Goal: Find contact information: Find contact information

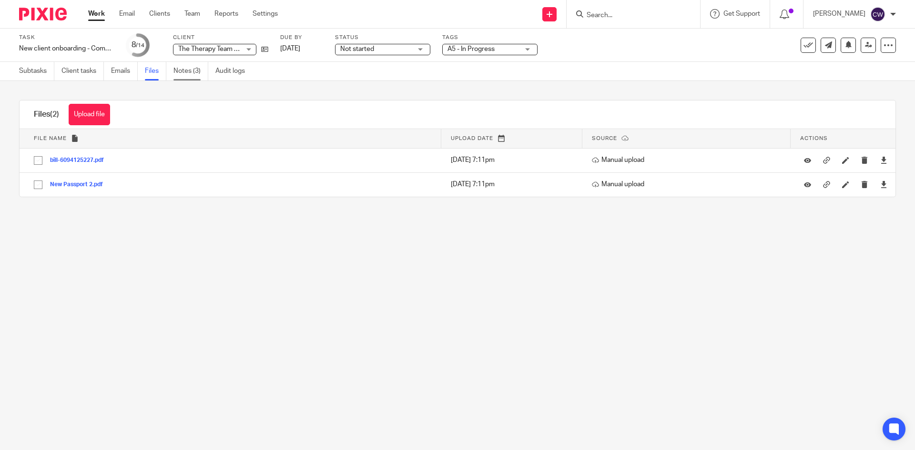
click at [197, 68] on link "Notes (3)" at bounding box center [190, 71] width 35 height 19
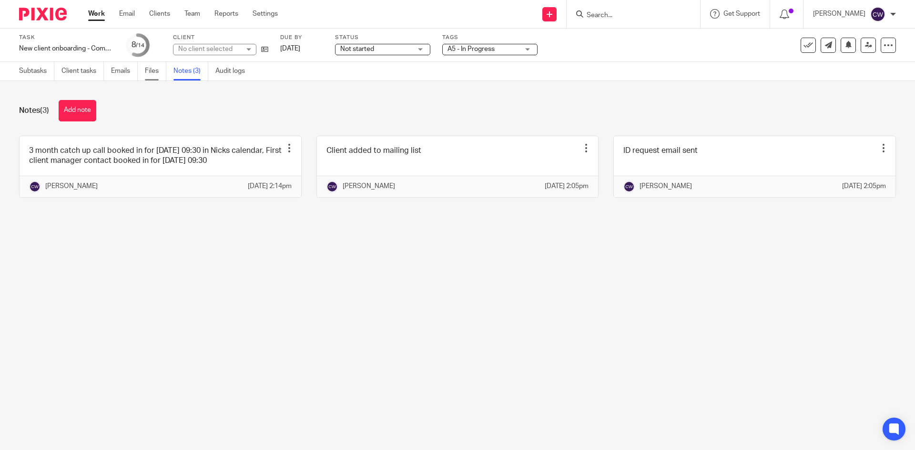
click at [152, 74] on link "Files" at bounding box center [155, 71] width 21 height 19
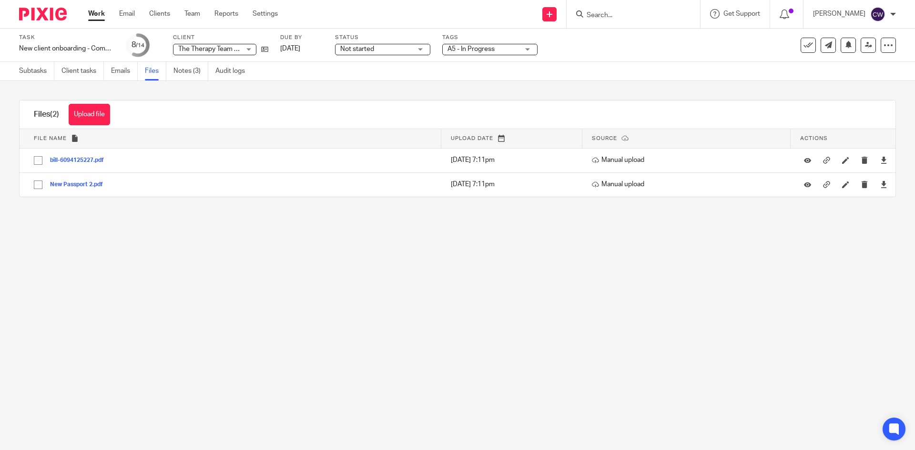
paste input "[EMAIL_ADDRESS][DOMAIN_NAME]"
type input "[EMAIL_ADDRESS][DOMAIN_NAME]"
click at [665, 44] on link at bounding box center [655, 41] width 143 height 22
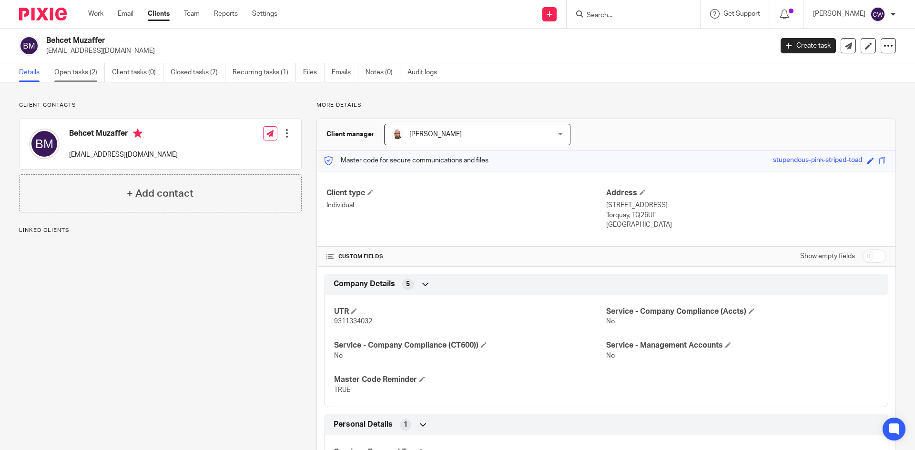
click at [71, 64] on link "Open tasks (2)" at bounding box center [79, 72] width 51 height 19
click at [71, 70] on link "Open tasks (2)" at bounding box center [79, 72] width 51 height 19
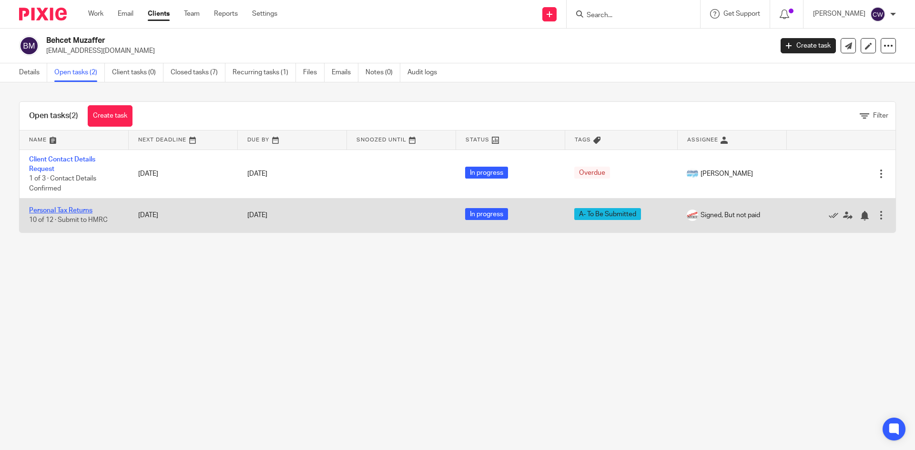
click at [72, 213] on link "Personal Tax Returns" at bounding box center [60, 210] width 63 height 7
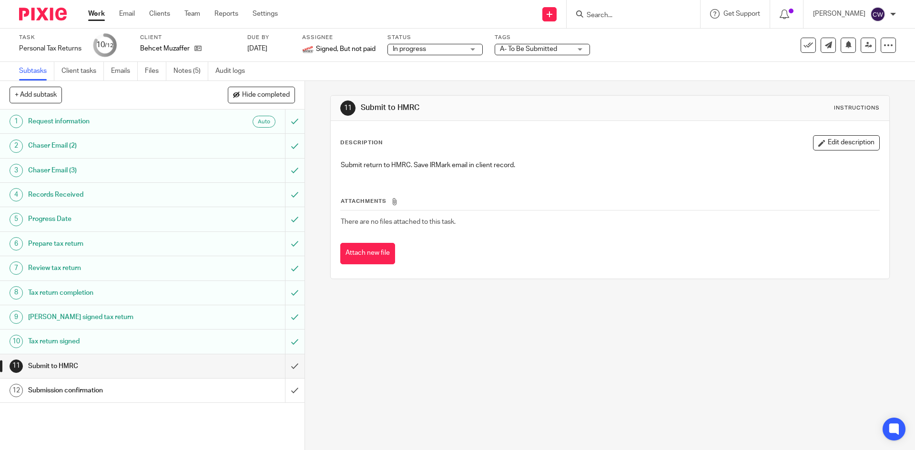
click at [557, 55] on div "Tags A- To Be Submitted On Hold External Bookkeeper Urgent C4- With Debt Collec…" at bounding box center [542, 45] width 95 height 23
click at [556, 48] on span "A- To Be Submitted" at bounding box center [528, 49] width 57 height 7
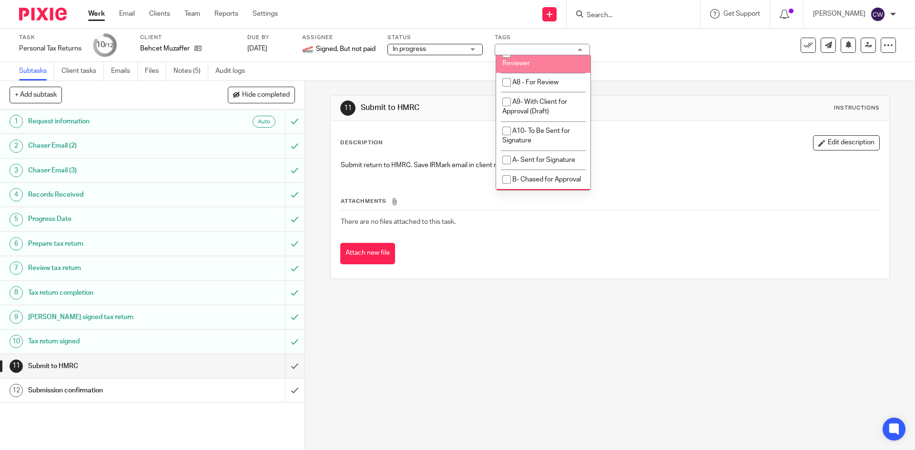
scroll to position [667, 0]
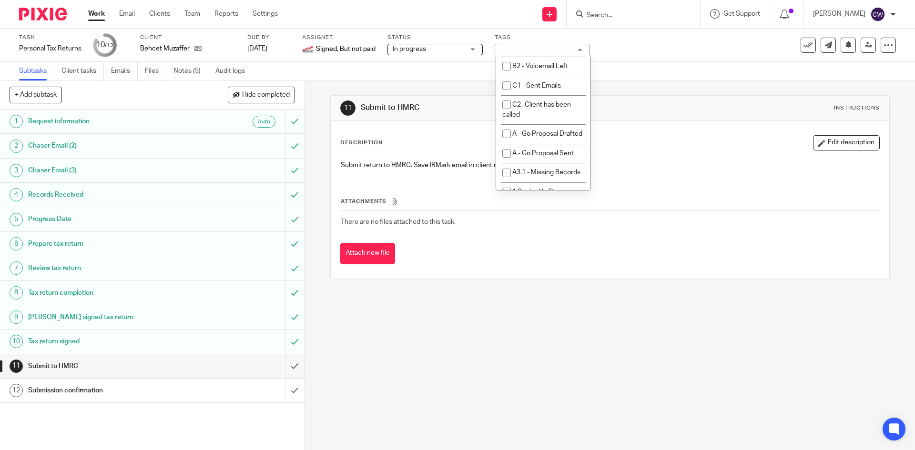
click at [539, 11] on span "A- To Be Submitted" at bounding box center [540, 8] width 57 height 7
checkbox input "false"
click at [538, 31] on span "A- Submitted" at bounding box center [532, 27] width 40 height 7
checkbox input "true"
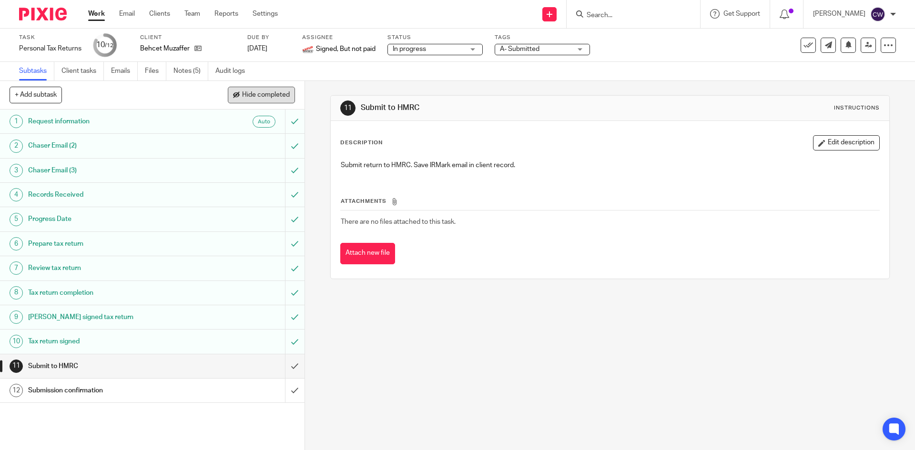
drag, startPoint x: 366, startPoint y: 87, endPoint x: 261, endPoint y: 88, distance: 105.8
click at [364, 87] on div "11 Submit to HMRC Instructions Description Edit description Submit return to HM…" at bounding box center [609, 187] width 559 height 212
click at [192, 68] on link "Notes (5)" at bounding box center [190, 71] width 35 height 19
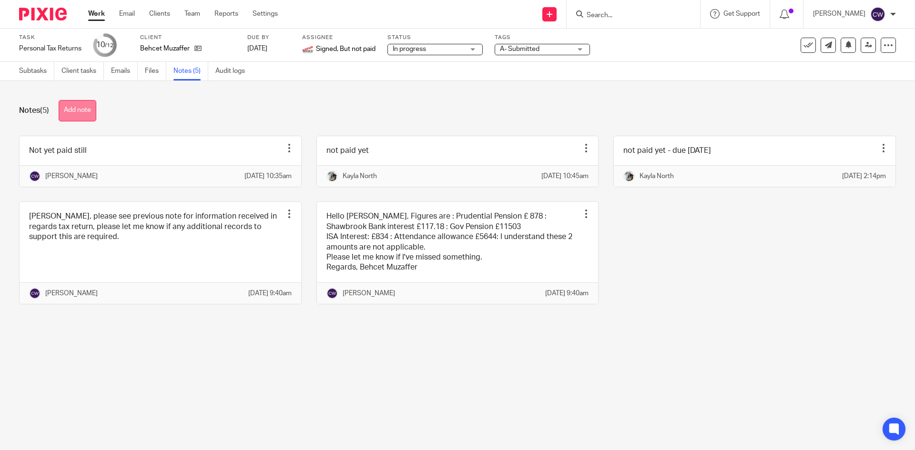
click at [86, 106] on button "Add note" at bounding box center [78, 110] width 38 height 21
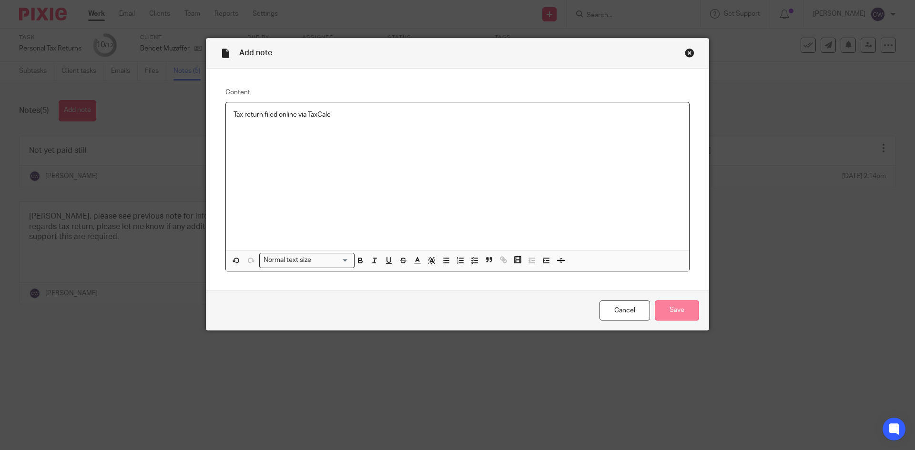
click at [680, 313] on input "Save" at bounding box center [677, 311] width 44 height 20
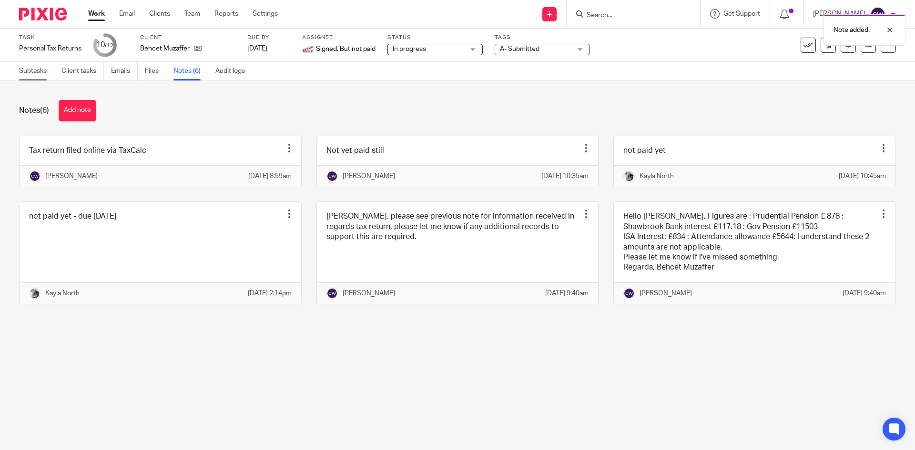
click at [40, 70] on link "Subtasks" at bounding box center [36, 71] width 35 height 19
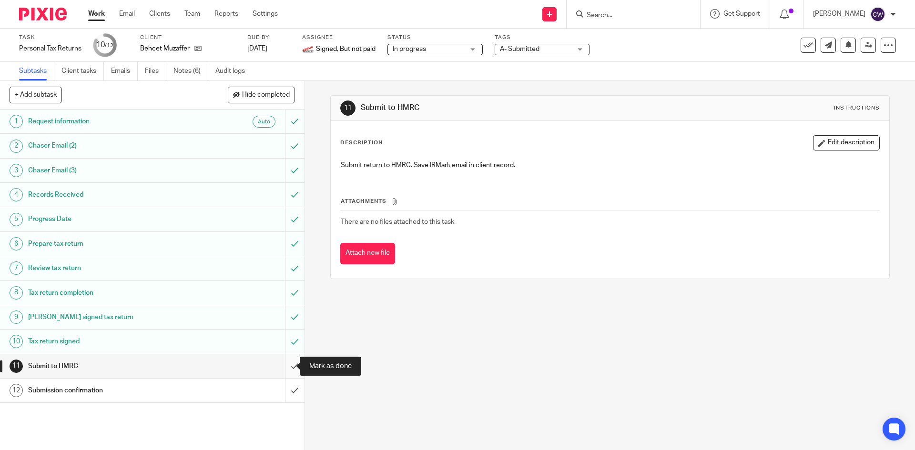
click at [285, 372] on input "submit" at bounding box center [152, 366] width 304 height 24
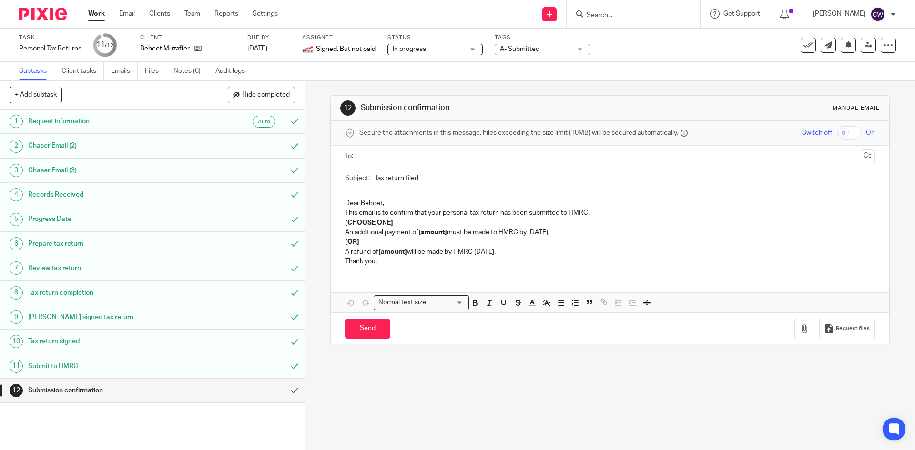
click at [294, 397] on input "submit" at bounding box center [152, 391] width 304 height 24
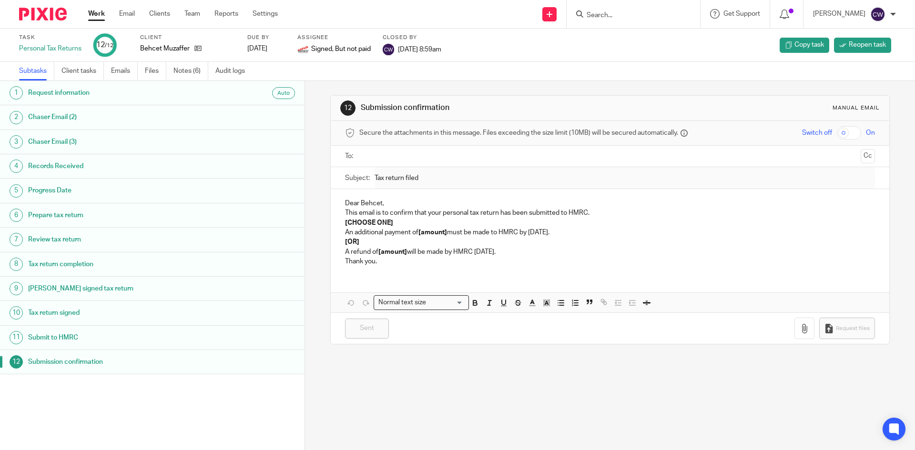
paste input "alana.c.smith1994@gmail.com"
type input "a"
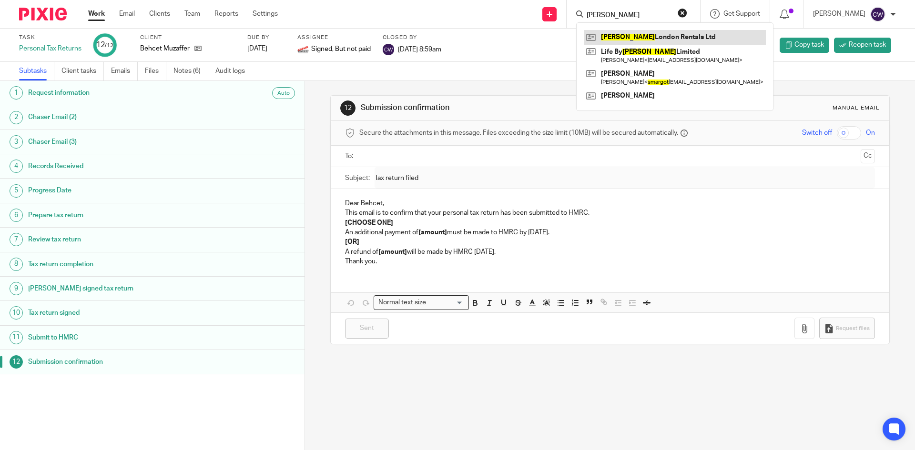
type input "Margot"
click at [647, 41] on link at bounding box center [675, 37] width 182 height 14
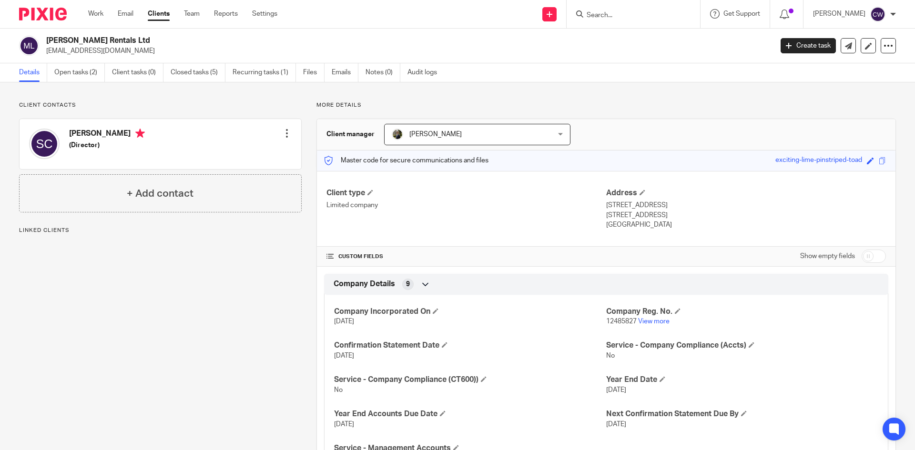
click at [73, 69] on link "Open tasks (2)" at bounding box center [79, 72] width 51 height 19
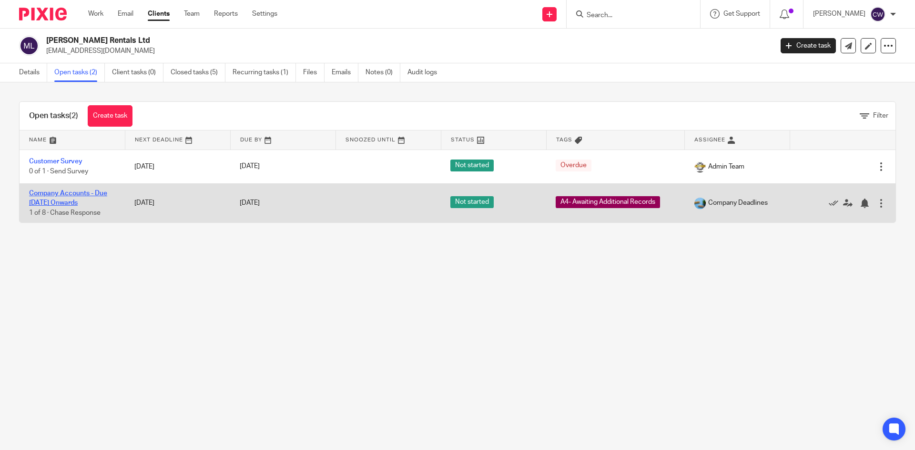
click at [71, 196] on link "Company Accounts - Due [DATE] Onwards" at bounding box center [68, 198] width 78 height 16
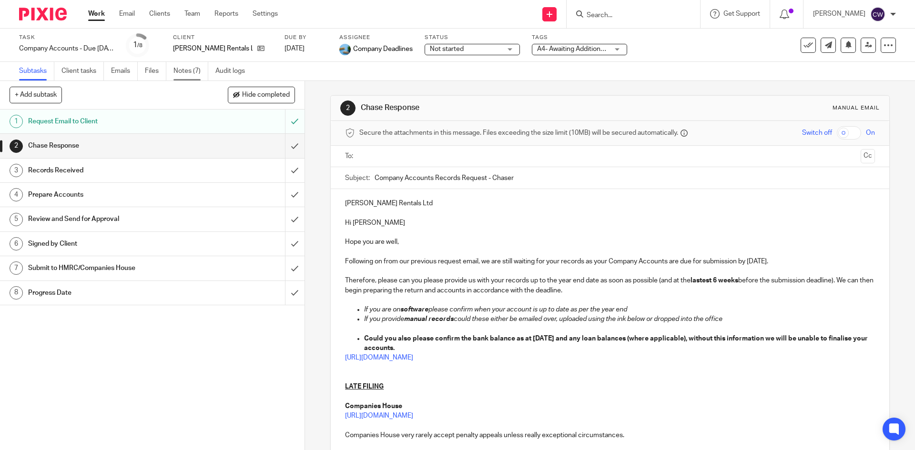
click at [187, 70] on link "Notes (7)" at bounding box center [190, 71] width 35 height 19
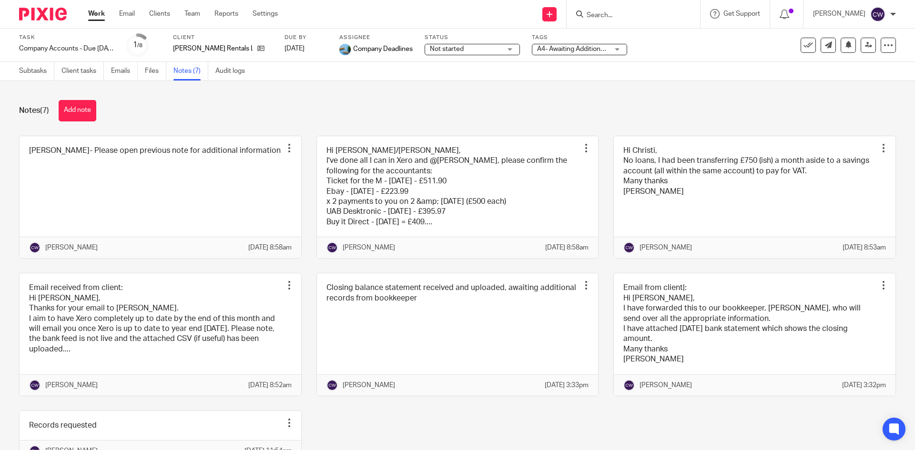
click at [87, 111] on button "Add note" at bounding box center [78, 110] width 38 height 21
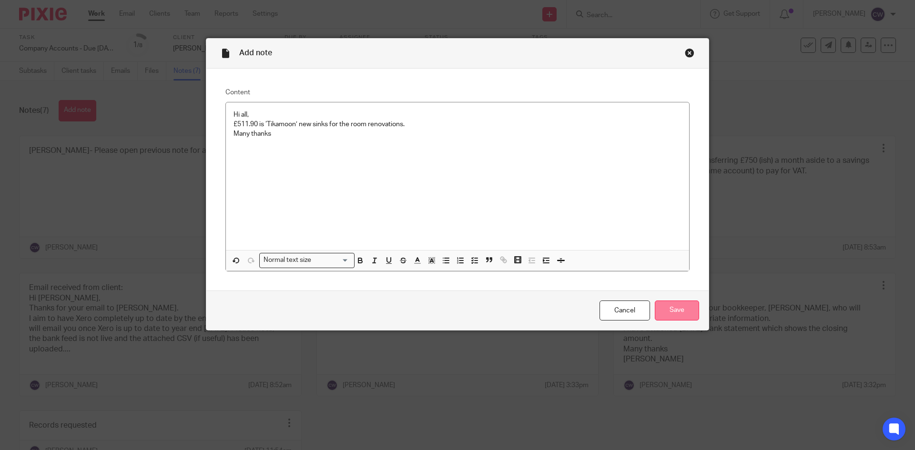
click at [681, 302] on input "Save" at bounding box center [677, 311] width 44 height 20
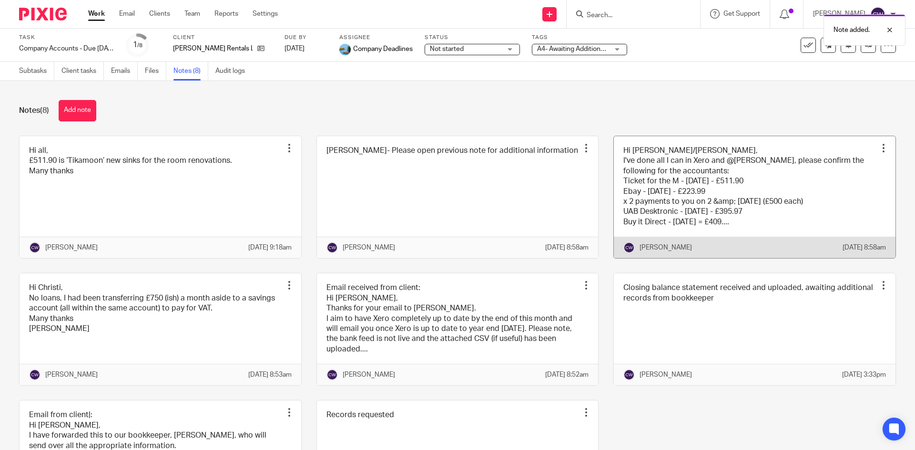
click at [775, 203] on link at bounding box center [755, 197] width 282 height 122
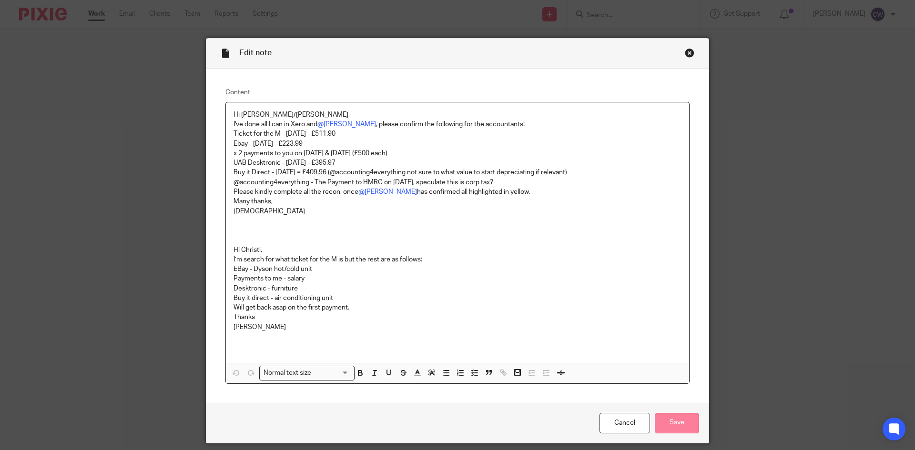
click at [687, 425] on input "Save" at bounding box center [677, 423] width 44 height 20
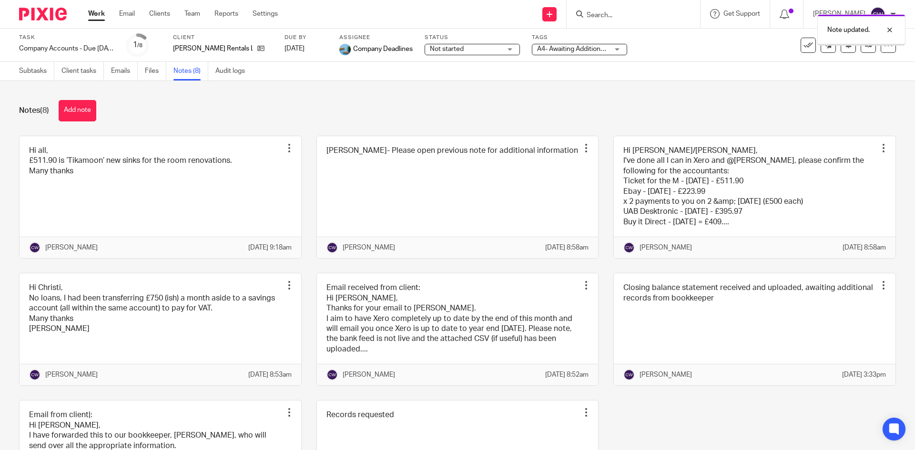
click at [80, 104] on button "Add note" at bounding box center [78, 110] width 38 height 21
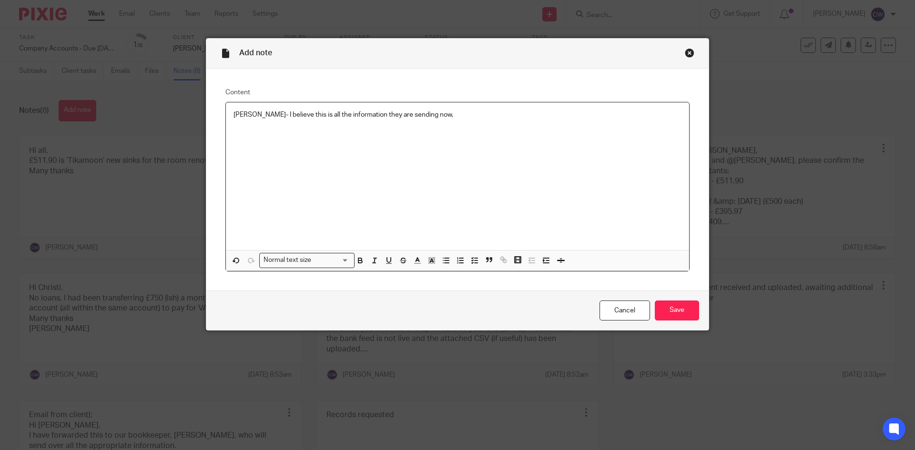
click at [415, 113] on p "Nick- I believe this is all the information they are sending now," at bounding box center [457, 115] width 448 height 10
click at [671, 315] on input "Save" at bounding box center [677, 311] width 44 height 20
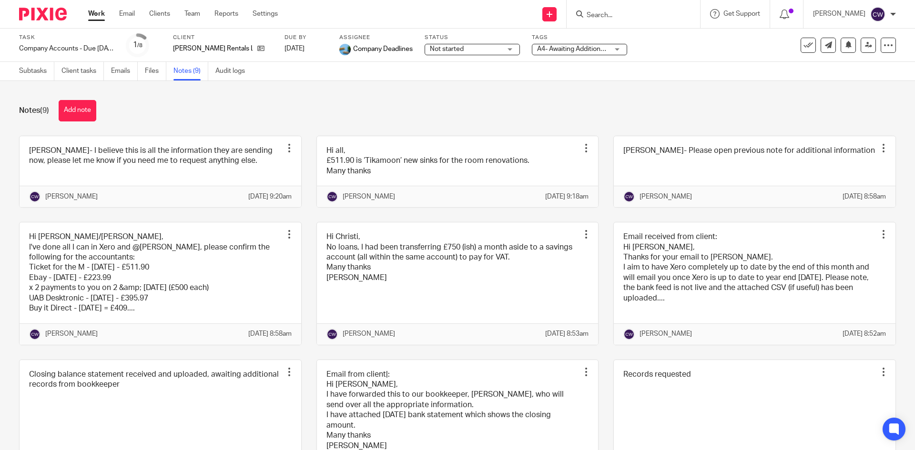
click at [577, 47] on span "A4- Awaiting Additional Records" at bounding box center [584, 49] width 95 height 7
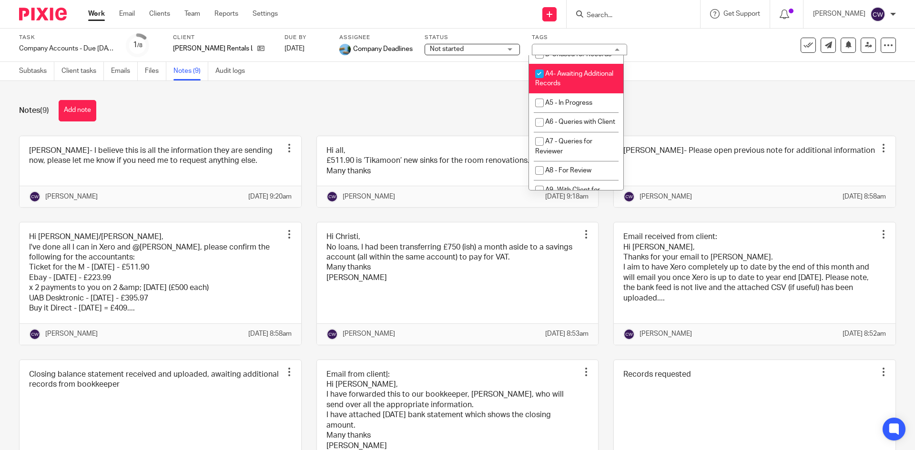
scroll to position [429, 0]
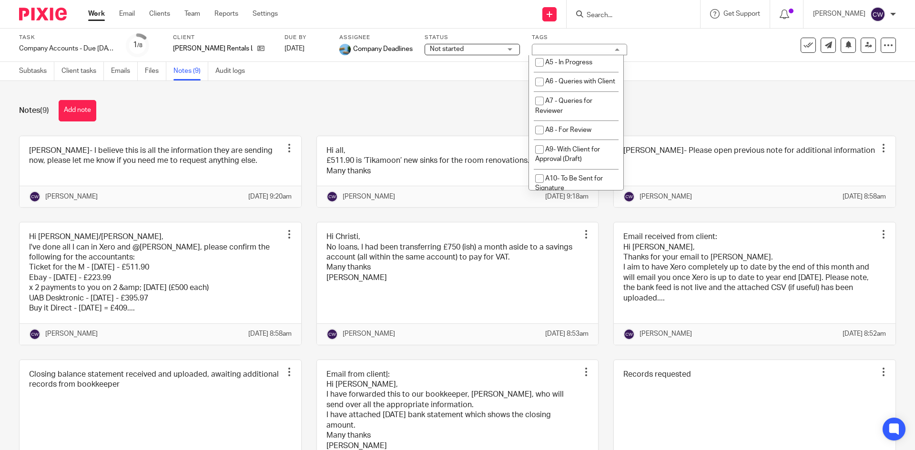
click at [586, 47] on span "A4- Awaiting Additional Records" at bounding box center [574, 38] width 78 height 17
checkbox input "false"
click at [585, 52] on li "A3 - Records Received" at bounding box center [576, 42] width 94 height 20
checkbox input "true"
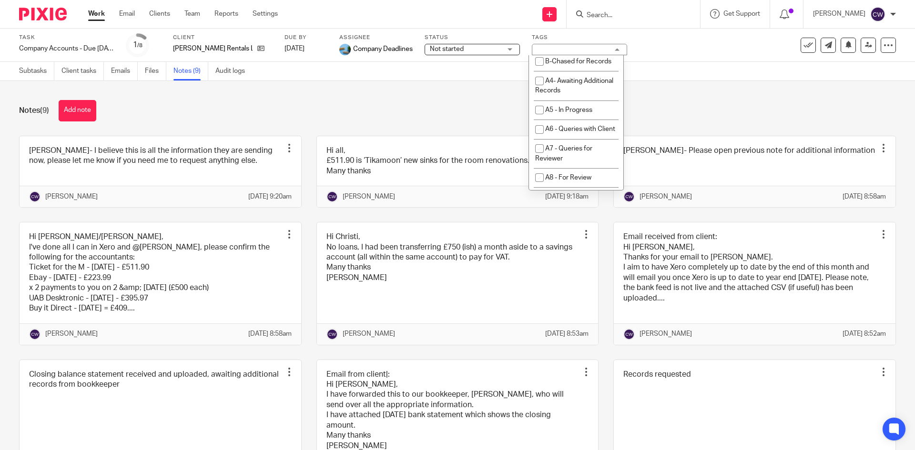
click at [683, 82] on div "Notes (9) Add note Nick- I believe this is all the information they are sending…" at bounding box center [457, 265] width 915 height 369
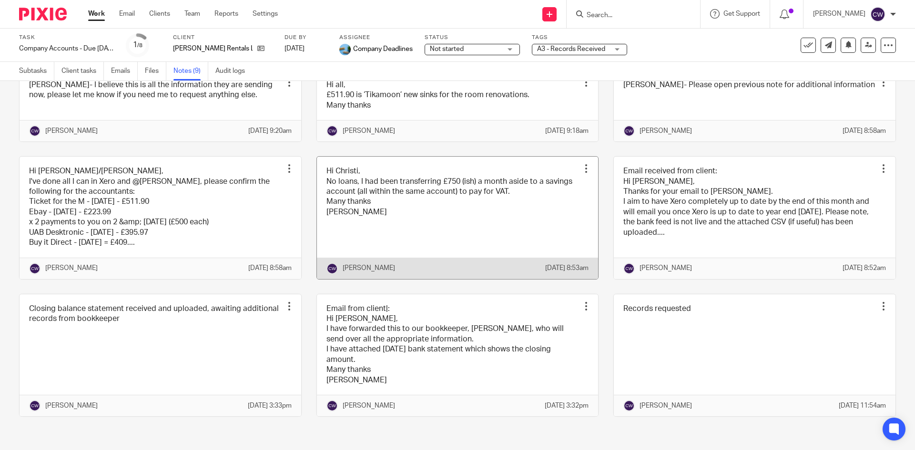
scroll to position [96, 0]
drag, startPoint x: 552, startPoint y: 166, endPoint x: 571, endPoint y: 183, distance: 25.3
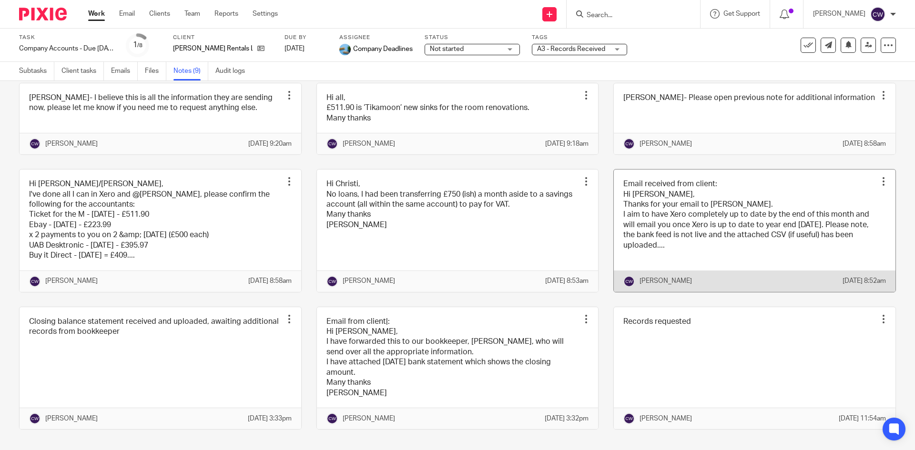
scroll to position [0, 0]
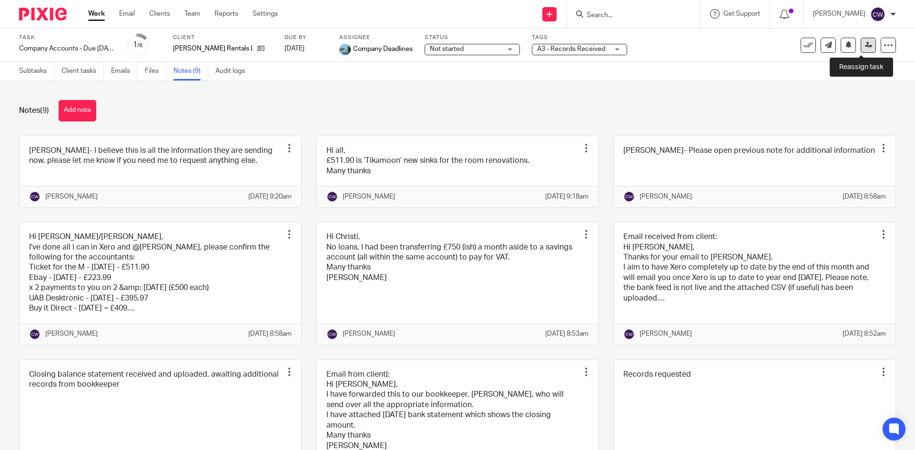
click at [865, 47] on icon at bounding box center [868, 44] width 7 height 7
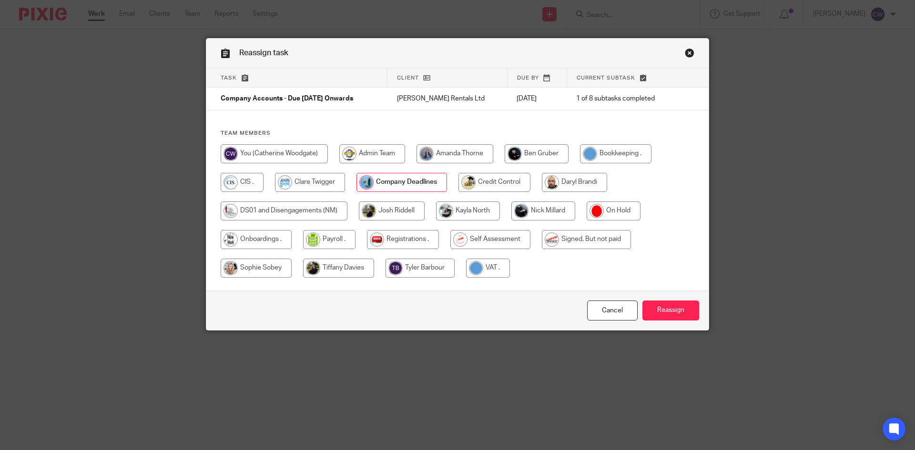
click at [538, 210] on input "radio" at bounding box center [543, 211] width 64 height 19
radio input "true"
click at [691, 312] on input "Reassign" at bounding box center [670, 311] width 57 height 20
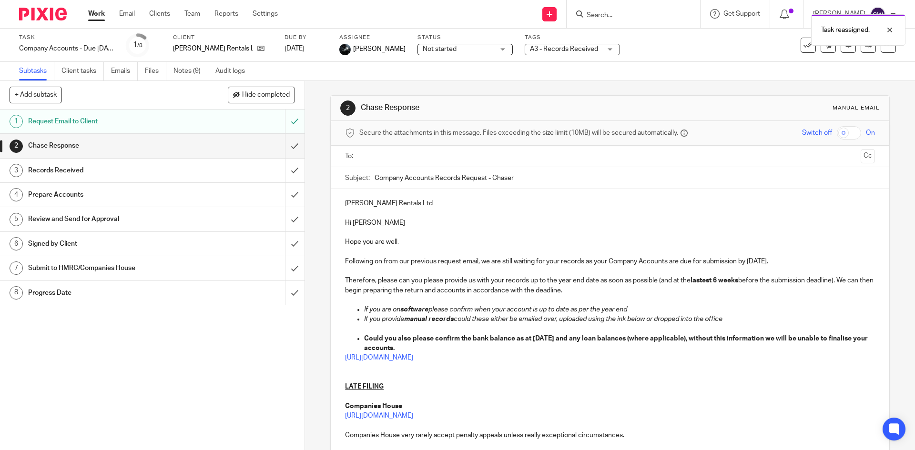
click at [597, 2] on div at bounding box center [632, 14] width 133 height 28
drag, startPoint x: 598, startPoint y: 10, endPoint x: 584, endPoint y: 2, distance: 16.8
click at [596, 10] on div "Task reassigned." at bounding box center [681, 28] width 448 height 36
click at [594, 15] on input "Search" at bounding box center [629, 15] width 86 height 9
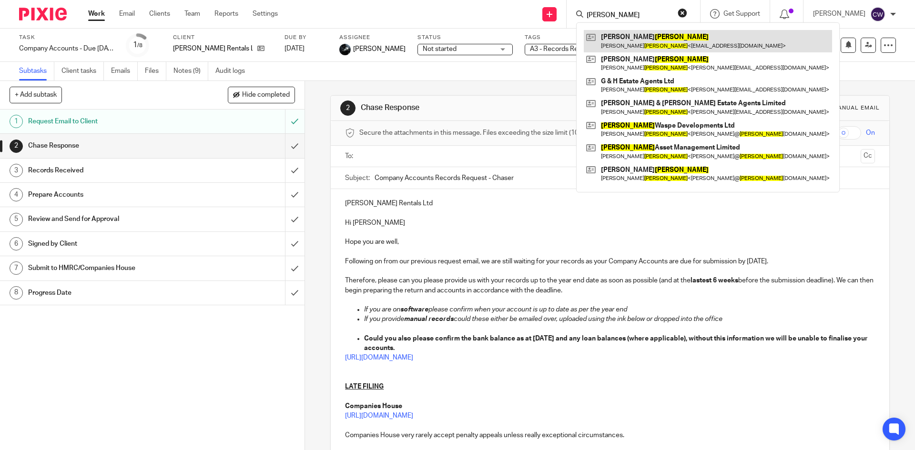
type input "Barnett"
click at [635, 43] on link at bounding box center [708, 41] width 248 height 22
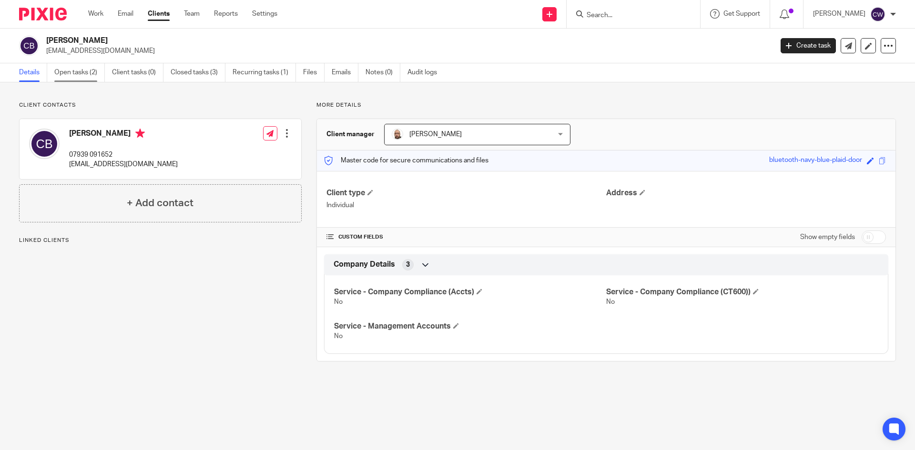
click at [81, 71] on link "Open tasks (2)" at bounding box center [79, 72] width 51 height 19
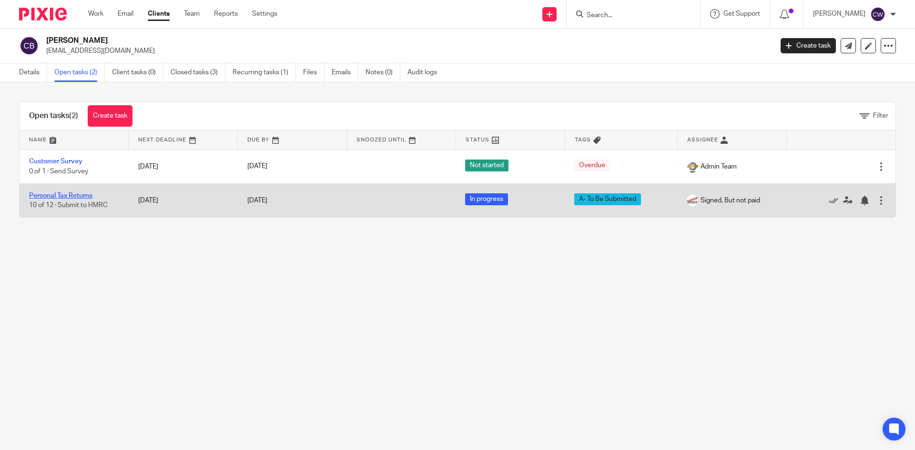
click at [76, 195] on link "Personal Tax Returns" at bounding box center [60, 195] width 63 height 7
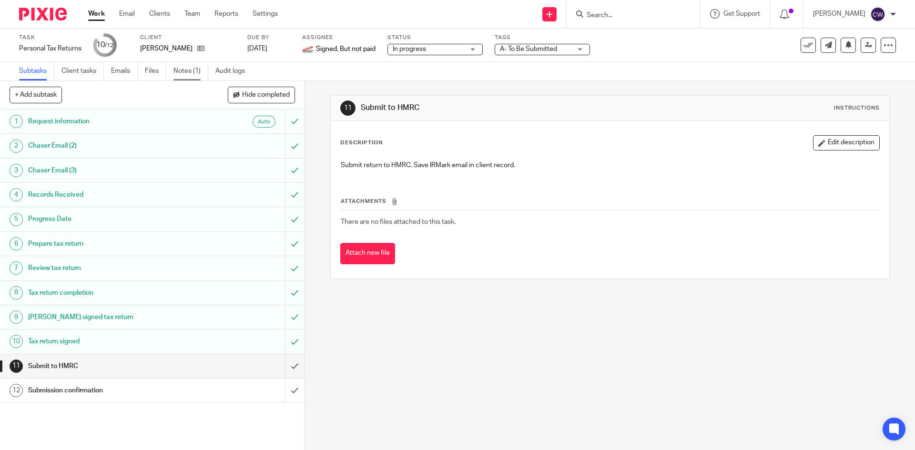
click at [182, 71] on link "Notes (1)" at bounding box center [190, 71] width 35 height 19
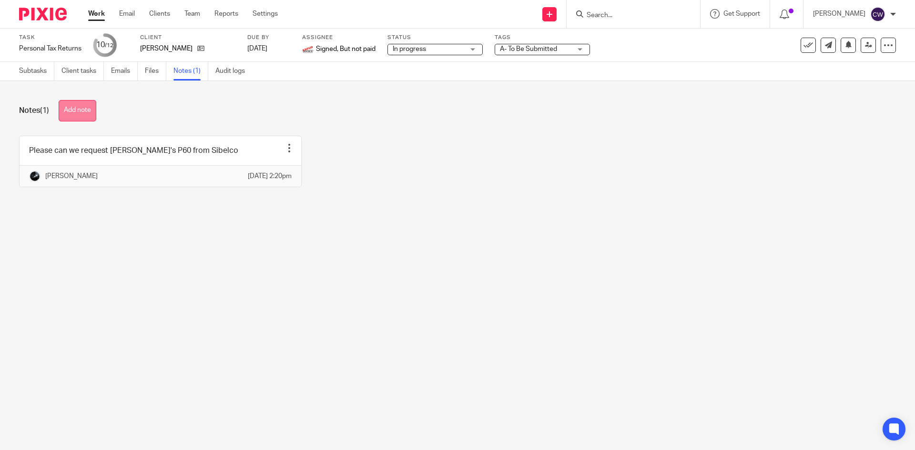
click at [77, 114] on button "Add note" at bounding box center [78, 110] width 38 height 21
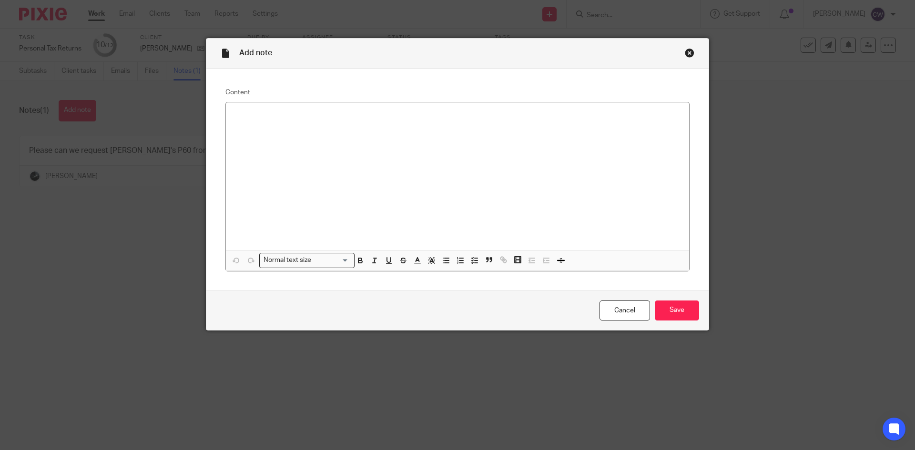
drag, startPoint x: 683, startPoint y: 49, endPoint x: 650, endPoint y: 55, distance: 33.0
click at [685, 49] on div "Close this dialog window" at bounding box center [690, 53] width 10 height 10
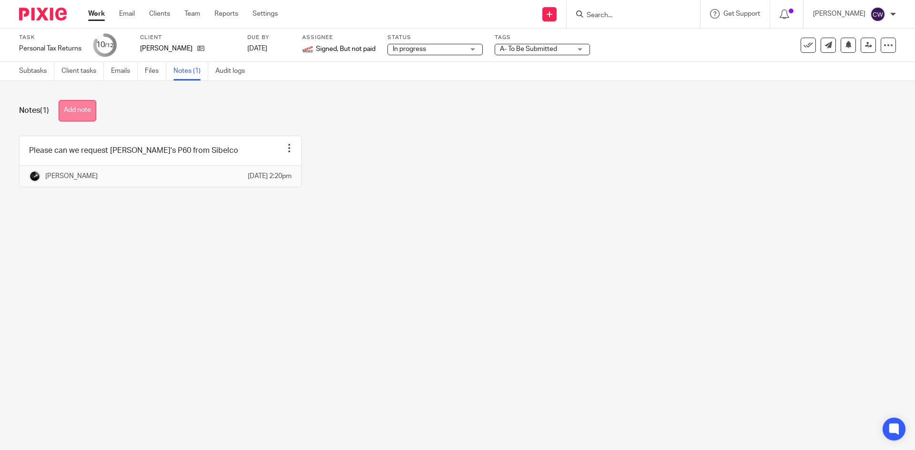
click at [78, 119] on button "Add note" at bounding box center [78, 110] width 38 height 21
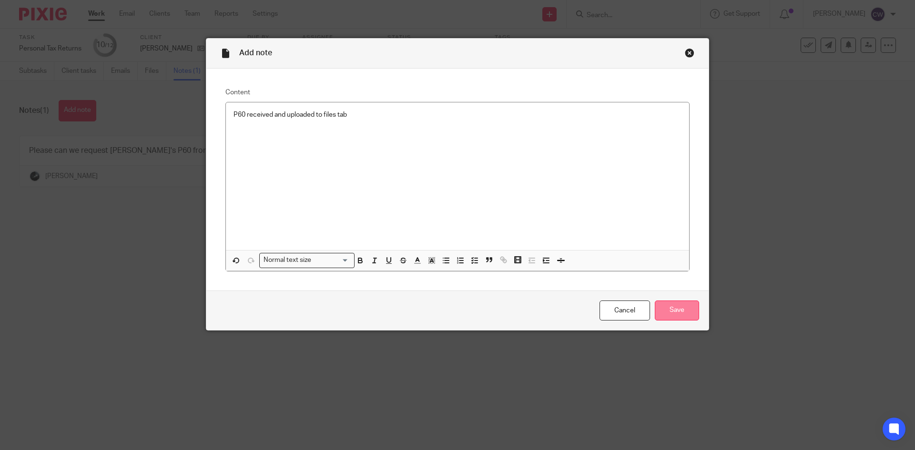
click at [668, 305] on input "Save" at bounding box center [677, 311] width 44 height 20
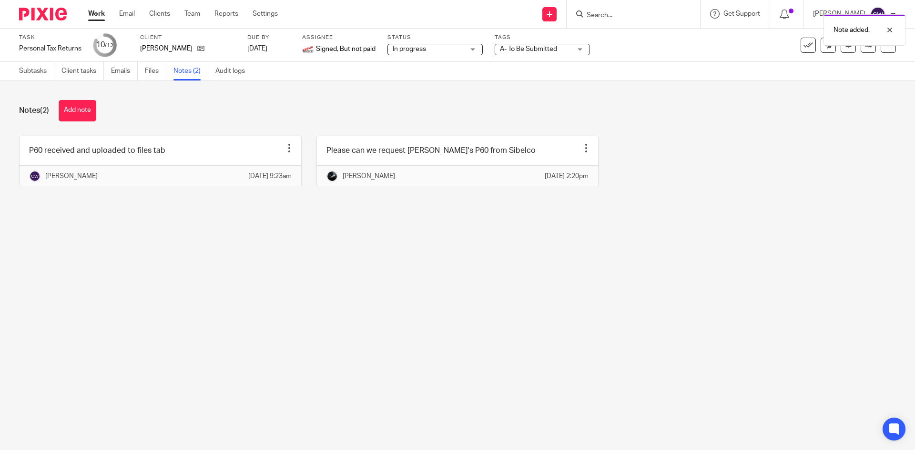
click at [533, 42] on div "Note added." at bounding box center [681, 28] width 448 height 36
click at [533, 51] on span "A- To Be Submitted" at bounding box center [528, 49] width 57 height 7
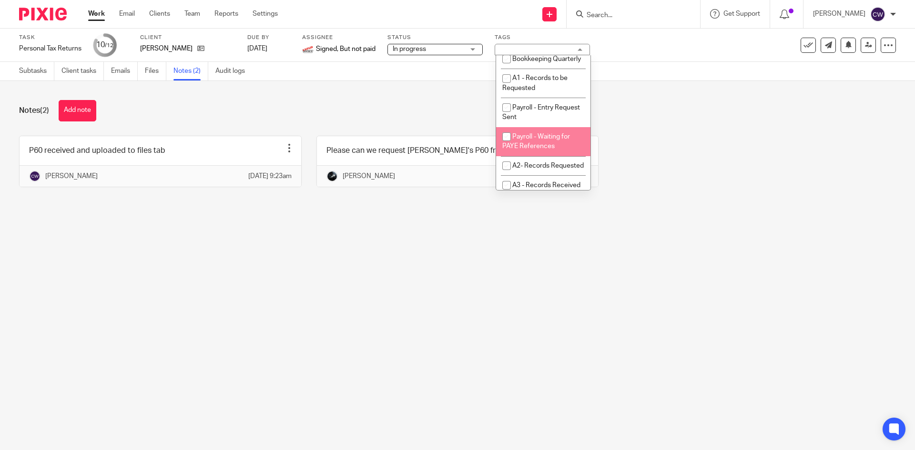
scroll to position [286, 0]
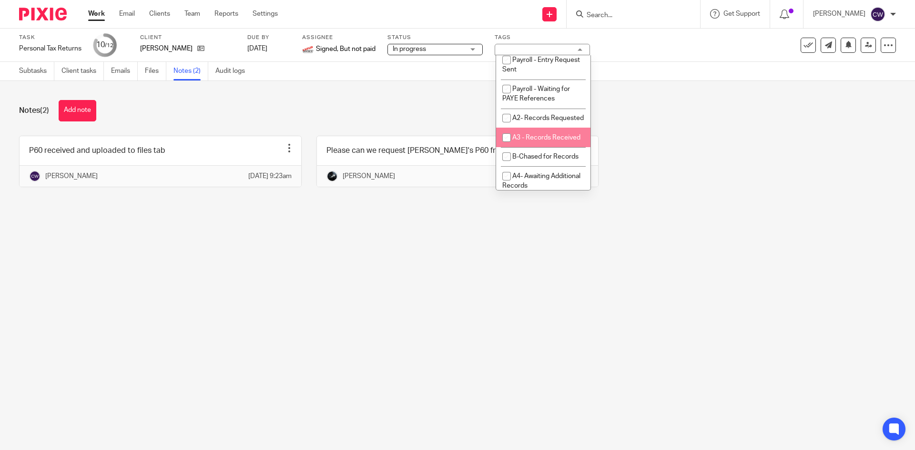
drag, startPoint x: 535, startPoint y: 162, endPoint x: 334, endPoint y: 116, distance: 206.2
click at [534, 147] on li "A3 - Records Received" at bounding box center [543, 138] width 94 height 20
checkbox input "true"
click at [321, 114] on div "Notes (2) Add note" at bounding box center [457, 110] width 877 height 21
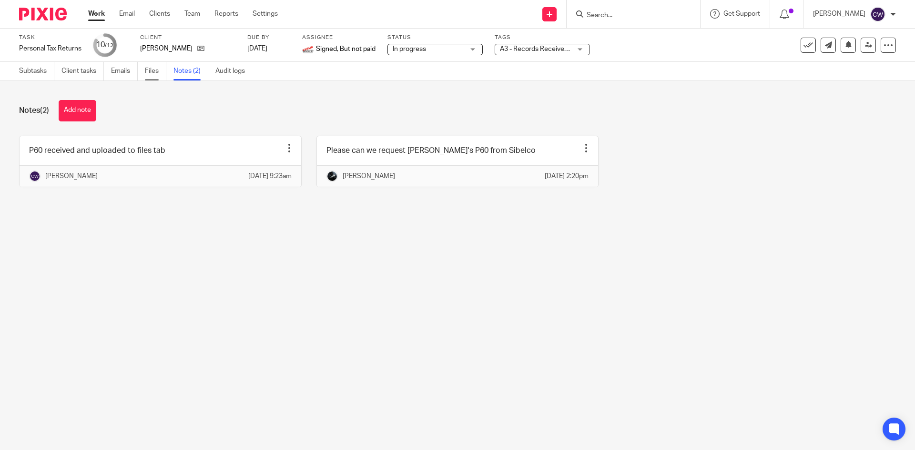
click at [152, 71] on link "Files" at bounding box center [155, 71] width 21 height 19
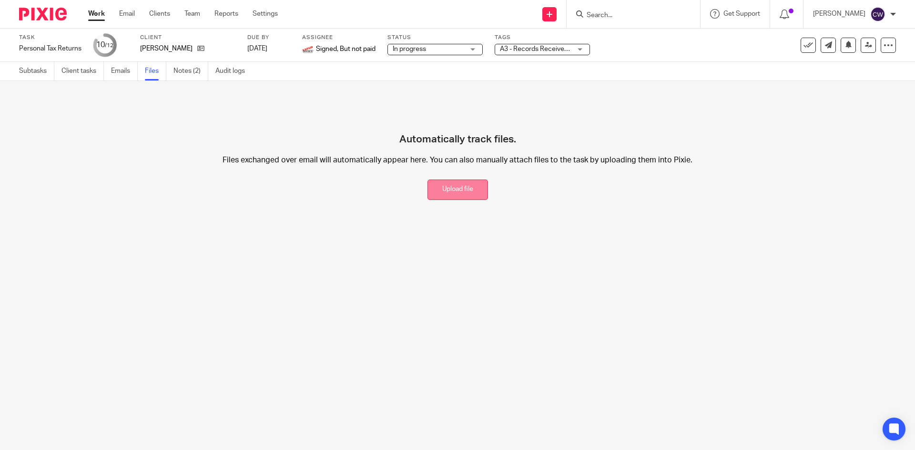
click at [447, 191] on button "Upload file" at bounding box center [457, 190] width 61 height 20
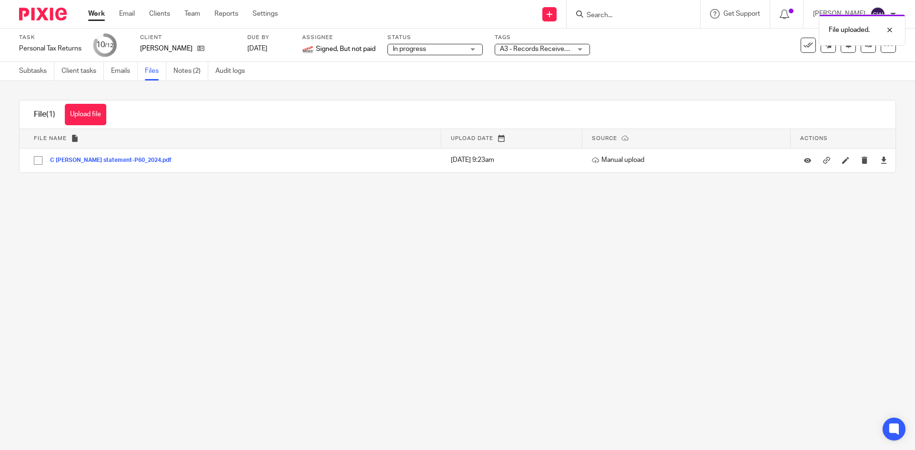
click at [490, 241] on main "Task Personal Tax Returns Save Personal Tax Returns 10 /12 Client [PERSON_NAME]…" at bounding box center [457, 225] width 915 height 450
click at [860, 49] on link at bounding box center [867, 45] width 15 height 15
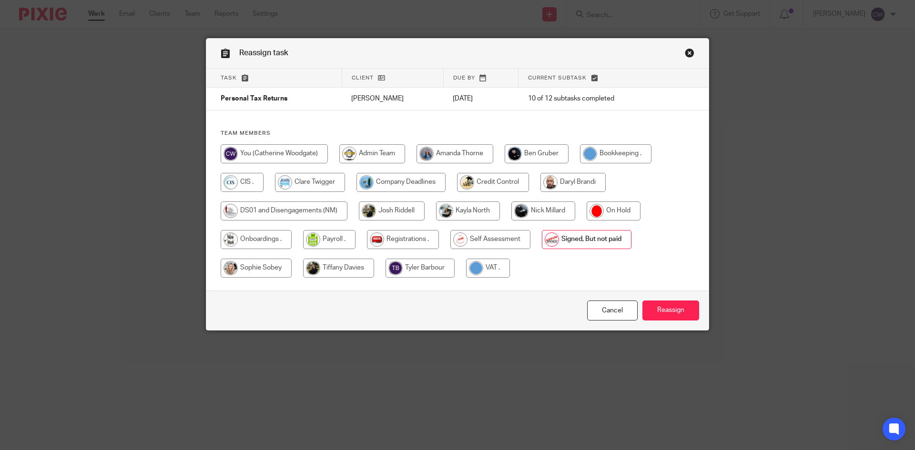
click at [553, 215] on input "radio" at bounding box center [543, 211] width 64 height 19
radio input "true"
click at [645, 310] on input "Reassign" at bounding box center [670, 311] width 57 height 20
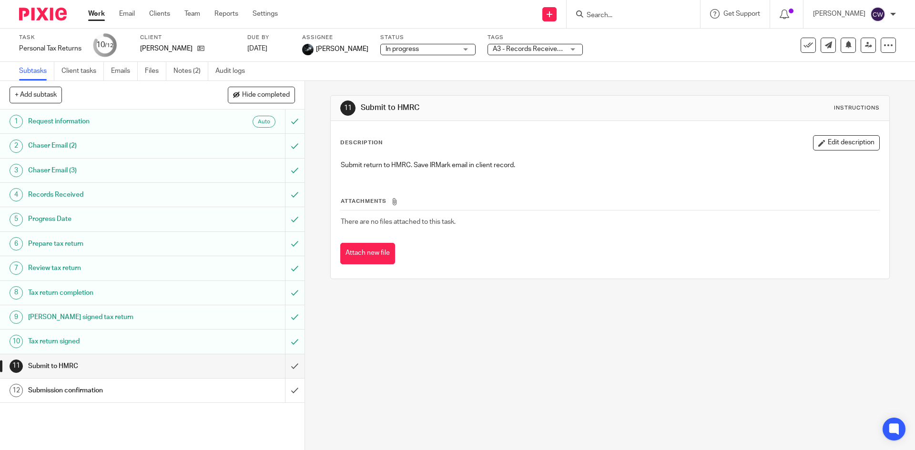
drag, startPoint x: 592, startPoint y: 22, endPoint x: 584, endPoint y: 16, distance: 9.8
click at [586, 16] on input "Search" at bounding box center [629, 15] width 86 height 9
paste input "[EMAIL_ADDRESS][DOMAIN_NAME]"
type input "[EMAIL_ADDRESS][DOMAIN_NAME]"
click at [606, 29] on div "[PERSON_NAME] [PERSON_NAME] < emily19981 @ [DOMAIN_NAME] >" at bounding box center [658, 40] width 164 height 37
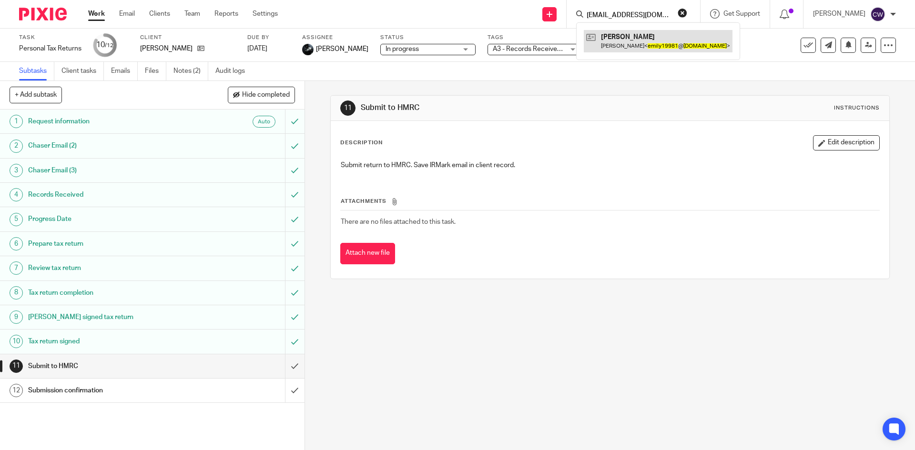
click at [607, 37] on link at bounding box center [658, 41] width 149 height 22
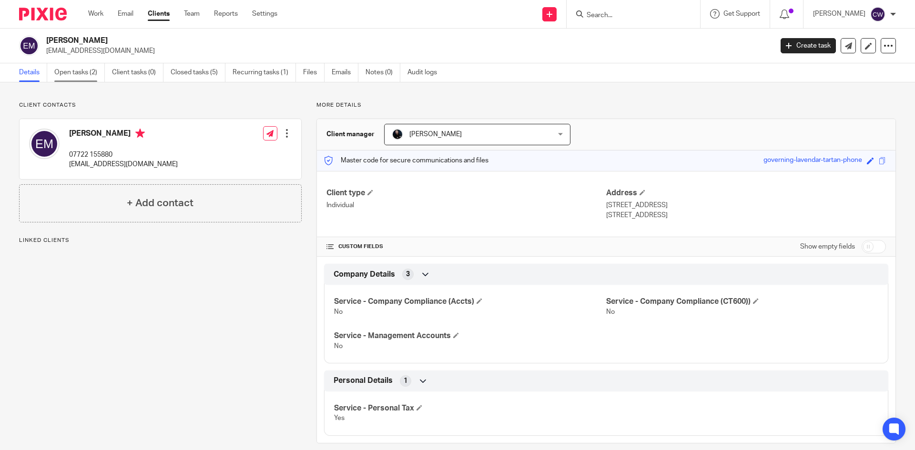
click at [79, 69] on link "Open tasks (2)" at bounding box center [79, 72] width 51 height 19
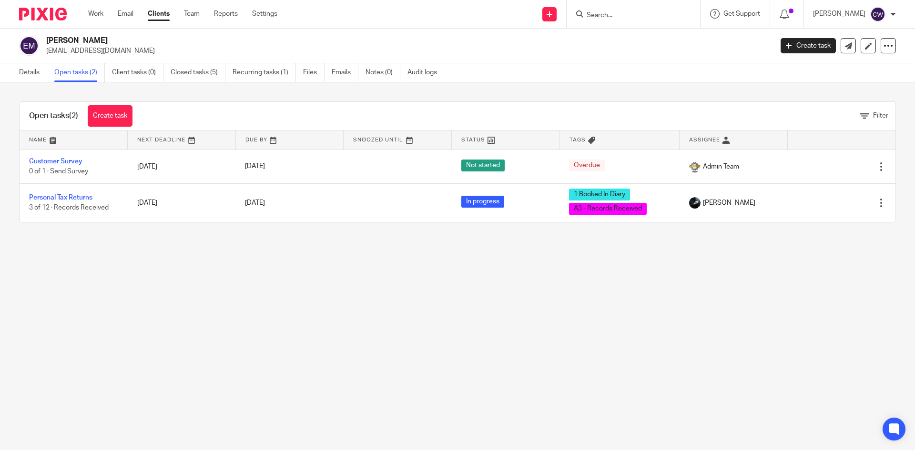
click at [588, 17] on input "Search" at bounding box center [629, 15] width 86 height 9
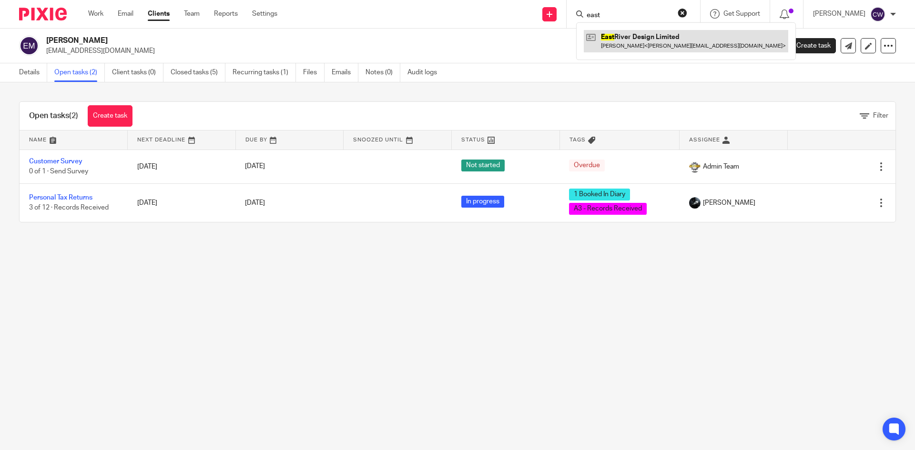
type input "east"
click at [618, 41] on link at bounding box center [686, 41] width 204 height 22
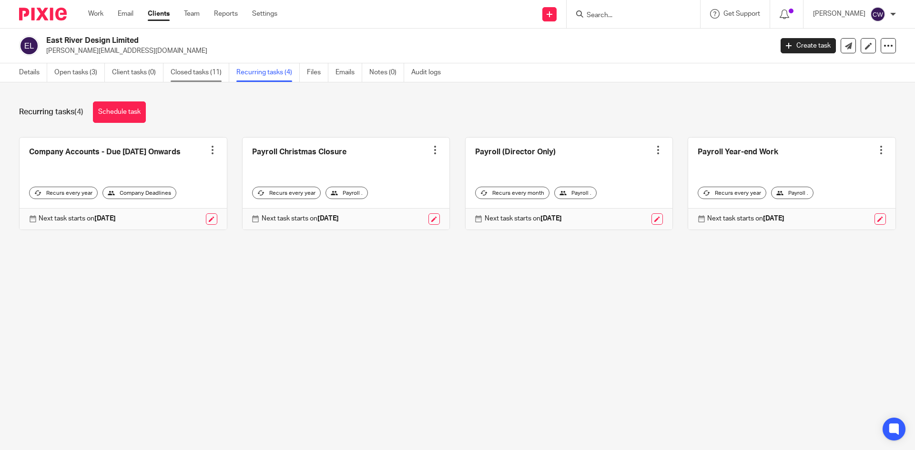
click at [184, 68] on link "Closed tasks (11)" at bounding box center [200, 72] width 59 height 19
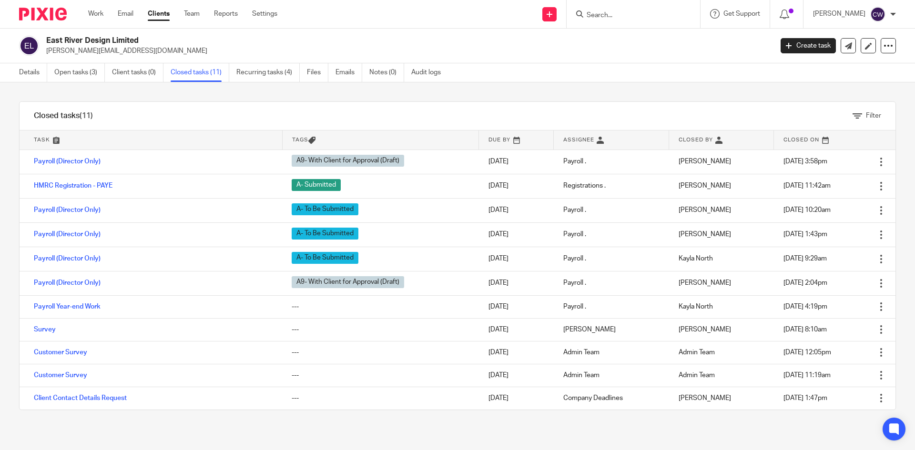
click at [576, 14] on div at bounding box center [631, 14] width 111 height 12
click at [590, 16] on input "Search" at bounding box center [629, 15] width 86 height 9
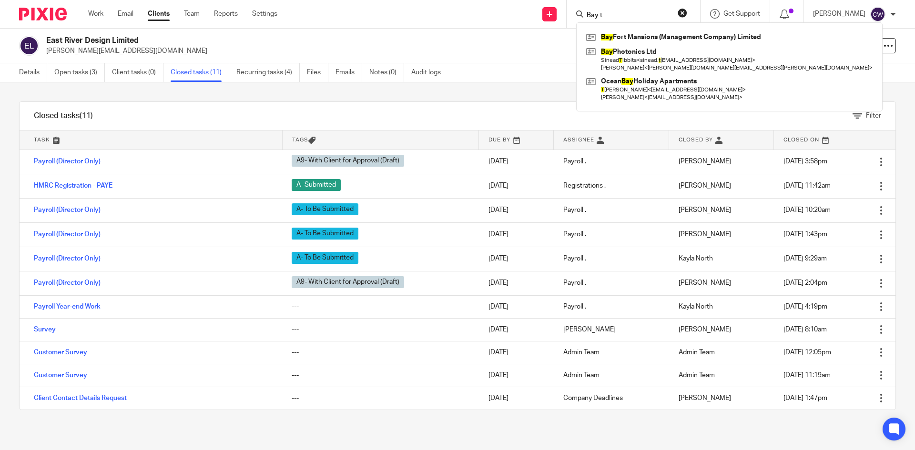
type input "Bay t"
drag, startPoint x: 641, startPoint y: 14, endPoint x: 525, endPoint y: 10, distance: 115.8
click at [525, 10] on div "Send new email Create task Add client Bay t Bay Fort Mansions (Management Compa…" at bounding box center [603, 14] width 623 height 28
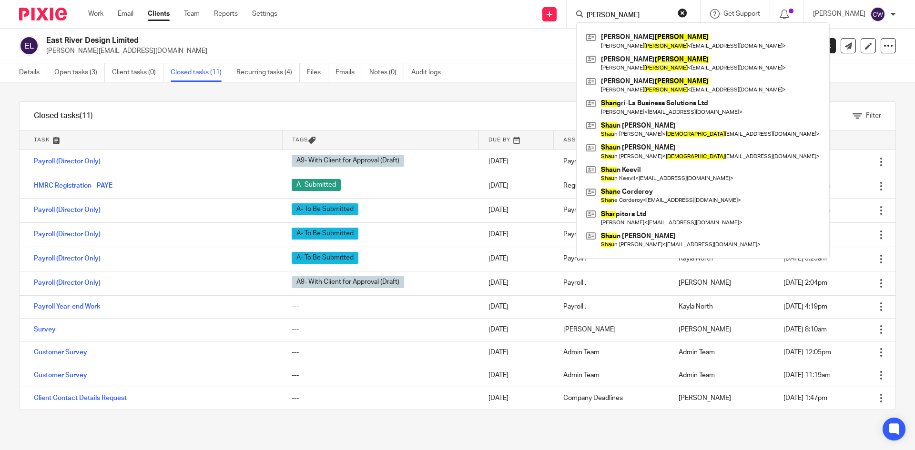
type input "shaw"
drag, startPoint x: 624, startPoint y: 12, endPoint x: 443, endPoint y: 35, distance: 182.9
click at [443, 35] on body "Work Email Clients Team Reports Settings Work Email Clients Team Reports Settin…" at bounding box center [457, 225] width 915 height 450
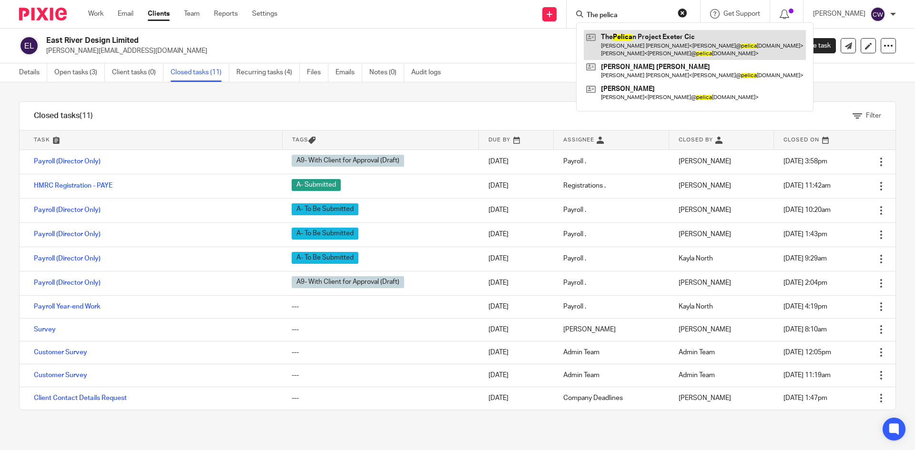
type input "The pelica"
click at [639, 43] on link at bounding box center [695, 45] width 222 height 30
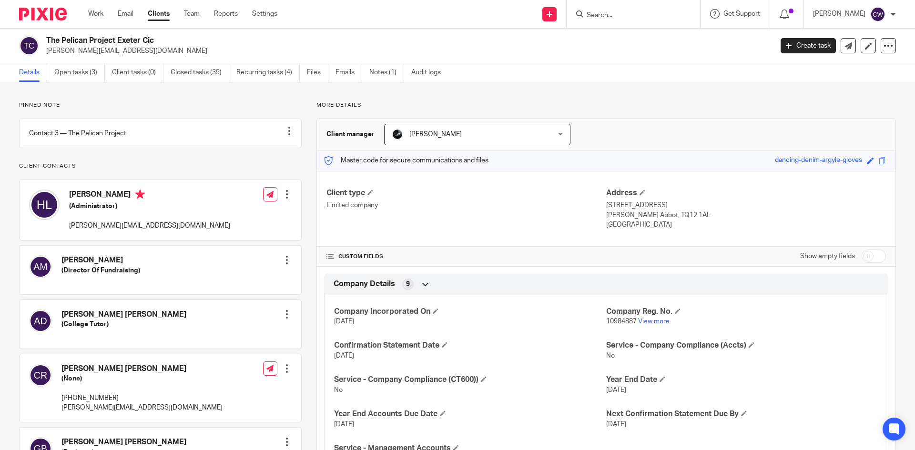
drag, startPoint x: 48, startPoint y: 49, endPoint x: 146, endPoint y: 51, distance: 98.6
click at [146, 51] on p "[PERSON_NAME][EMAIL_ADDRESS][DOMAIN_NAME]" at bounding box center [406, 51] width 720 height 10
copy p "[PERSON_NAME][EMAIL_ADDRESS][DOMAIN_NAME]"
drag, startPoint x: 572, startPoint y: 6, endPoint x: 585, endPoint y: 21, distance: 19.3
click at [574, 9] on div at bounding box center [632, 14] width 133 height 28
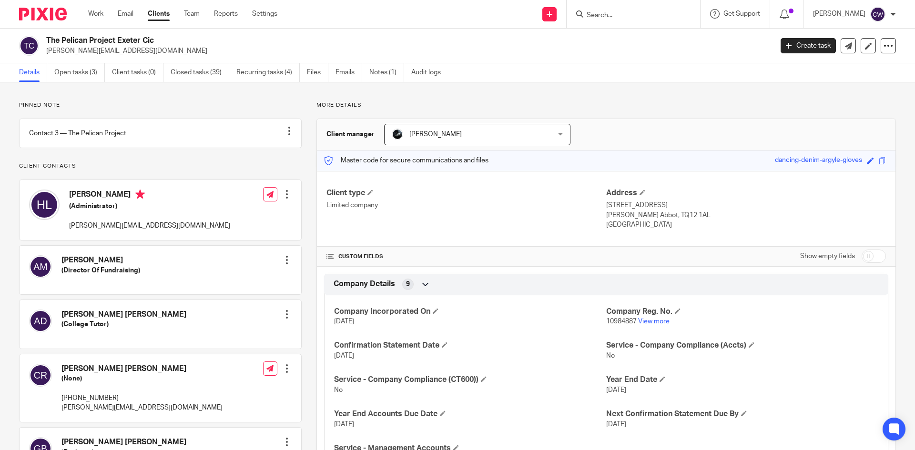
click at [608, 15] on input "Search" at bounding box center [629, 15] width 86 height 9
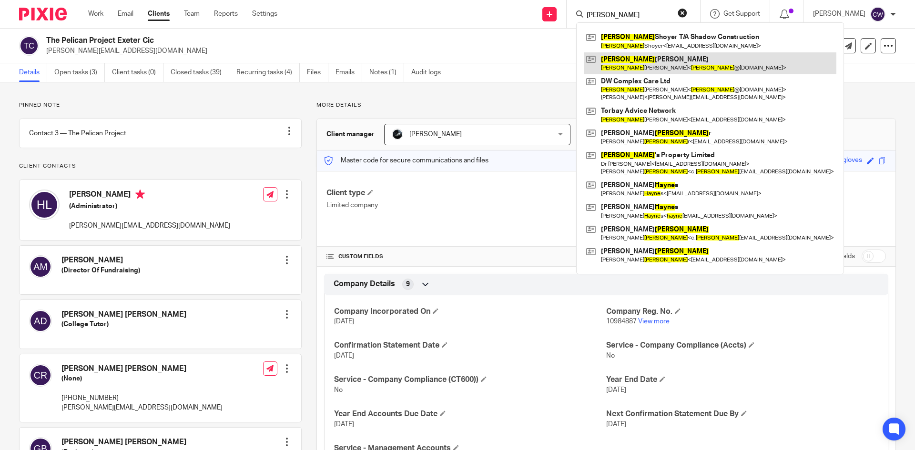
type input "[PERSON_NAME]"
click at [610, 64] on link at bounding box center [710, 63] width 253 height 22
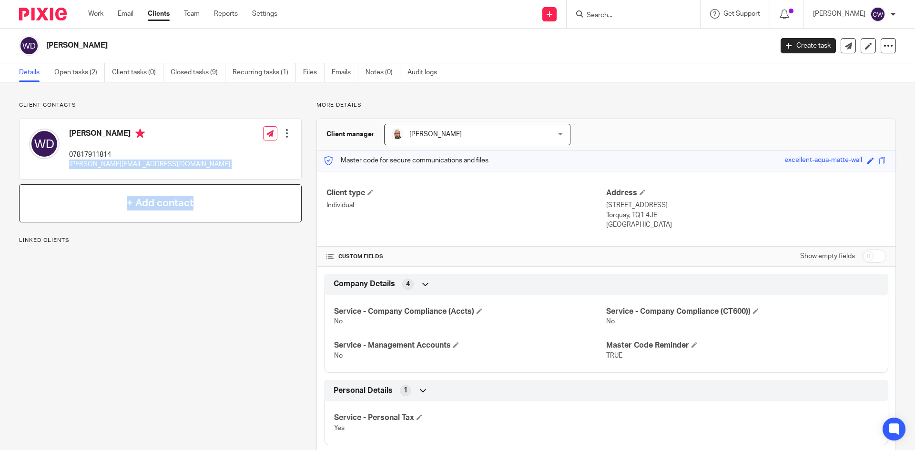
drag, startPoint x: 67, startPoint y: 164, endPoint x: 194, endPoint y: 184, distance: 128.4
click at [194, 184] on div "Client contacts Wayne Dean 07817911814 wayne@dwcomplexcare.co.uk Edit contact C…" at bounding box center [160, 161] width 283 height 121
click at [158, 164] on p "wayne@dwcomplexcare.co.uk" at bounding box center [149, 165] width 161 height 10
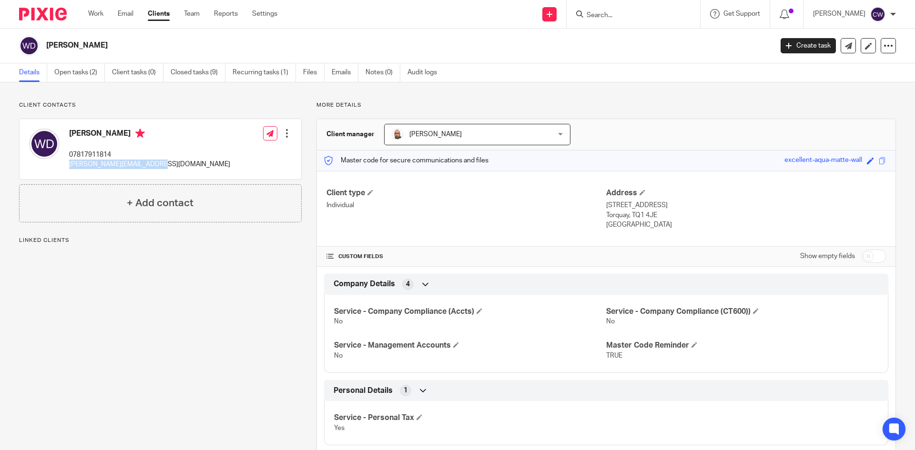
drag, startPoint x: 162, startPoint y: 164, endPoint x: 70, endPoint y: 166, distance: 92.9
click at [70, 166] on div "Wayne Dean 07817911814 wayne@dwcomplexcare.co.uk Edit contact Create client fro…" at bounding box center [161, 149] width 282 height 60
copy p "wayne@dwcomplexcare.co.uk"
click at [654, 10] on form at bounding box center [636, 14] width 101 height 12
click at [601, 13] on input "Search" at bounding box center [629, 15] width 86 height 9
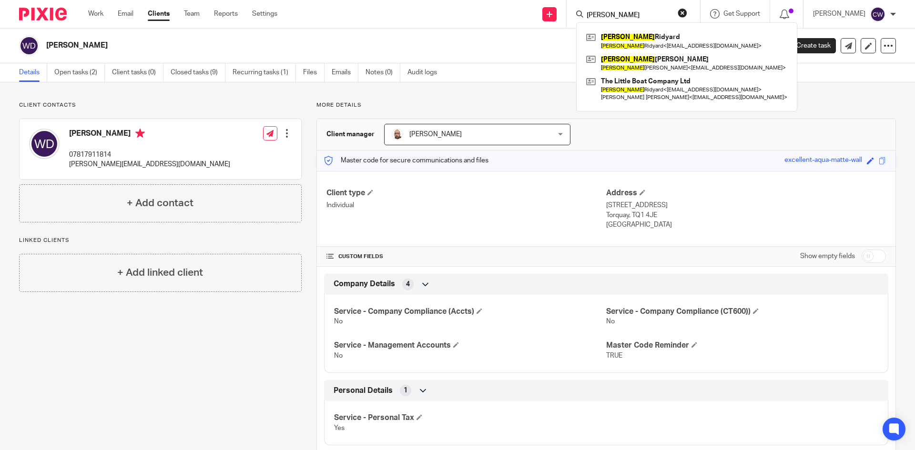
type input "giles"
click at [557, 101] on p "More details" at bounding box center [605, 105] width 579 height 8
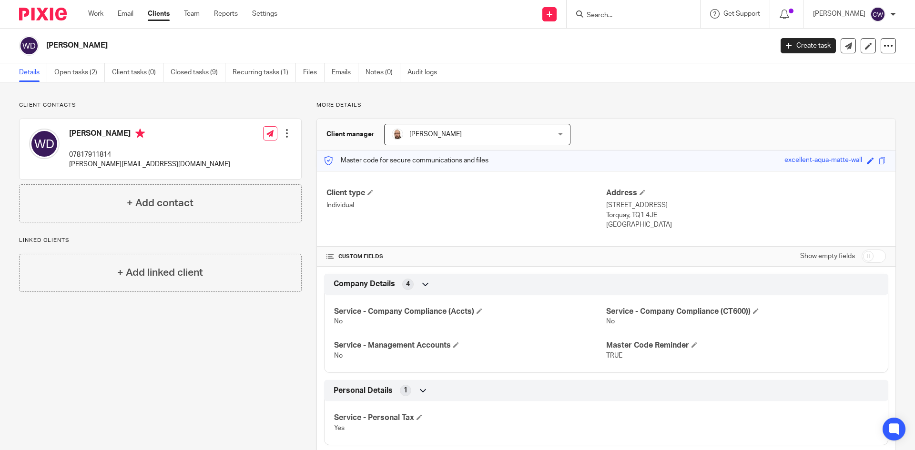
click at [586, 19] on input "Search" at bounding box center [629, 15] width 86 height 9
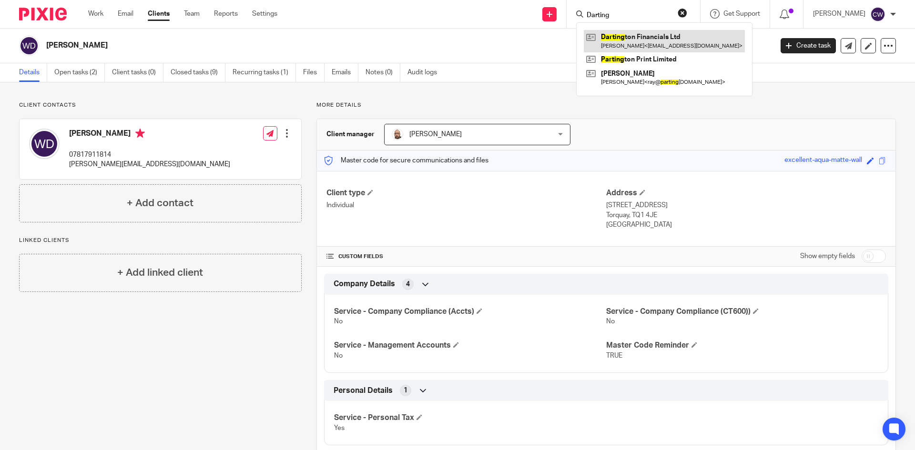
type input "Darting"
click at [684, 39] on link at bounding box center [664, 41] width 161 height 22
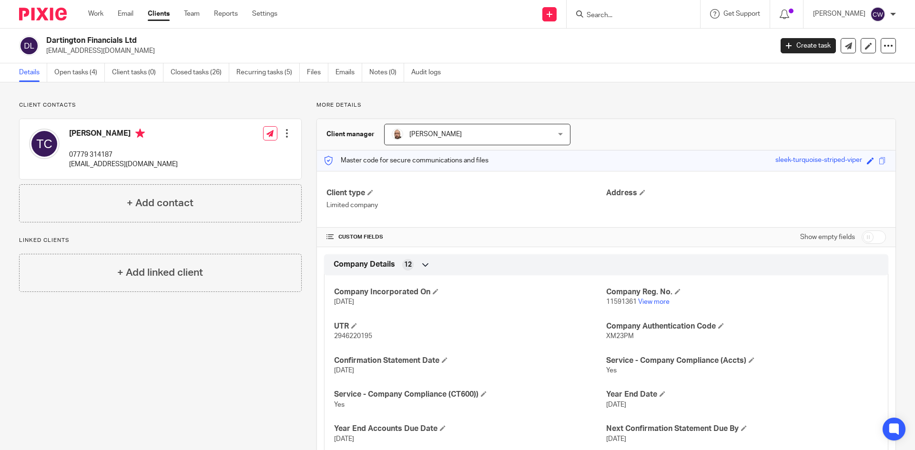
drag, startPoint x: 43, startPoint y: 52, endPoint x: 153, endPoint y: 56, distance: 109.6
click at [153, 56] on div "Dartington Financials Ltd [EMAIL_ADDRESS][DOMAIN_NAME] Create task Update from …" at bounding box center [457, 46] width 915 height 35
copy p "[EMAIL_ADDRESS][DOMAIN_NAME]"
click at [599, 15] on input "Search" at bounding box center [629, 15] width 86 height 9
type input "The Press"
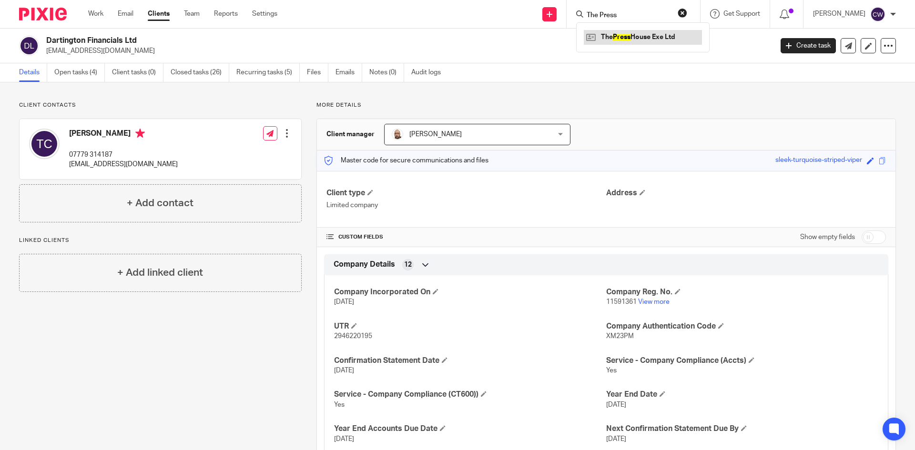
click at [621, 39] on link at bounding box center [643, 37] width 118 height 14
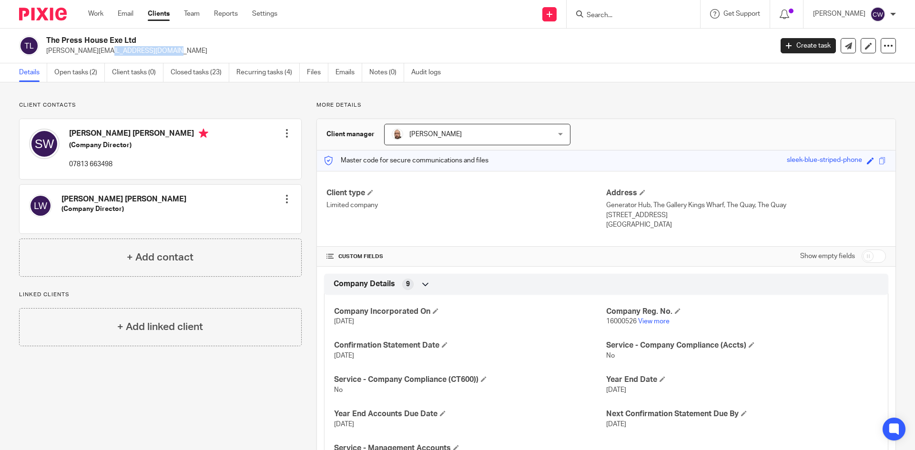
drag, startPoint x: 43, startPoint y: 50, endPoint x: 115, endPoint y: 60, distance: 72.6
click at [115, 60] on div "The Press House Exe Ltd [PERSON_NAME][EMAIL_ADDRESS][DOMAIN_NAME] Create task U…" at bounding box center [457, 46] width 915 height 35
copy p "sarah@pivot-19.com"
click at [656, 20] on input "Search" at bounding box center [629, 15] width 86 height 9
type input "wing wing international"
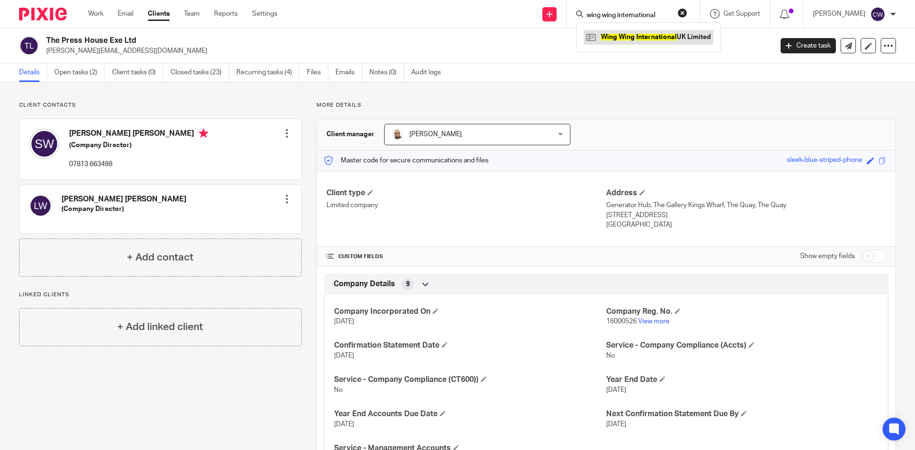
click at [632, 38] on link at bounding box center [649, 37] width 130 height 14
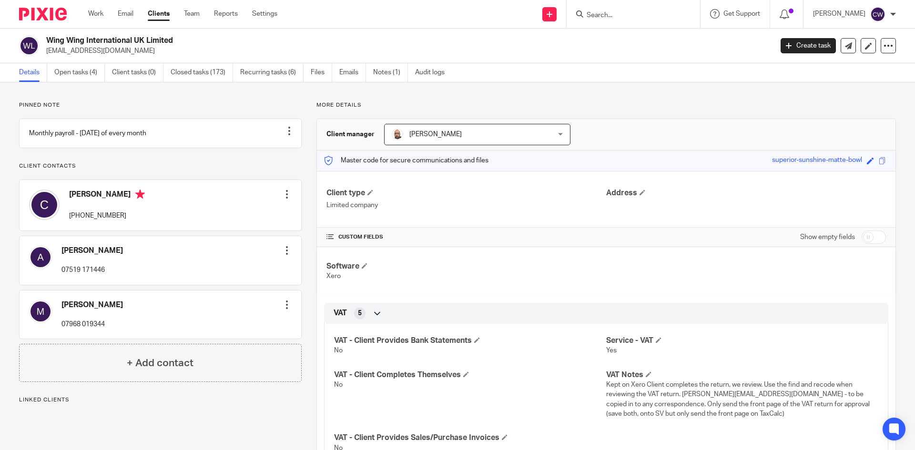
drag, startPoint x: 42, startPoint y: 49, endPoint x: 103, endPoint y: 60, distance: 61.9
click at [103, 60] on div "Wing Wing International UK Limited finance@wingwing.co.uk Create task Update fr…" at bounding box center [457, 46] width 915 height 35
click at [128, 53] on p "finance@wingwing.co.uk" at bounding box center [406, 51] width 720 height 10
drag, startPoint x: 44, startPoint y: 51, endPoint x: 134, endPoint y: 59, distance: 90.0
click at [134, 59] on div "Wing Wing International UK Limited finance@wingwing.co.uk Create task Update fr…" at bounding box center [457, 46] width 915 height 35
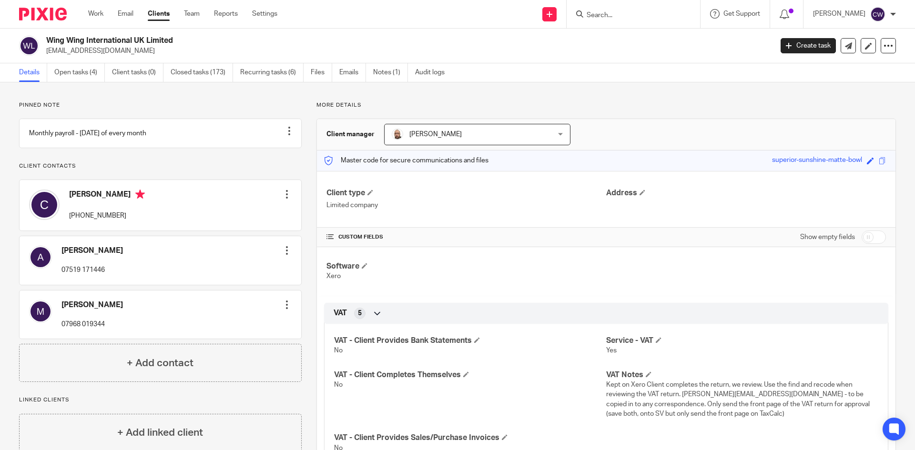
copy p "finance@wingwing.co.uk"
click at [605, 11] on input "Search" at bounding box center [629, 15] width 86 height 9
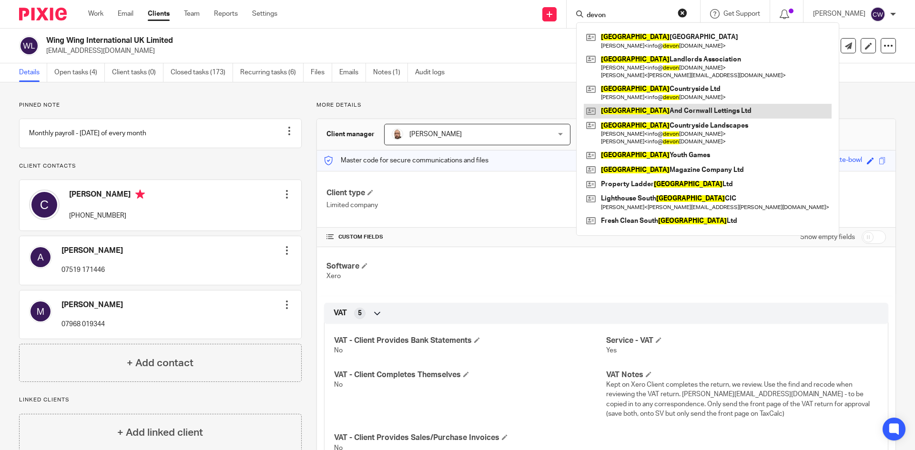
type input "devon"
click at [677, 112] on link at bounding box center [708, 111] width 248 height 14
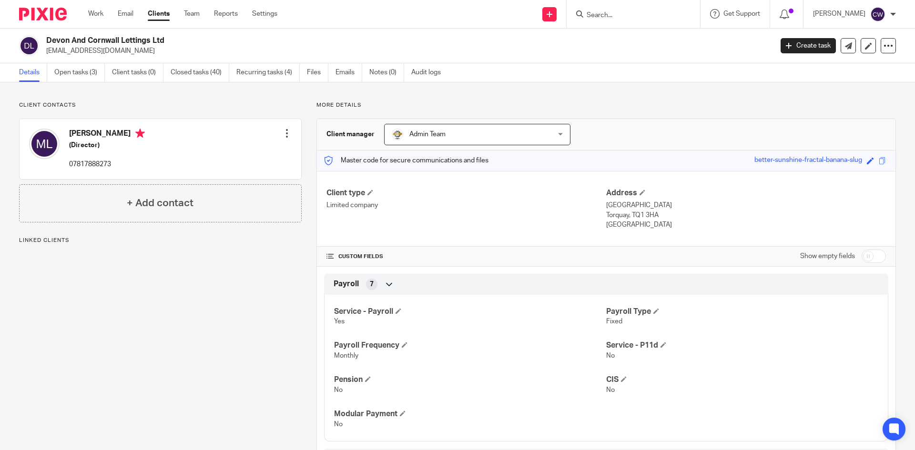
click at [49, 51] on p "dandclettings@gmail.com" at bounding box center [406, 51] width 720 height 10
drag, startPoint x: 46, startPoint y: 49, endPoint x: 123, endPoint y: 55, distance: 77.4
click at [123, 55] on p "dandclettings@gmail.com" at bounding box center [406, 51] width 720 height 10
copy p "dandclettings@gmail.com"
click at [623, 11] on input "Search" at bounding box center [629, 15] width 86 height 9
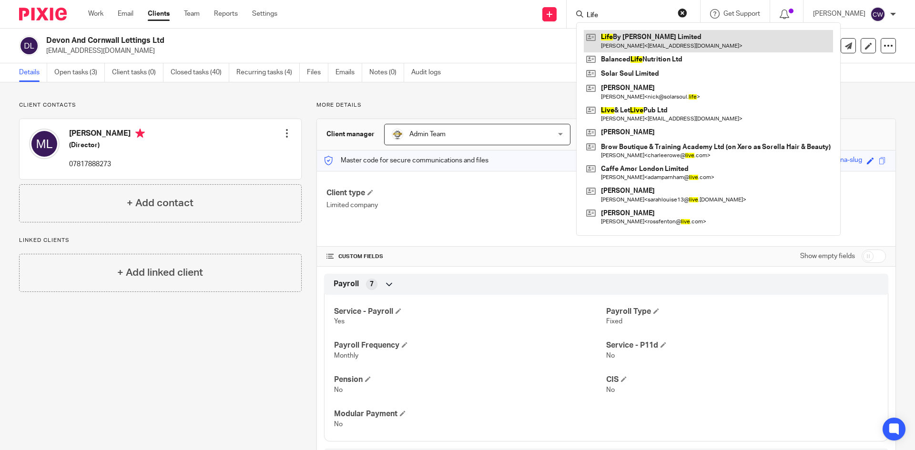
type input "Life"
click at [664, 44] on link at bounding box center [708, 41] width 249 height 22
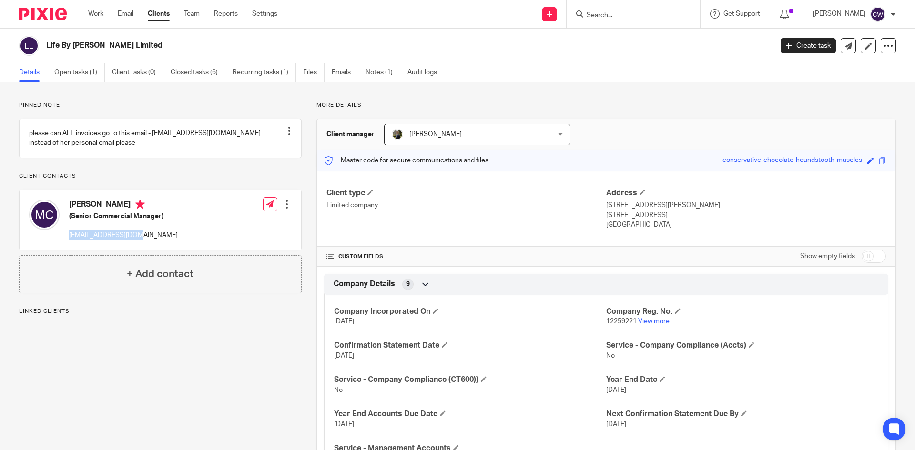
drag, startPoint x: 67, startPoint y: 247, endPoint x: 154, endPoint y: 242, distance: 86.8
click at [154, 242] on div "Matthew Clark (Senior Commercial Manager) smargot89@gmail.com" at bounding box center [103, 220] width 149 height 51
copy p "smargot89@gmail.com"
click at [595, 18] on input "Search" at bounding box center [629, 15] width 86 height 9
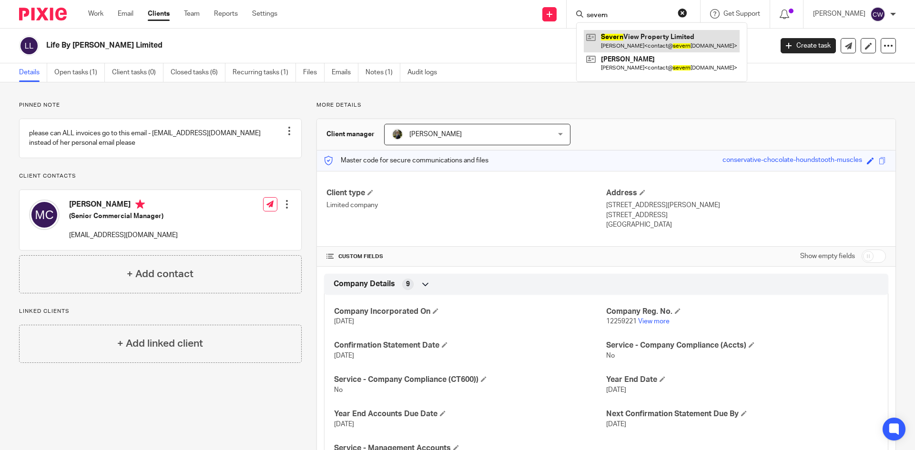
type input "severn"
click at [614, 43] on link at bounding box center [662, 41] width 156 height 22
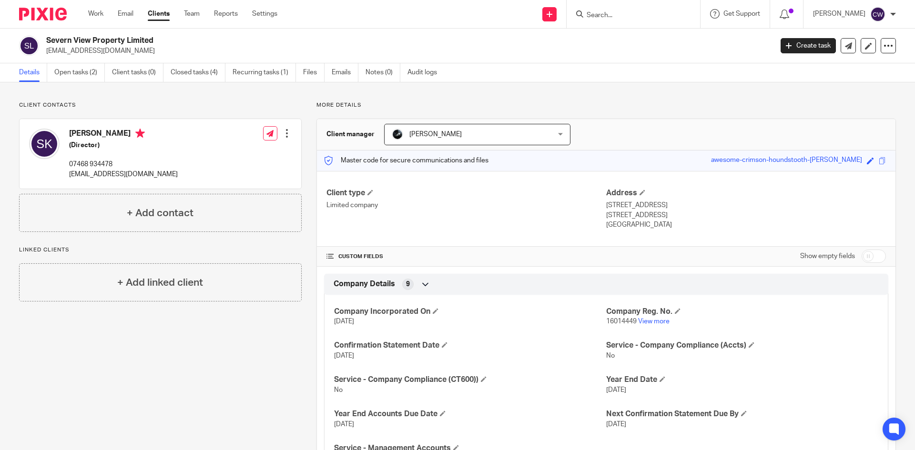
drag, startPoint x: 47, startPoint y: 49, endPoint x: 180, endPoint y: 55, distance: 133.1
click at [180, 55] on p "contact@severnviewproperty.co.uk" at bounding box center [406, 51] width 720 height 10
copy p "contact@severnviewproperty.co.uk"
click at [617, 11] on input "Search" at bounding box center [629, 15] width 86 height 9
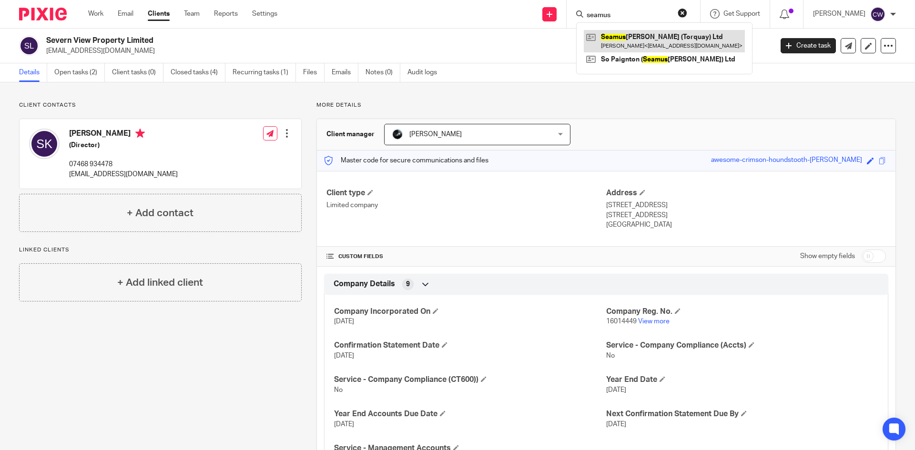
type input "seamus"
click at [675, 37] on link at bounding box center [664, 41] width 161 height 22
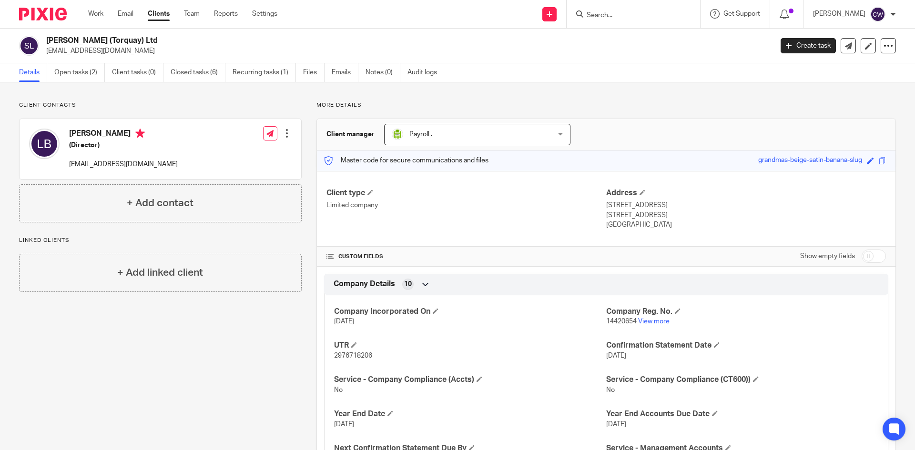
drag, startPoint x: 48, startPoint y: 51, endPoint x: 158, endPoint y: 50, distance: 109.6
click at [158, 50] on p "[EMAIL_ADDRESS][DOMAIN_NAME]" at bounding box center [406, 51] width 720 height 10
drag, startPoint x: 45, startPoint y: 52, endPoint x: 165, endPoint y: 55, distance: 119.6
click at [165, 55] on div "[PERSON_NAME] (Torquay) Ltd [EMAIL_ADDRESS][DOMAIN_NAME]" at bounding box center [392, 46] width 747 height 20
copy p "[EMAIL_ADDRESS][DOMAIN_NAME]"
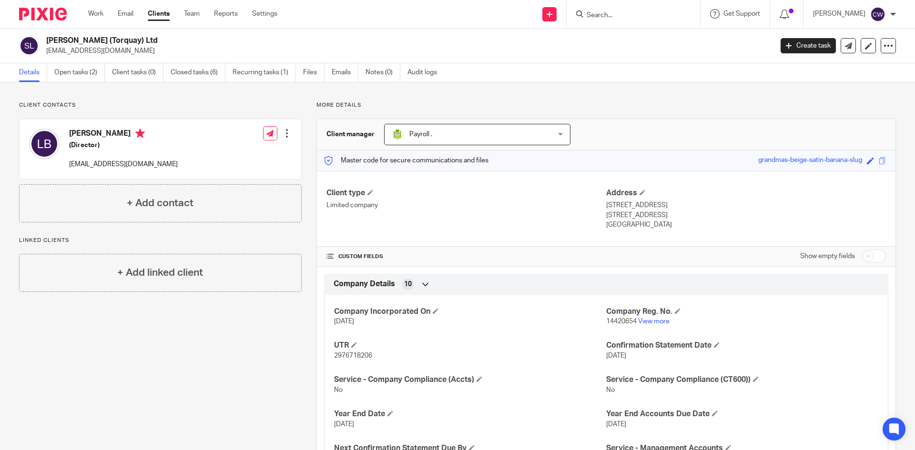
click at [605, 12] on input "Search" at bounding box center [629, 15] width 86 height 9
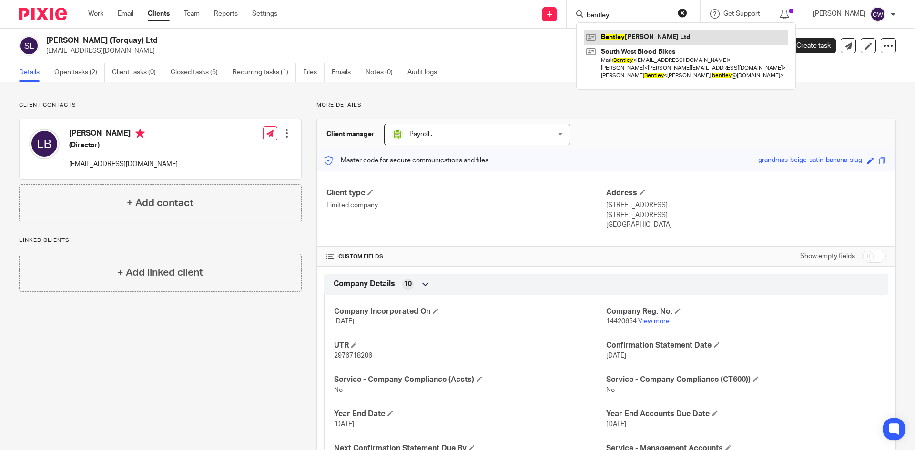
type input "bentley"
click at [629, 30] on link at bounding box center [686, 37] width 204 height 14
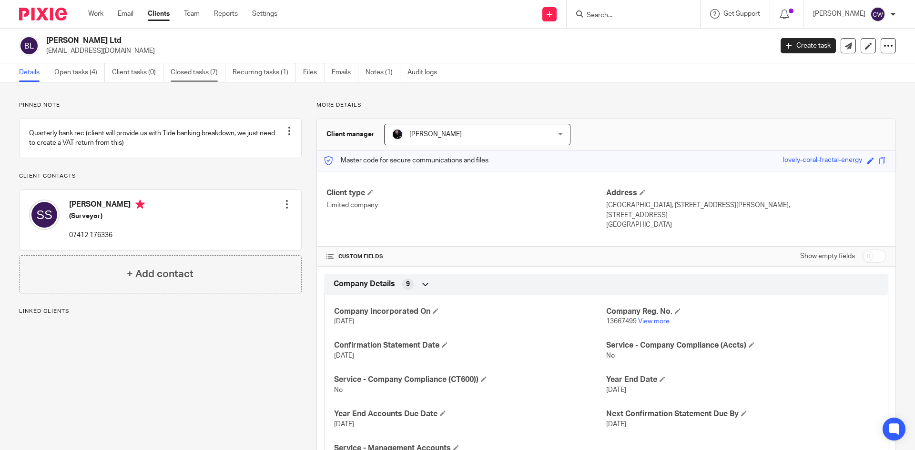
click at [195, 70] on link "Closed tasks (7)" at bounding box center [198, 72] width 55 height 19
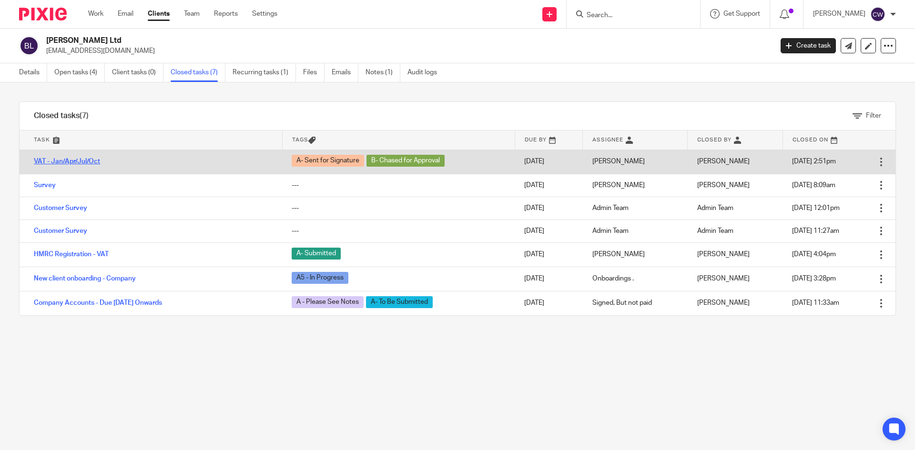
click at [77, 161] on link "VAT - Jan/Apr/Jul/Oct" at bounding box center [67, 161] width 66 height 7
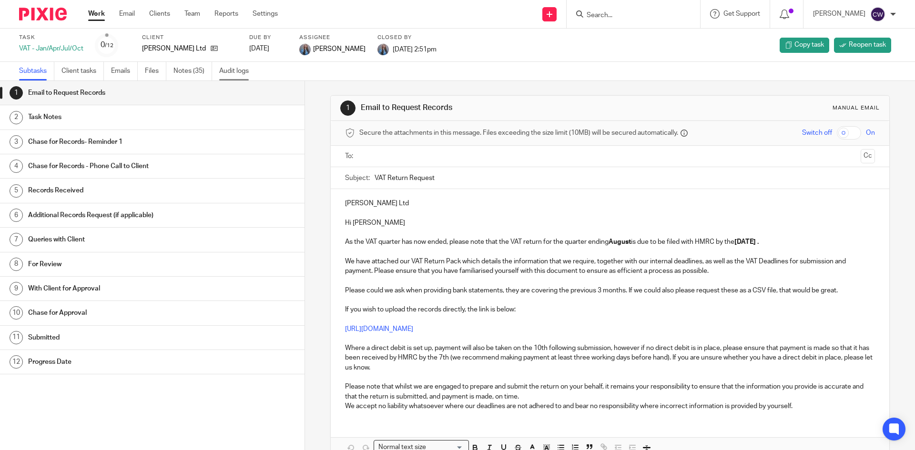
click at [236, 72] on link "Audit logs" at bounding box center [237, 71] width 37 height 19
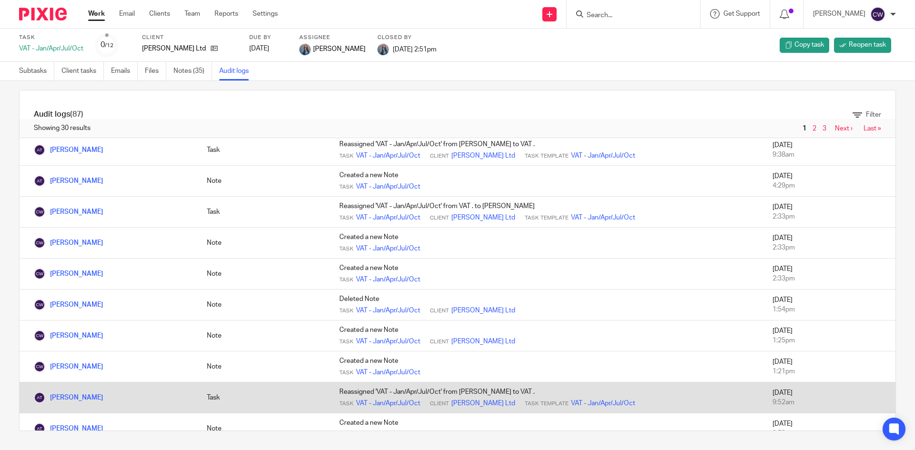
scroll to position [560, 0]
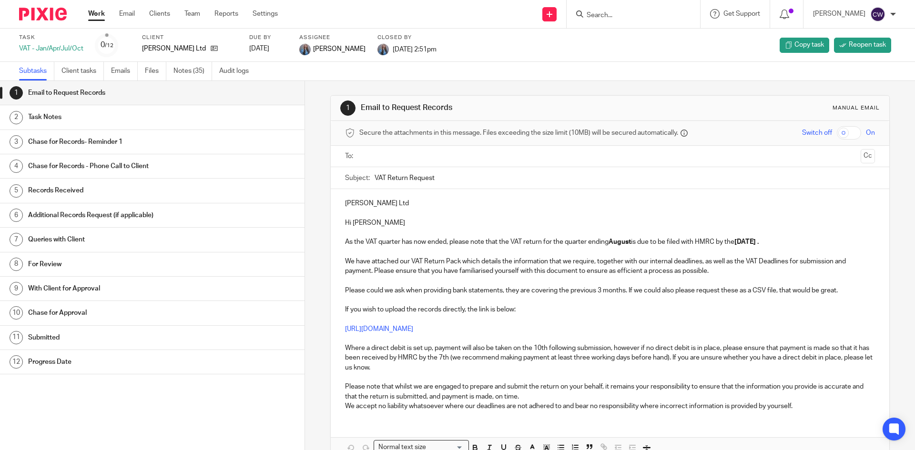
click at [205, 42] on div "Client Bentley Reed Ltd" at bounding box center [189, 45] width 95 height 23
click at [211, 51] on icon at bounding box center [214, 48] width 7 height 7
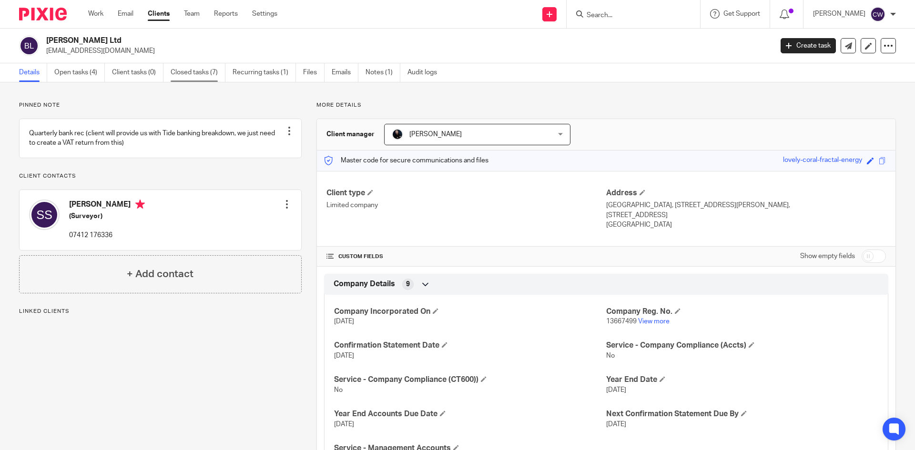
click at [201, 65] on link "Closed tasks (7)" at bounding box center [198, 72] width 55 height 19
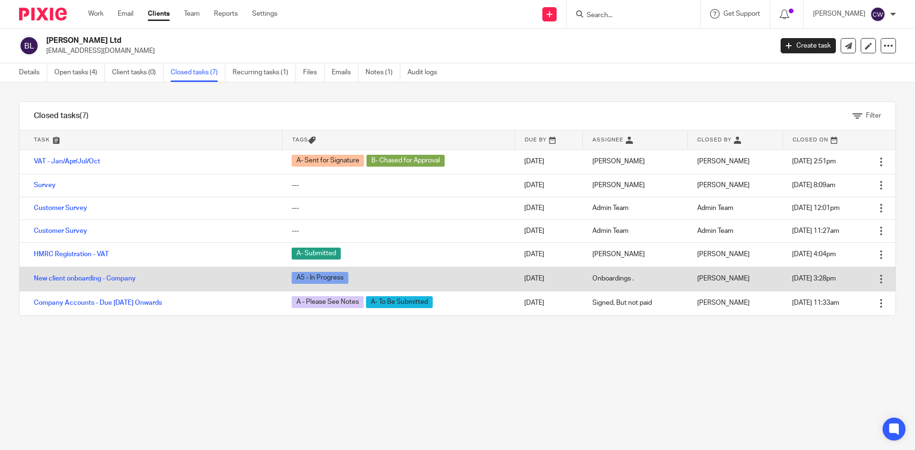
click at [121, 275] on td "New client onboarding - Company" at bounding box center [151, 279] width 263 height 24
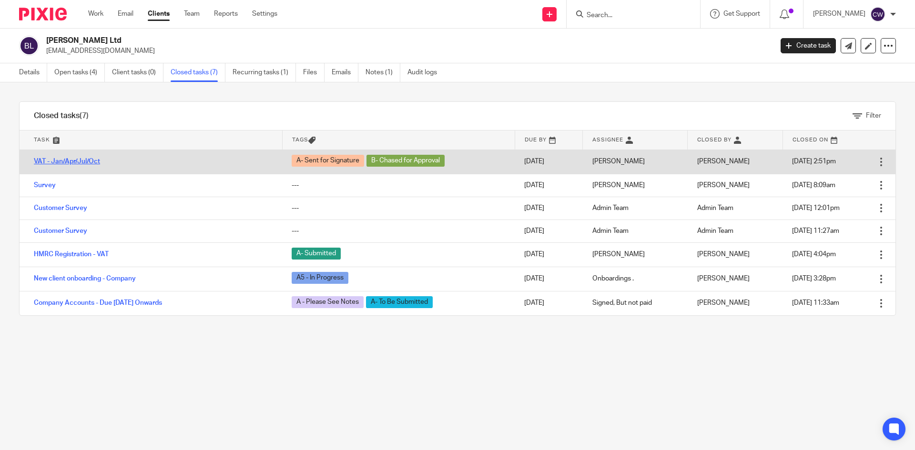
click at [72, 164] on link "VAT - Jan/Apr/Jul/Oct" at bounding box center [67, 161] width 66 height 7
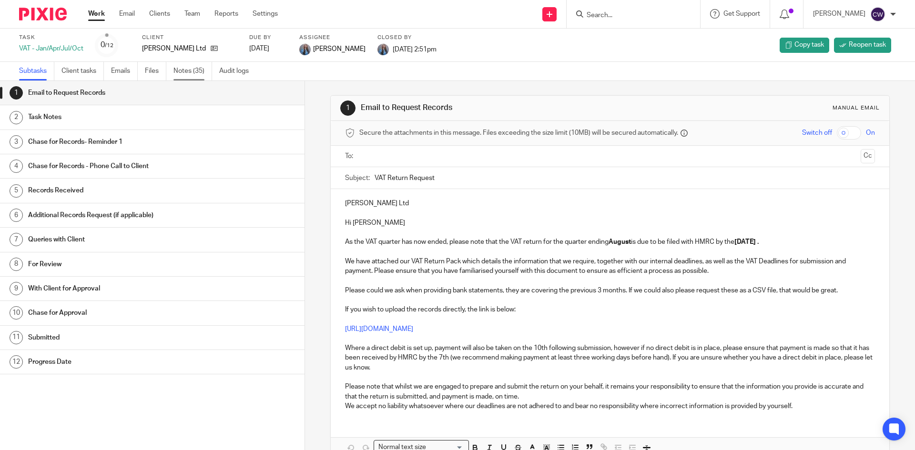
click at [192, 69] on link "Notes (35)" at bounding box center [192, 71] width 39 height 19
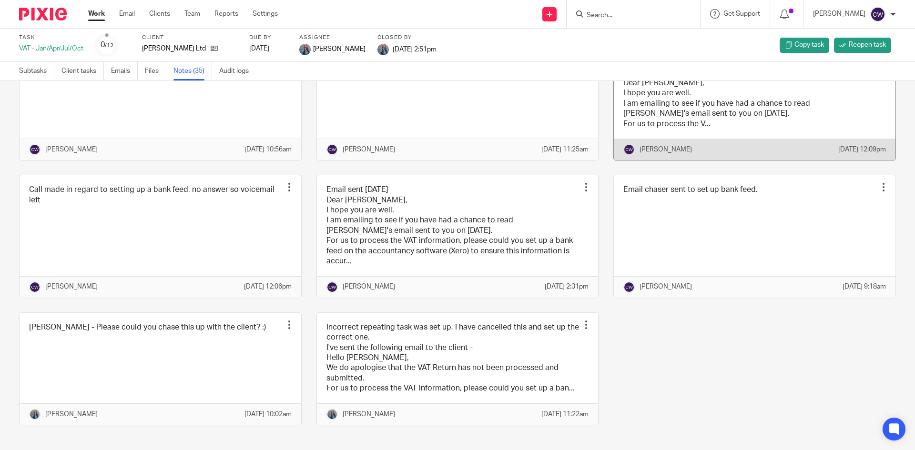
scroll to position [1232, 0]
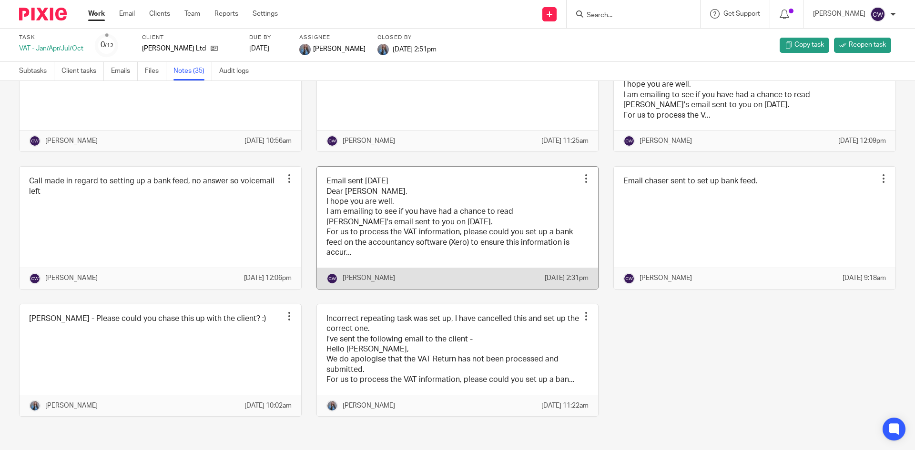
click at [492, 231] on link at bounding box center [458, 228] width 282 height 122
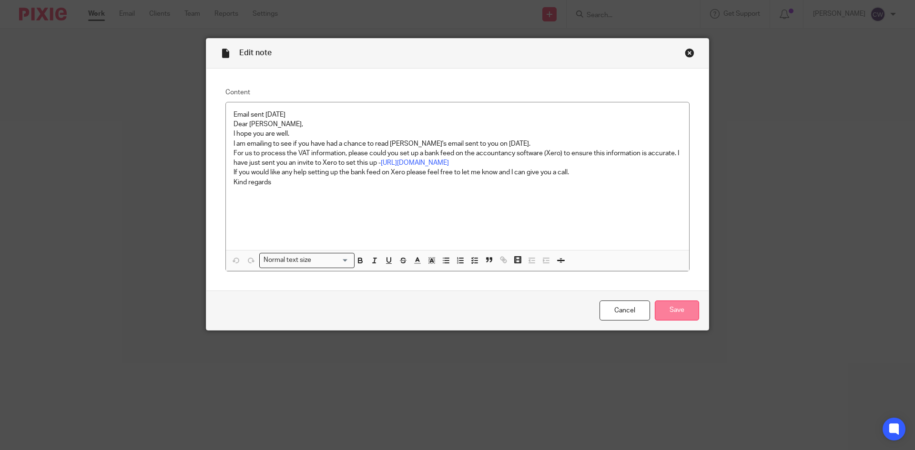
click at [663, 308] on input "Save" at bounding box center [677, 311] width 44 height 20
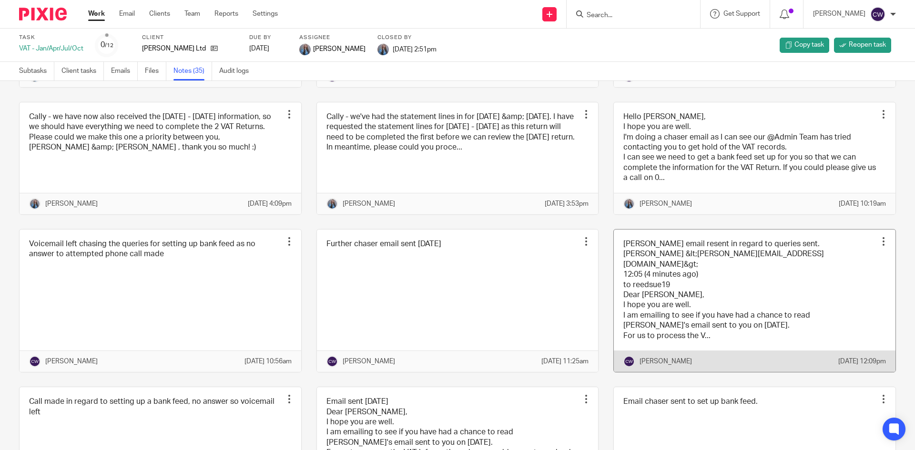
scroll to position [898, 0]
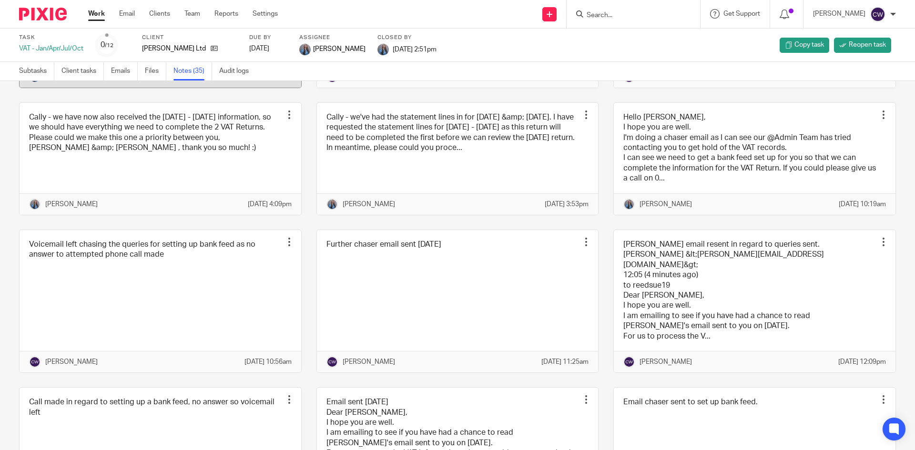
drag, startPoint x: 237, startPoint y: 66, endPoint x: 261, endPoint y: 93, distance: 36.1
click at [236, 67] on link "Audit logs" at bounding box center [237, 71] width 37 height 19
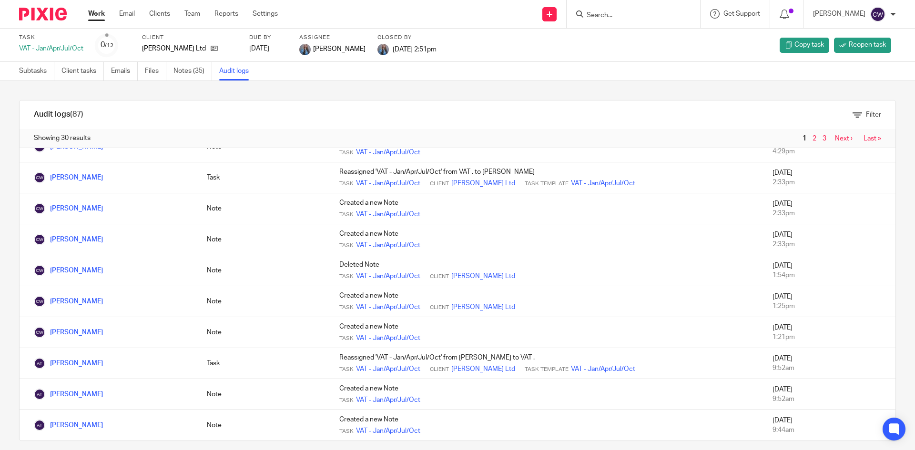
scroll to position [10, 0]
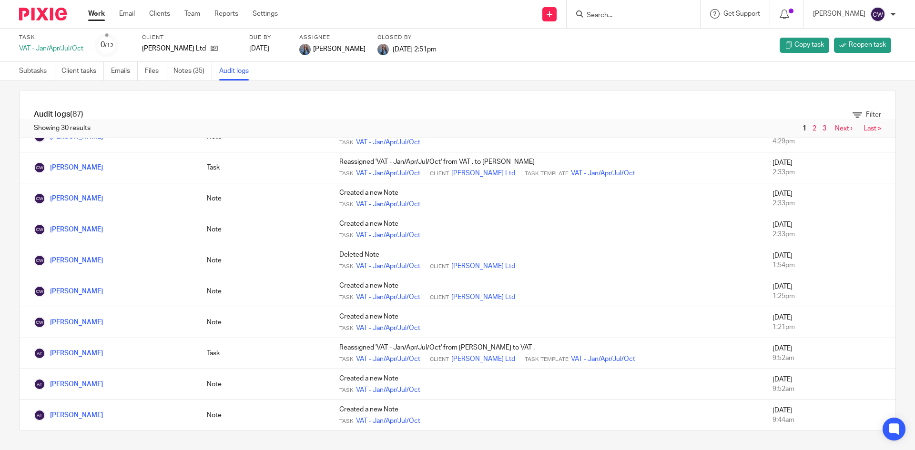
click at [608, 18] on input "Search" at bounding box center [629, 15] width 86 height 9
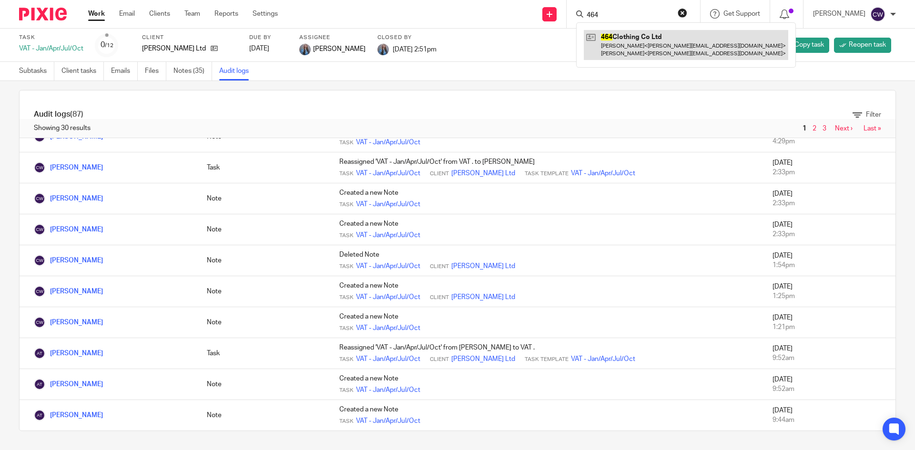
type input "464"
click at [622, 40] on link at bounding box center [686, 45] width 204 height 30
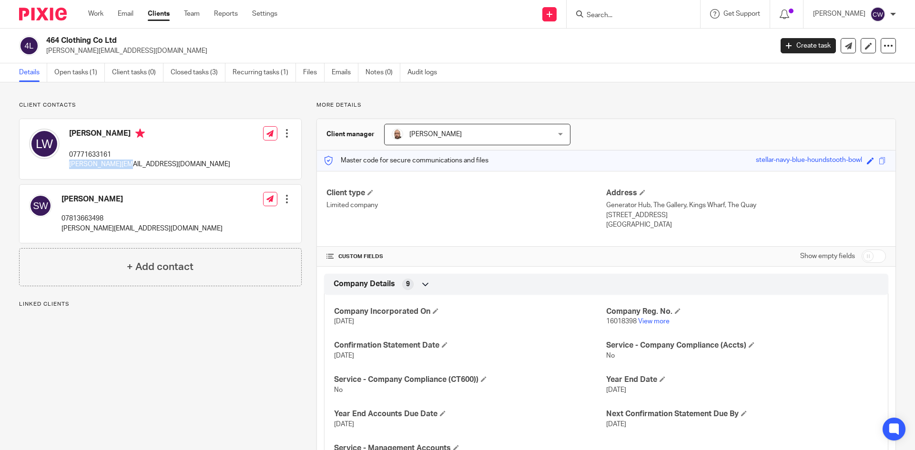
drag, startPoint x: 69, startPoint y: 163, endPoint x: 145, endPoint y: 163, distance: 76.2
click at [145, 163] on div "[PERSON_NAME] 07771633161 [PERSON_NAME][EMAIL_ADDRESS][DOMAIN_NAME] Edit contac…" at bounding box center [161, 149] width 282 height 60
copy p "[PERSON_NAME][EMAIL_ADDRESS][DOMAIN_NAME]"
drag, startPoint x: 58, startPoint y: 230, endPoint x: 132, endPoint y: 239, distance: 74.9
click at [132, 239] on div "[PERSON_NAME] 07813663498 [PERSON_NAME][EMAIL_ADDRESS][DOMAIN_NAME] Edit contac…" at bounding box center [161, 214] width 282 height 58
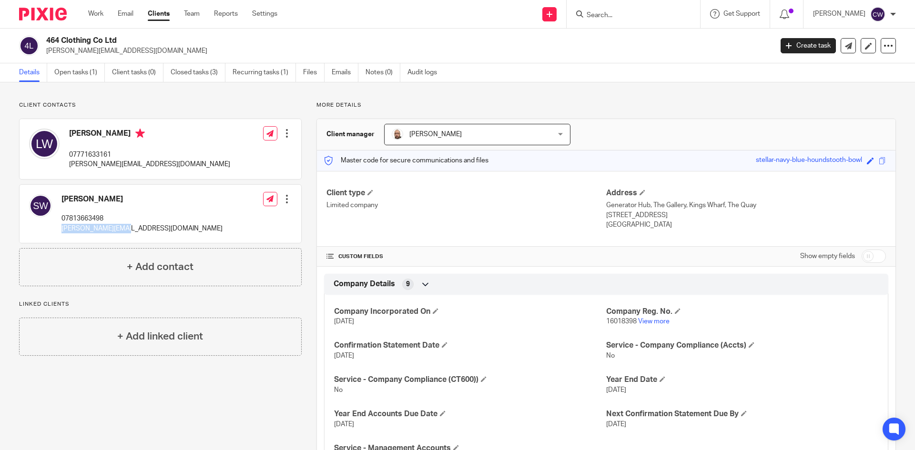
copy p "sarah@pivot-19.com"
click at [610, 15] on input "Search" at bounding box center [629, 15] width 86 height 9
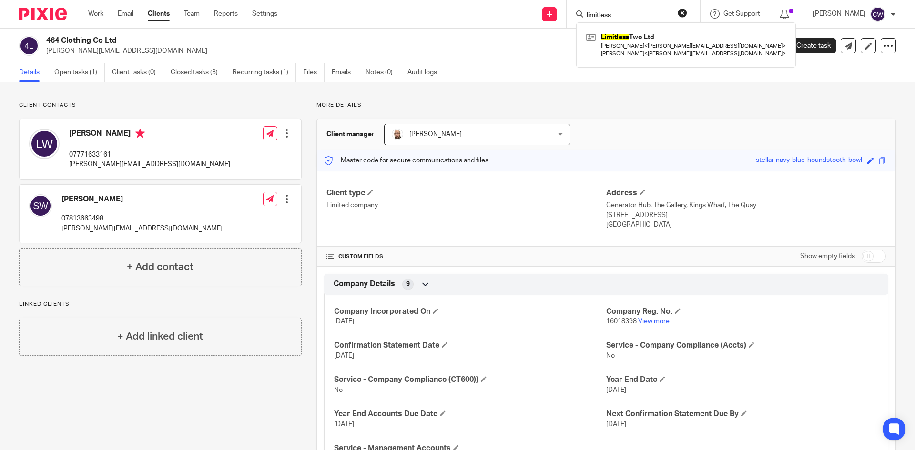
type input "limitless"
click at [623, 65] on div "Limitless Two Ltd Sarah Wheeler < sarah@pivot-19.com > Lee Wheeler < lee@pivot-…" at bounding box center [686, 44] width 220 height 45
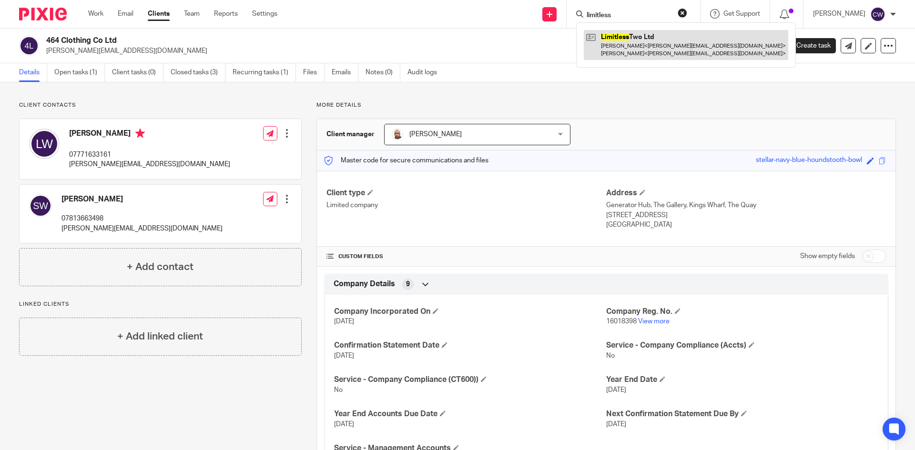
click at [620, 51] on link at bounding box center [686, 45] width 204 height 30
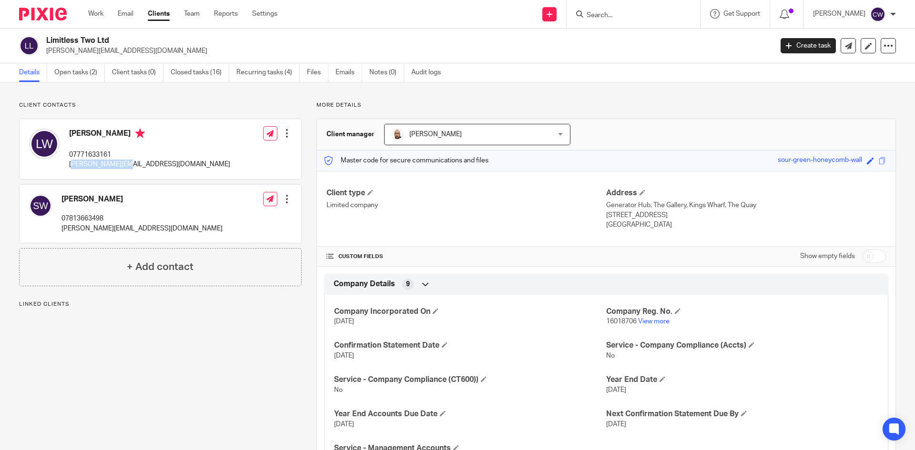
drag, startPoint x: 70, startPoint y: 164, endPoint x: 130, endPoint y: 161, distance: 59.6
click at [142, 162] on div "Lee Wheeler 07771633161 lee@pivot-19.com Edit contact Create client from contac…" at bounding box center [161, 149] width 282 height 60
drag, startPoint x: 64, startPoint y: 162, endPoint x: 127, endPoint y: 166, distance: 63.1
click at [127, 166] on div "Lee Wheeler 07771633161 lee@pivot-19.com" at bounding box center [129, 149] width 201 height 51
copy p "lee@pivot-19.com"
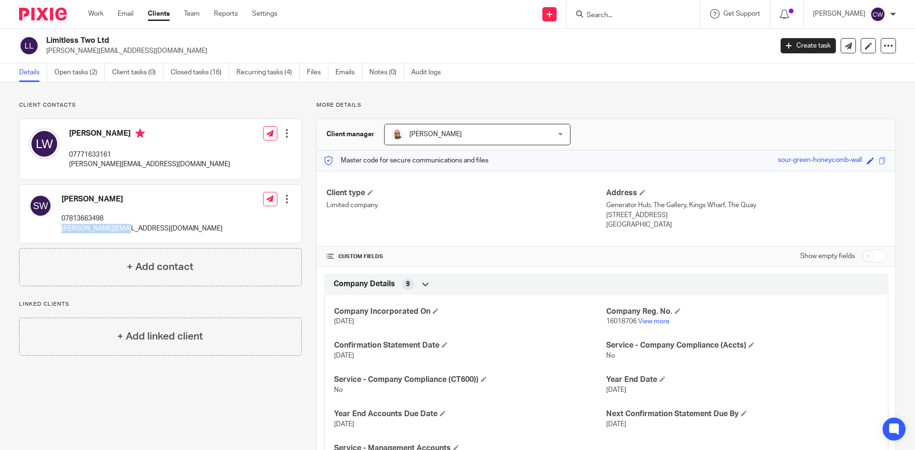
drag, startPoint x: 61, startPoint y: 229, endPoint x: 154, endPoint y: 226, distance: 93.4
click at [157, 226] on div "Sarah Wheeler 07813663498 sarah@pivot-19.com Edit contact Create client from co…" at bounding box center [161, 214] width 282 height 58
copy p "sarah@pivot-19.com"
click at [576, 19] on div at bounding box center [631, 14] width 111 height 12
click at [591, 18] on input "Search" at bounding box center [629, 15] width 86 height 9
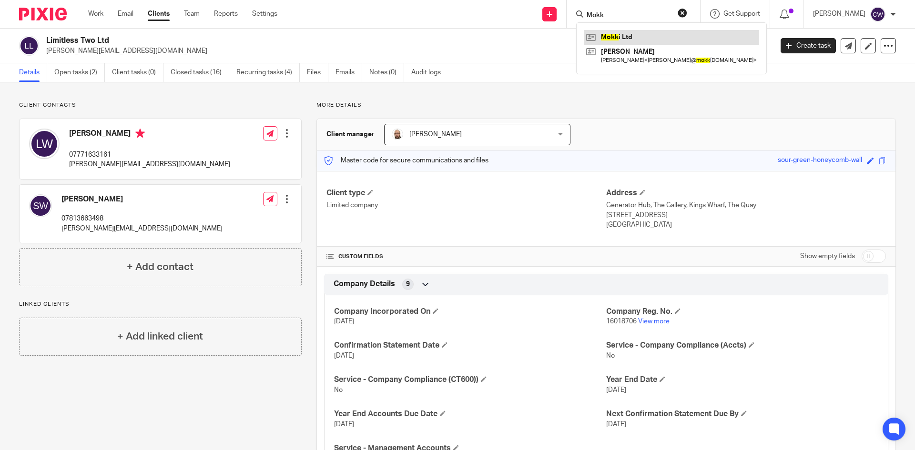
type input "Mokk"
click at [633, 32] on link at bounding box center [671, 37] width 175 height 14
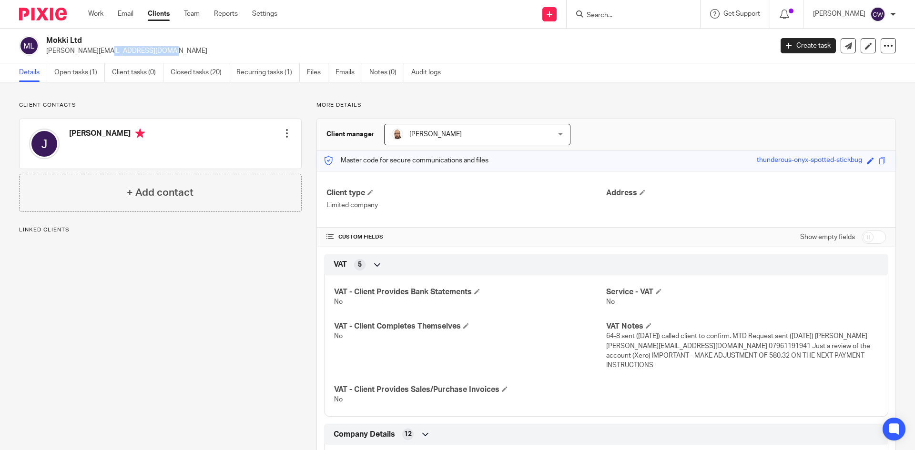
drag, startPoint x: 47, startPoint y: 50, endPoint x: 109, endPoint y: 48, distance: 62.4
click at [109, 48] on p "[PERSON_NAME][EMAIL_ADDRESS][DOMAIN_NAME]" at bounding box center [406, 51] width 720 height 10
copy p "[PERSON_NAME][EMAIL_ADDRESS][DOMAIN_NAME]"
click at [590, 10] on form at bounding box center [636, 14] width 101 height 12
click at [606, 20] on form at bounding box center [636, 14] width 101 height 12
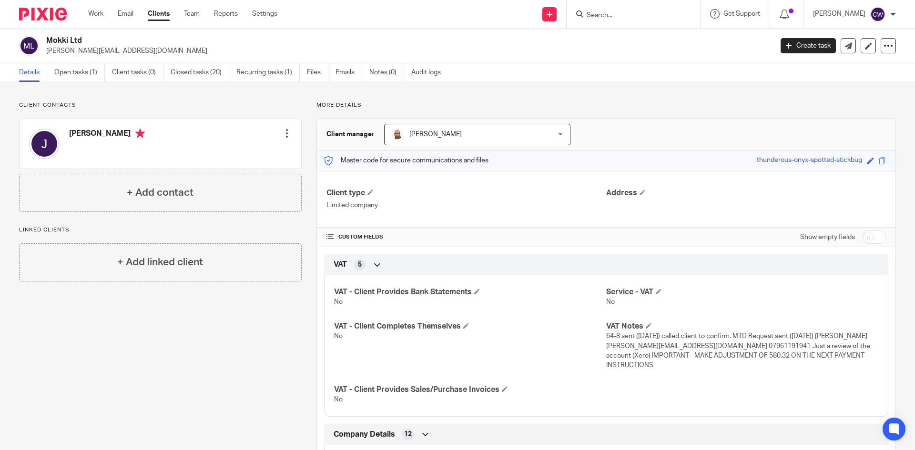
click at [604, 16] on input "Search" at bounding box center [629, 15] width 86 height 9
type input "Red"
click at [606, 34] on link at bounding box center [662, 37] width 157 height 14
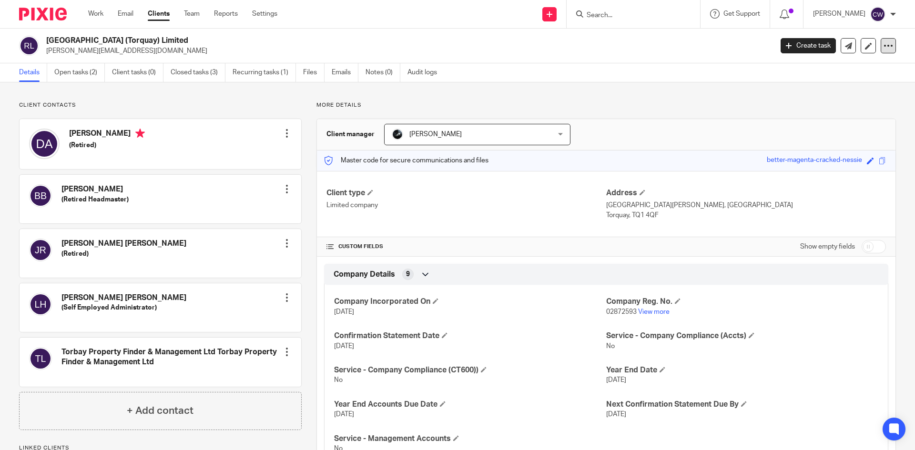
click at [884, 47] on icon at bounding box center [888, 46] width 10 height 10
click at [826, 110] on button "Archive client" at bounding box center [828, 111] width 105 height 12
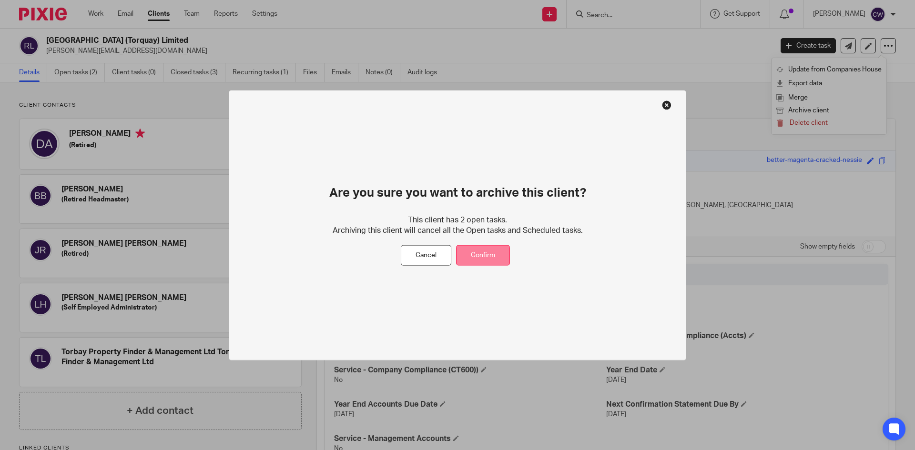
click at [493, 252] on button "Confirm" at bounding box center [483, 255] width 54 height 20
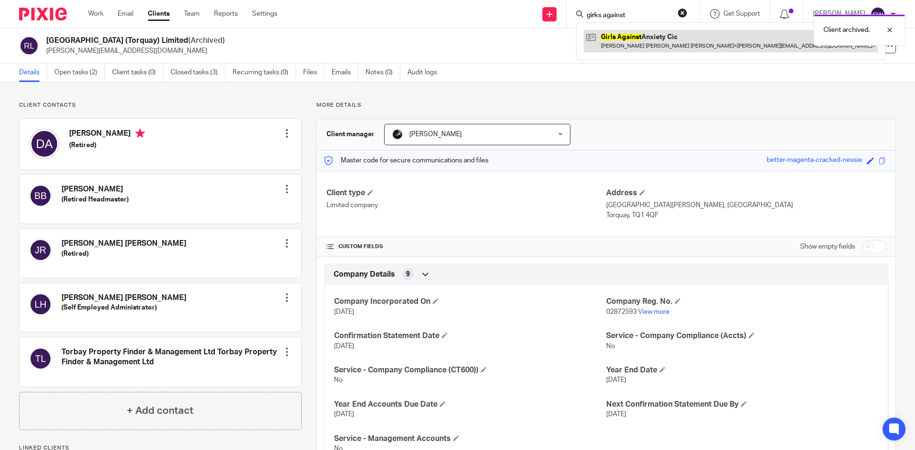
type input "girks against"
click at [625, 48] on link at bounding box center [731, 41] width 294 height 22
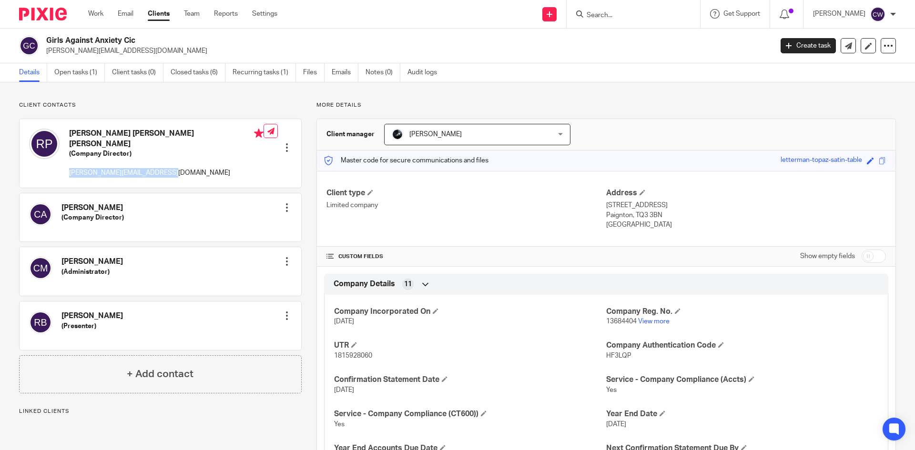
drag, startPoint x: 67, startPoint y: 163, endPoint x: 182, endPoint y: 162, distance: 114.3
click at [222, 163] on div "Robyn Elizabeth Hannah Pierson (Company Director) robyn.elizabeth242@gmail.com …" at bounding box center [161, 153] width 282 height 69
copy p "robyn.elizabeth242@gmail.com"
click at [647, 16] on input "Search" at bounding box center [629, 15] width 86 height 9
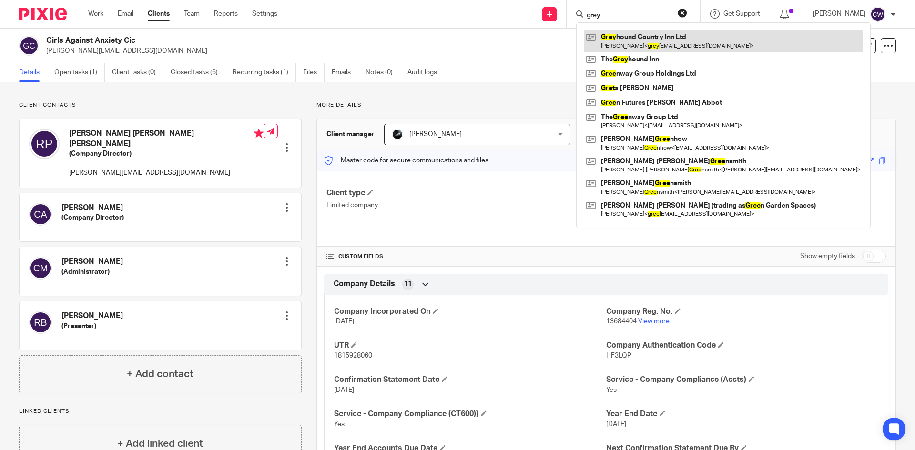
type input "grey"
click at [660, 46] on link at bounding box center [723, 41] width 279 height 22
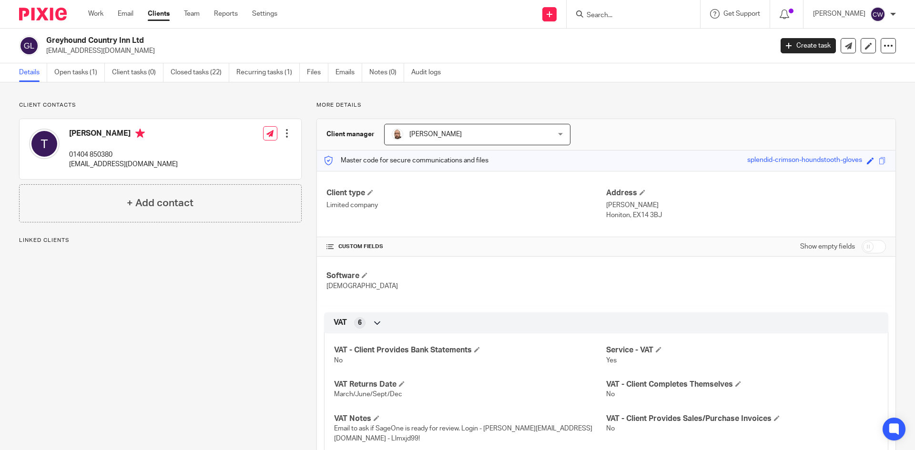
drag, startPoint x: 48, startPoint y: 52, endPoint x: 217, endPoint y: 50, distance: 169.6
click at [217, 50] on p "[EMAIL_ADDRESS][DOMAIN_NAME]" at bounding box center [406, 51] width 720 height 10
copy p "greyhoundcountryinn@gmail.com"
click at [586, 16] on input "Search" at bounding box center [629, 15] width 86 height 9
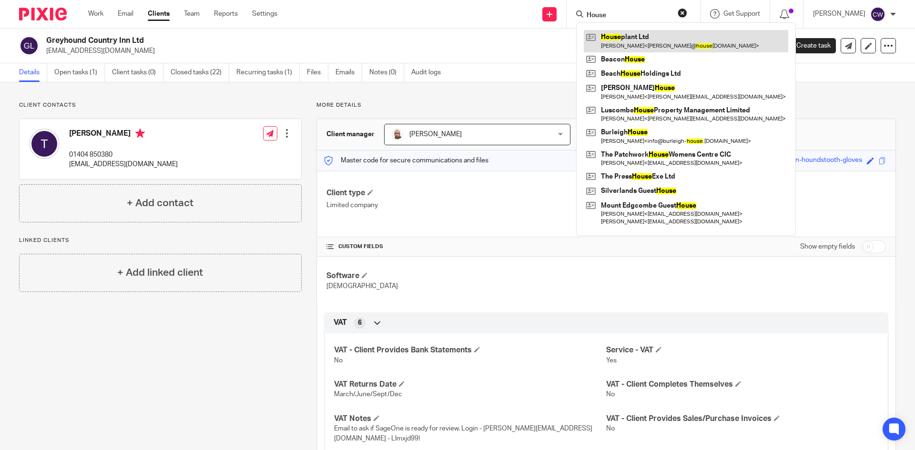
type input "House"
click at [624, 44] on link at bounding box center [686, 41] width 204 height 22
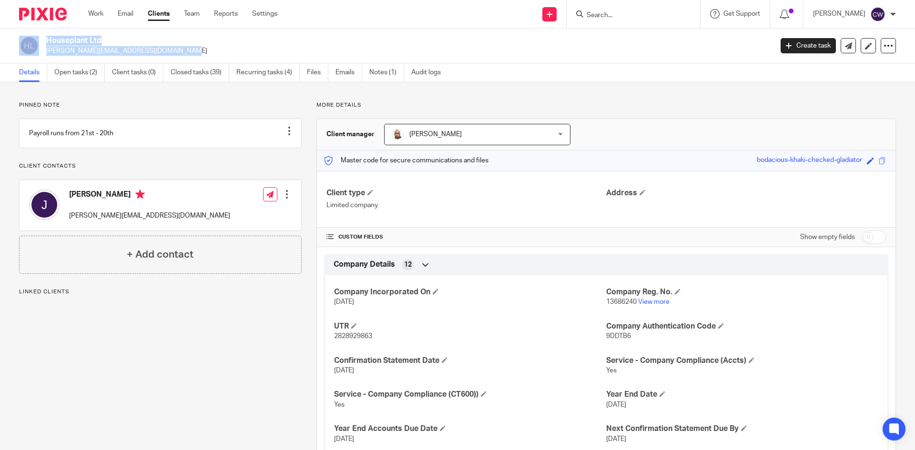
drag, startPoint x: 42, startPoint y: 50, endPoint x: 131, endPoint y: 58, distance: 89.0
click at [175, 59] on div "Houseplant Ltd [PERSON_NAME][EMAIL_ADDRESS][DOMAIN_NAME] Create task Update fro…" at bounding box center [457, 46] width 915 height 35
click at [119, 51] on p "[PERSON_NAME][EMAIL_ADDRESS][DOMAIN_NAME]" at bounding box center [406, 51] width 720 height 10
drag, startPoint x: 129, startPoint y: 50, endPoint x: 41, endPoint y: 53, distance: 87.7
click at [41, 53] on div "Houseplant Ltd [PERSON_NAME][EMAIL_ADDRESS][DOMAIN_NAME]" at bounding box center [392, 46] width 747 height 20
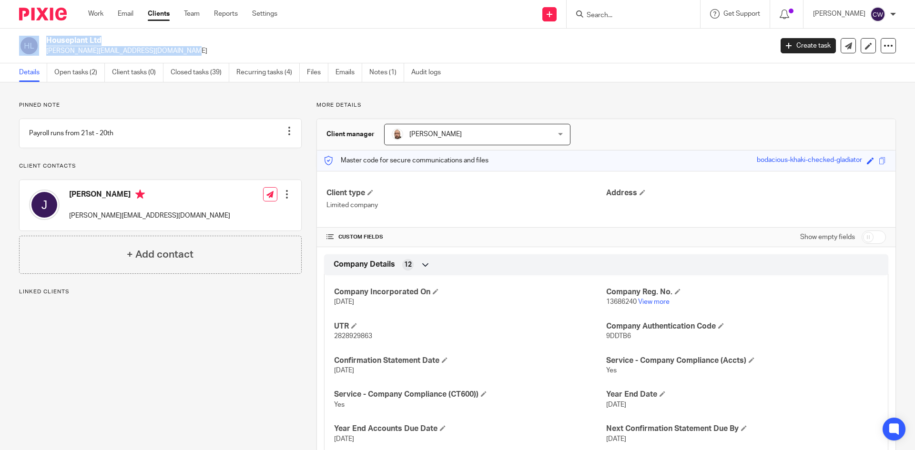
click at [42, 56] on div "Houseplant Ltd [PERSON_NAME][EMAIL_ADDRESS][DOMAIN_NAME] Create task Update fro…" at bounding box center [457, 46] width 915 height 35
click at [45, 52] on div "Houseplant Ltd [PERSON_NAME][EMAIL_ADDRESS][DOMAIN_NAME]" at bounding box center [392, 46] width 747 height 20
drag, startPoint x: 45, startPoint y: 52, endPoint x: 62, endPoint y: 51, distance: 17.2
click at [50, 52] on div "Houseplant Ltd [PERSON_NAME][EMAIL_ADDRESS][DOMAIN_NAME]" at bounding box center [392, 46] width 747 height 20
drag, startPoint x: 47, startPoint y: 50, endPoint x: 121, endPoint y: 59, distance: 75.3
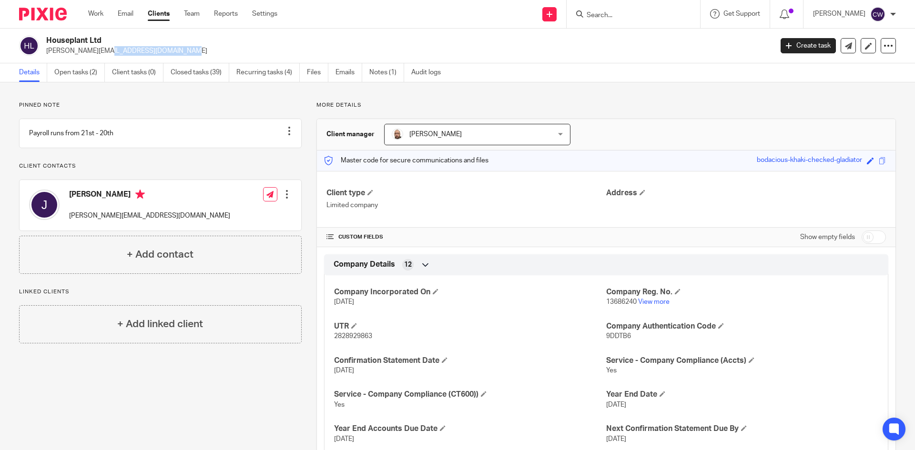
click at [121, 59] on div "Houseplant Ltd [PERSON_NAME][EMAIL_ADDRESS][DOMAIN_NAME] Create task Update fro…" at bounding box center [457, 46] width 915 height 35
copy p "[PERSON_NAME][EMAIL_ADDRESS][DOMAIN_NAME]"
click at [654, 10] on form at bounding box center [636, 14] width 101 height 12
click at [614, 16] on input "Search" at bounding box center [629, 15] width 86 height 9
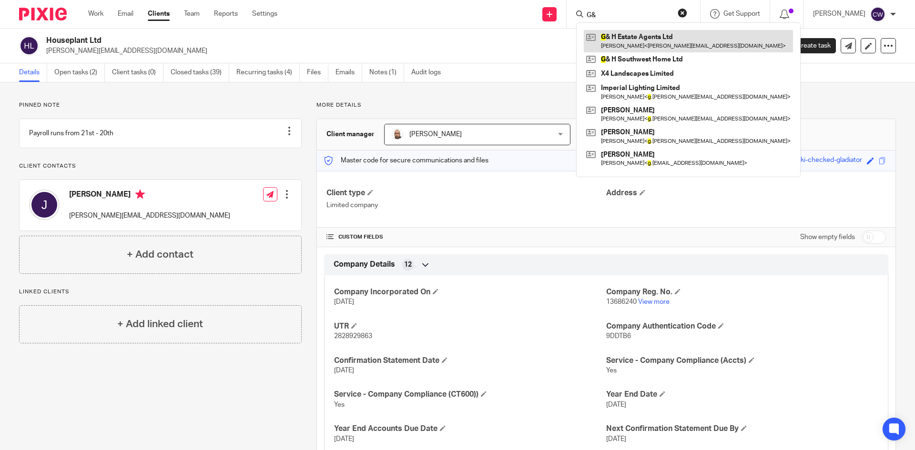
type input "G&"
click at [622, 43] on link at bounding box center [688, 41] width 209 height 22
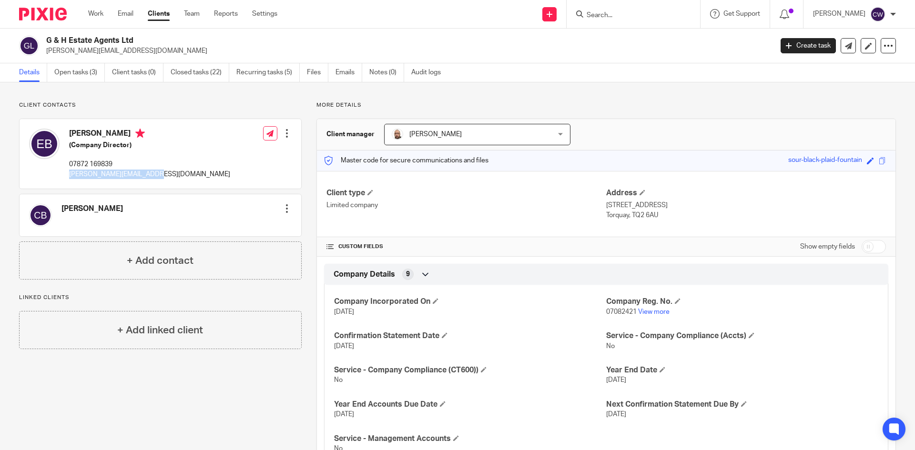
drag, startPoint x: 67, startPoint y: 177, endPoint x: 163, endPoint y: 180, distance: 96.7
click at [163, 180] on div "Emma Barnett (Company Director) 07872 169839 emma@garganandhart.co.uk Edit cont…" at bounding box center [161, 154] width 282 height 70
copy p "emma@garganandhart.co.uk"
click at [601, 20] on form at bounding box center [636, 14] width 101 height 12
click at [591, 13] on input "Search" at bounding box center [629, 15] width 86 height 9
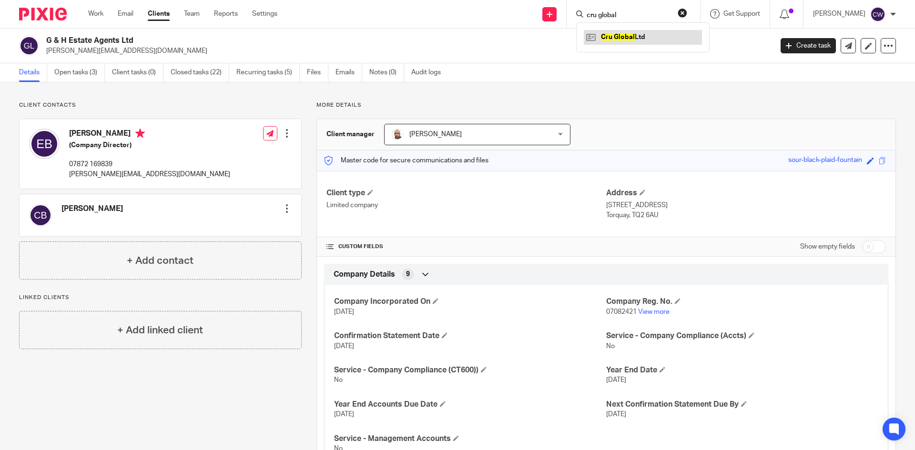
type input "cru global"
click at [612, 32] on link at bounding box center [643, 37] width 118 height 14
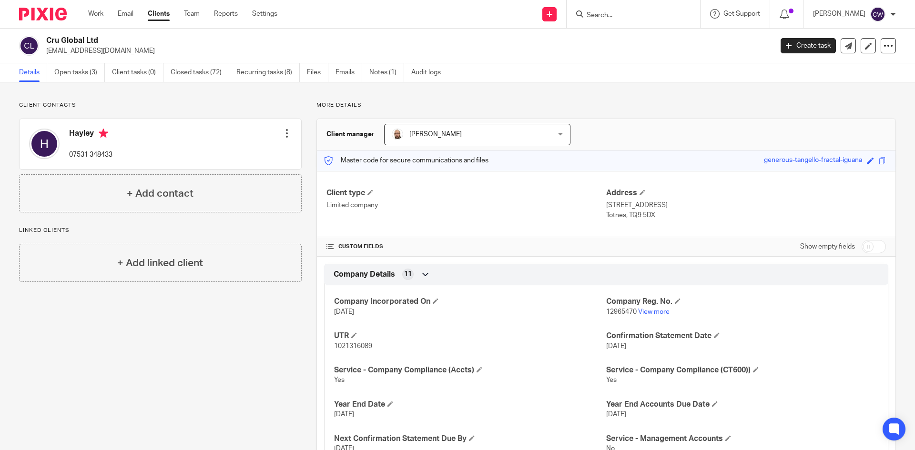
drag, startPoint x: 47, startPoint y: 49, endPoint x: 144, endPoint y: 52, distance: 97.7
click at [144, 52] on p "hayley@cruevents.co.uk" at bounding box center [406, 51] width 720 height 10
copy p "hayley@cruevents.co.uk"
click at [602, 21] on div at bounding box center [632, 14] width 133 height 28
click at [588, 13] on input "Search" at bounding box center [629, 15] width 86 height 9
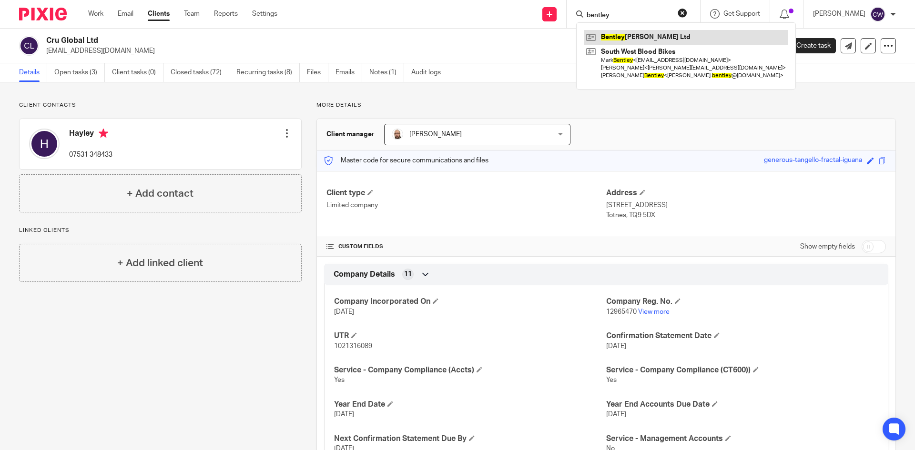
type input "bentley"
click at [605, 36] on link at bounding box center [686, 37] width 204 height 14
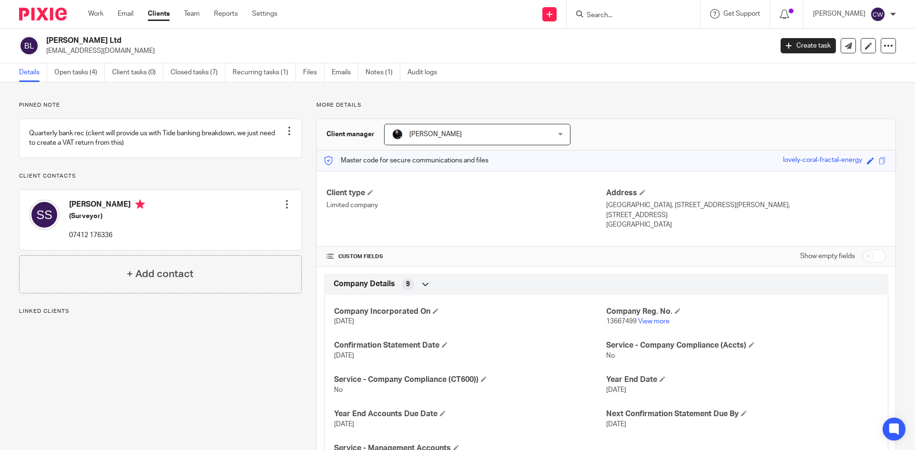
drag, startPoint x: 46, startPoint y: 52, endPoint x: 125, endPoint y: 56, distance: 79.2
click at [125, 56] on div "[PERSON_NAME] Ltd [EMAIL_ADDRESS][DOMAIN_NAME] Create task Update from Companie…" at bounding box center [457, 46] width 915 height 35
copy p "[EMAIL_ADDRESS][DOMAIN_NAME]"
click at [632, 20] on div at bounding box center [632, 14] width 133 height 28
drag, startPoint x: 606, startPoint y: 8, endPoint x: 588, endPoint y: 24, distance: 23.9
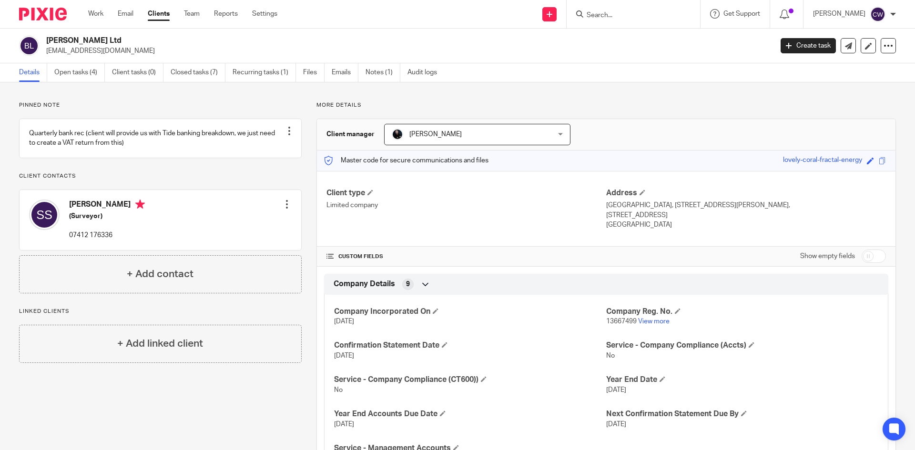
click at [603, 9] on form at bounding box center [636, 14] width 101 height 12
click at [588, 18] on input "Search" at bounding box center [629, 15] width 86 height 9
click at [619, 20] on form at bounding box center [636, 14] width 101 height 12
click at [602, 13] on input "Search" at bounding box center [629, 15] width 86 height 9
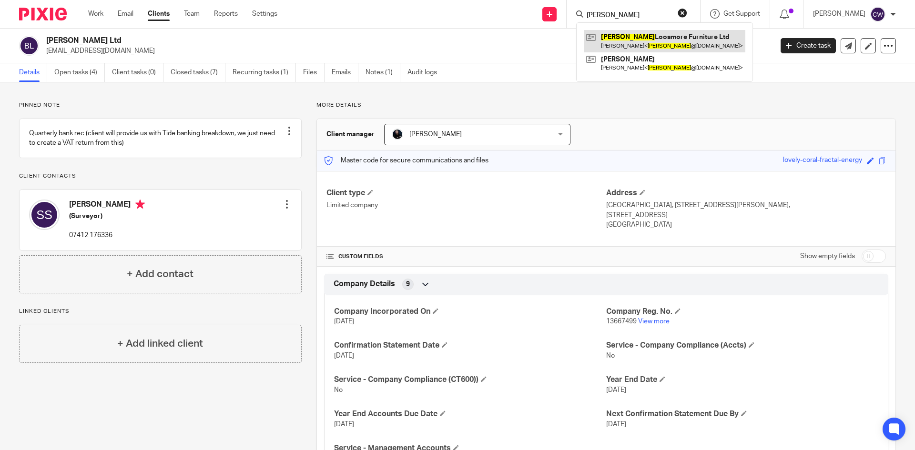
type input "[PERSON_NAME]"
click at [634, 44] on link at bounding box center [665, 41] width 162 height 22
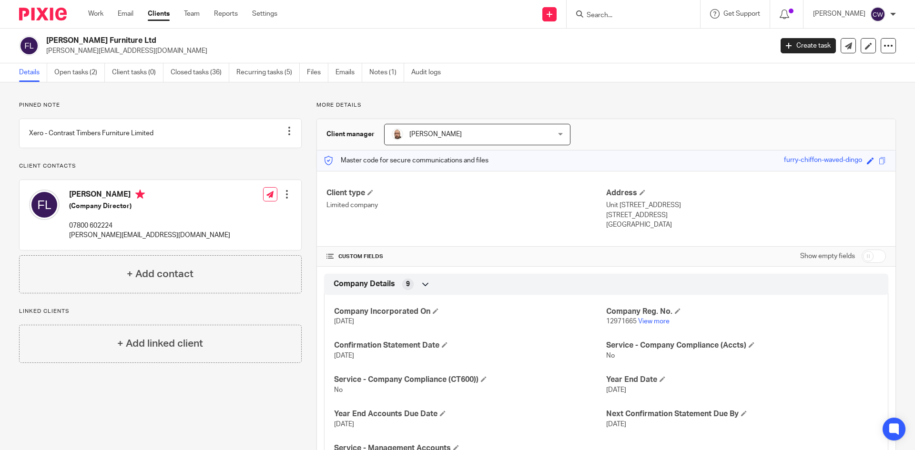
click at [643, 13] on input "Search" at bounding box center [629, 15] width 86 height 9
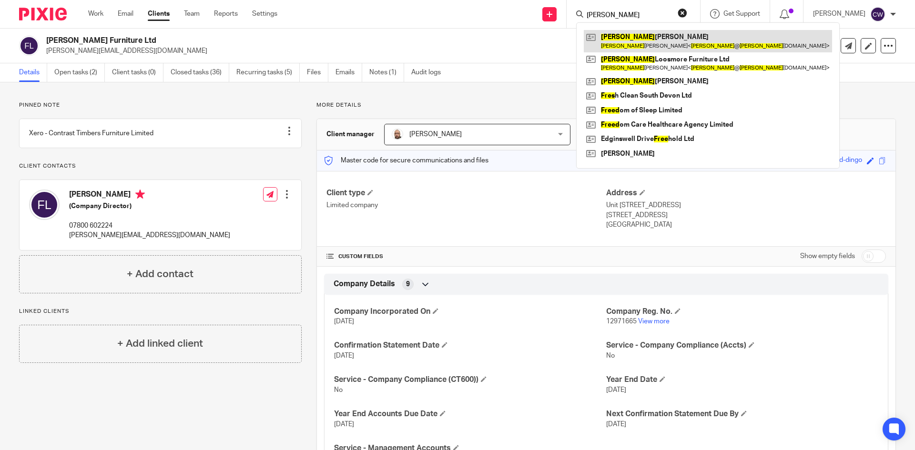
type input "[PERSON_NAME]"
click at [648, 37] on link at bounding box center [708, 41] width 248 height 22
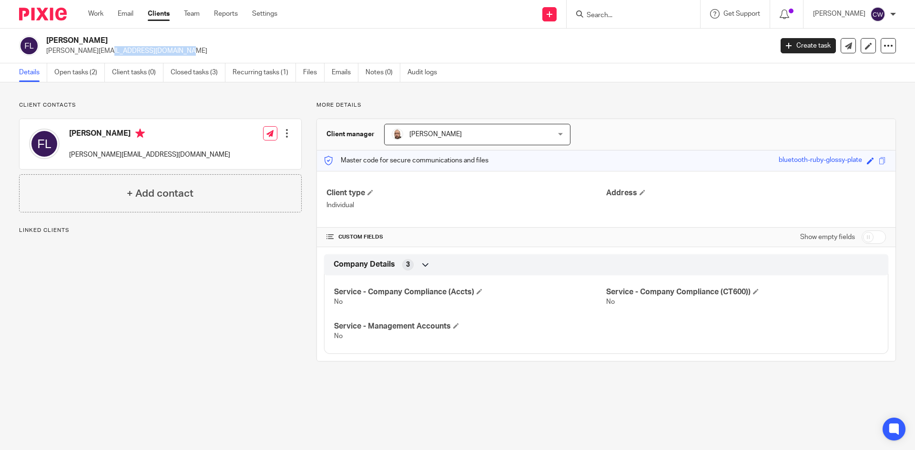
drag, startPoint x: 46, startPoint y: 51, endPoint x: 164, endPoint y: 52, distance: 118.2
click at [164, 52] on div "[PERSON_NAME] [PERSON_NAME][EMAIL_ADDRESS][DOMAIN_NAME]" at bounding box center [392, 46] width 747 height 20
copy p "[PERSON_NAME][EMAIL_ADDRESS][DOMAIN_NAME]"
click at [601, 10] on form at bounding box center [636, 14] width 101 height 12
click at [600, 15] on input "Search" at bounding box center [629, 15] width 86 height 9
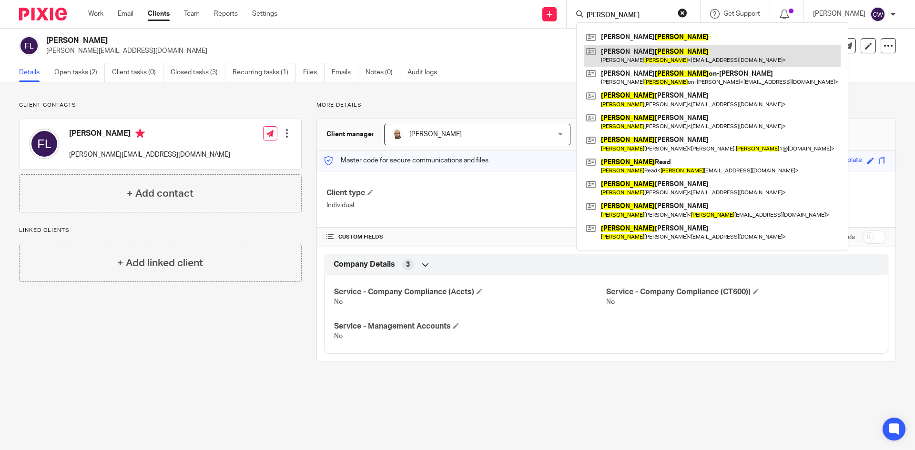
type input "[PERSON_NAME]"
click at [681, 54] on link at bounding box center [712, 56] width 257 height 22
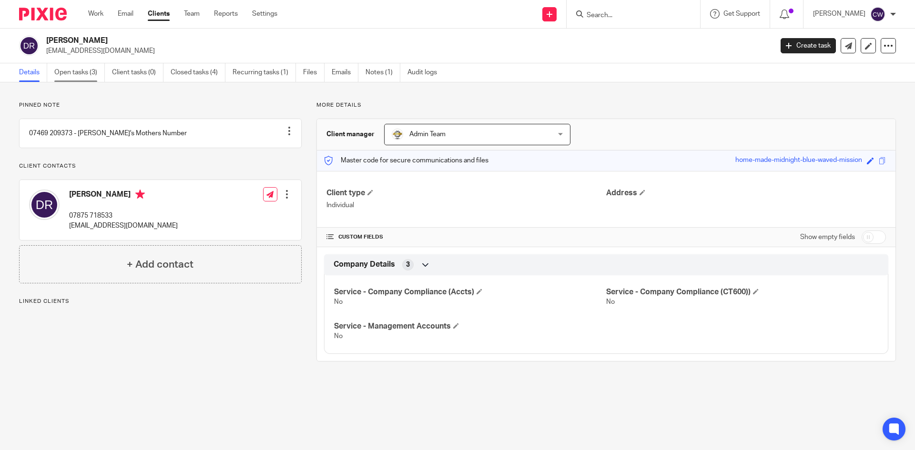
click at [86, 76] on link "Open tasks (3)" at bounding box center [79, 72] width 51 height 19
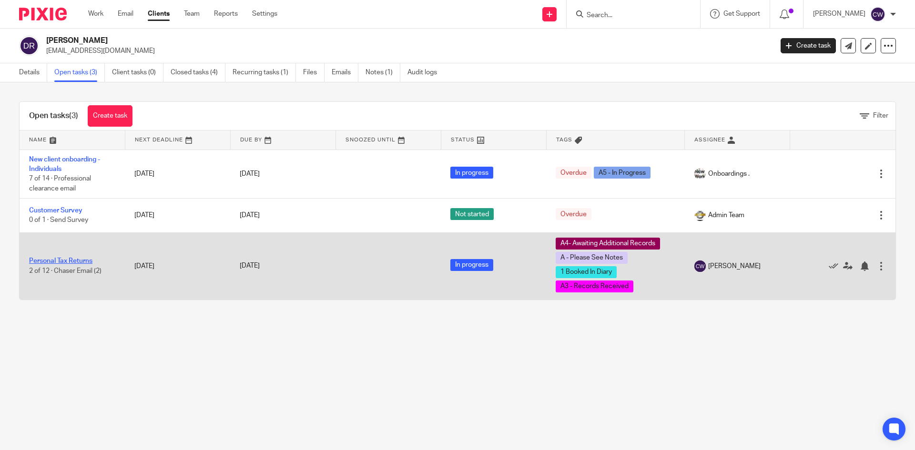
click at [71, 262] on link "Personal Tax Returns" at bounding box center [60, 261] width 63 height 7
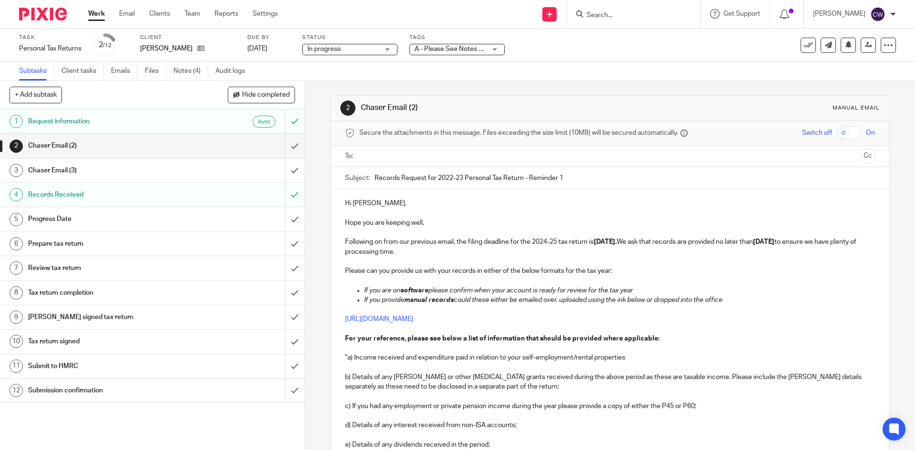
click at [181, 69] on link "Notes (4)" at bounding box center [190, 71] width 35 height 19
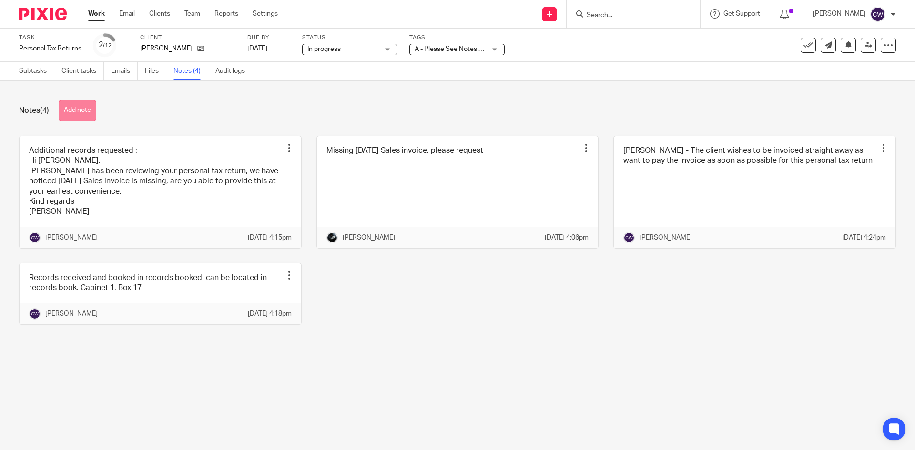
click at [67, 115] on button "Add note" at bounding box center [78, 110] width 38 height 21
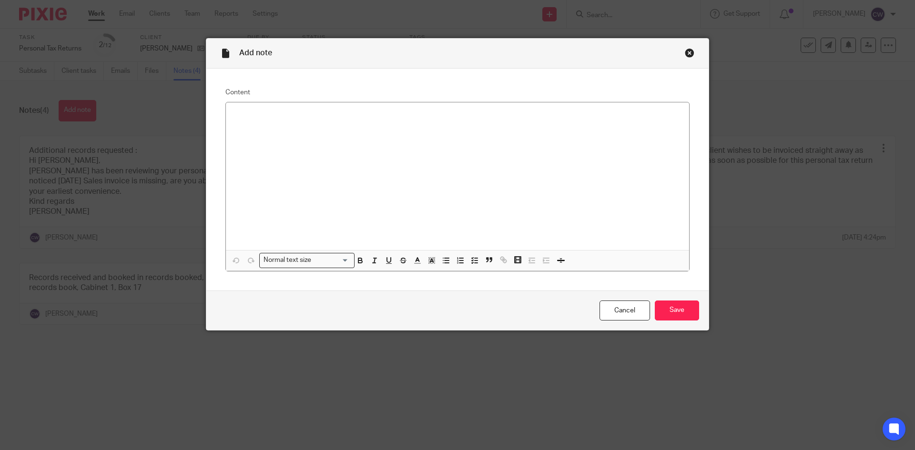
drag, startPoint x: 686, startPoint y: 50, endPoint x: 683, endPoint y: 55, distance: 6.0
click at [685, 51] on div "Close this dialog window" at bounding box center [690, 53] width 10 height 10
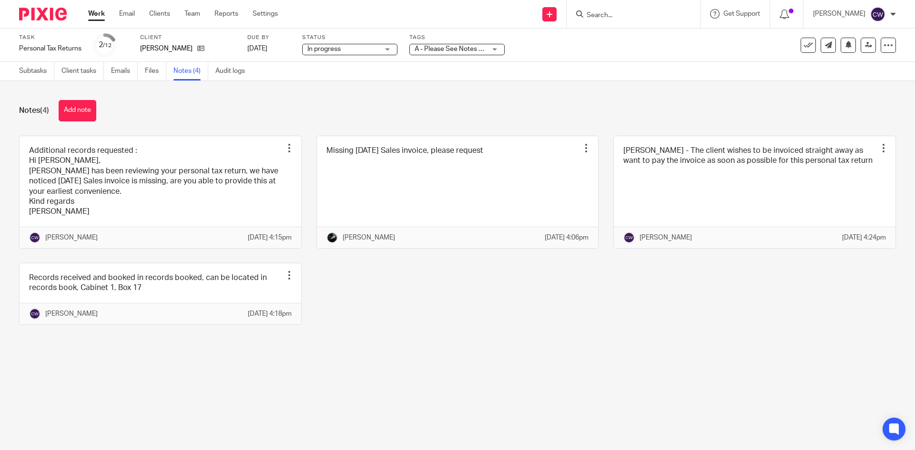
click at [598, 13] on input "Search" at bounding box center [629, 15] width 86 height 9
type input "infin"
click at [677, 39] on link at bounding box center [670, 41] width 173 height 22
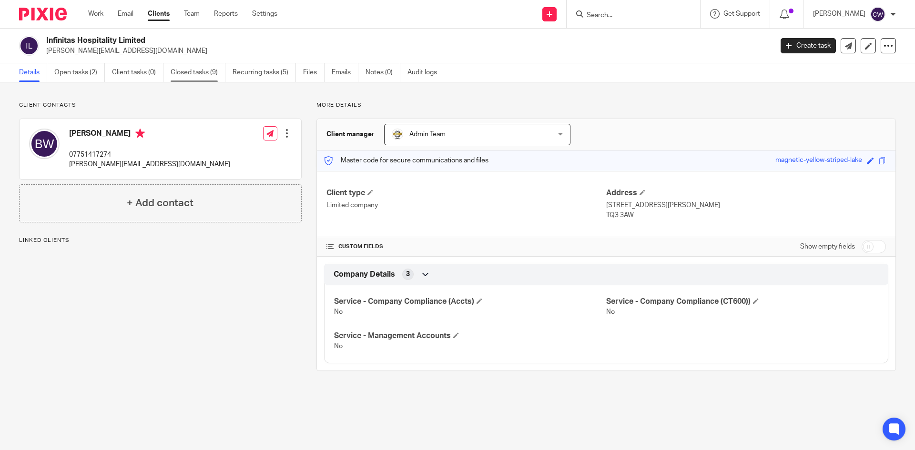
click at [197, 70] on link "Closed tasks (9)" at bounding box center [198, 72] width 55 height 19
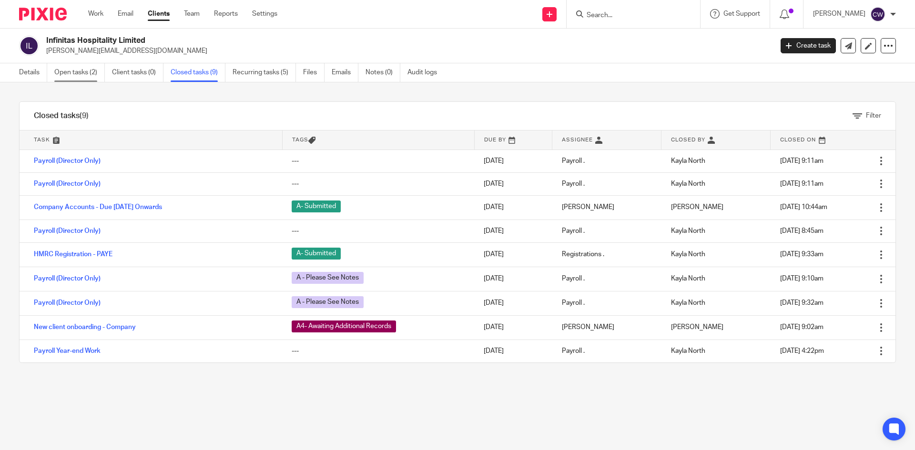
click at [85, 71] on link "Open tasks (2)" at bounding box center [79, 72] width 51 height 19
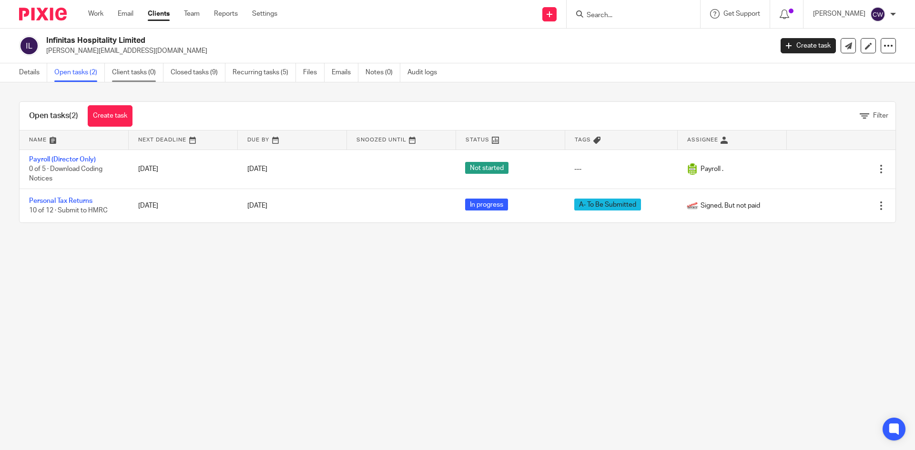
click at [120, 71] on link "Client tasks (0)" at bounding box center [137, 72] width 51 height 19
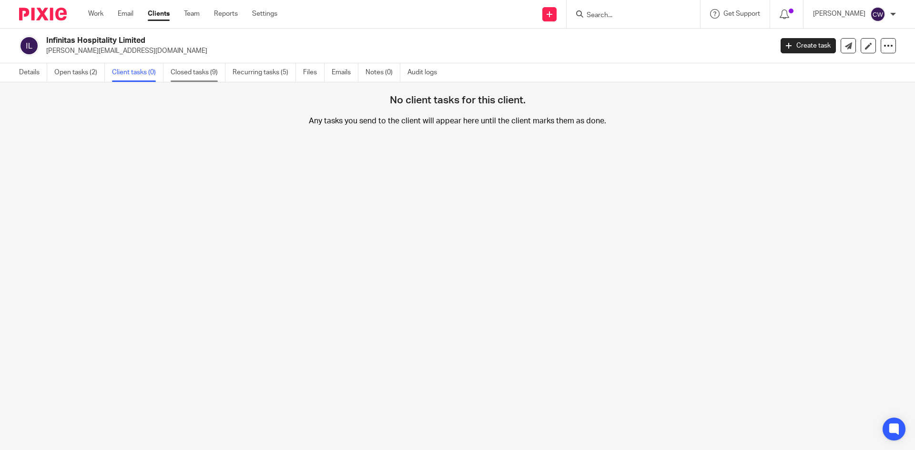
click at [193, 69] on link "Closed tasks (9)" at bounding box center [198, 72] width 55 height 19
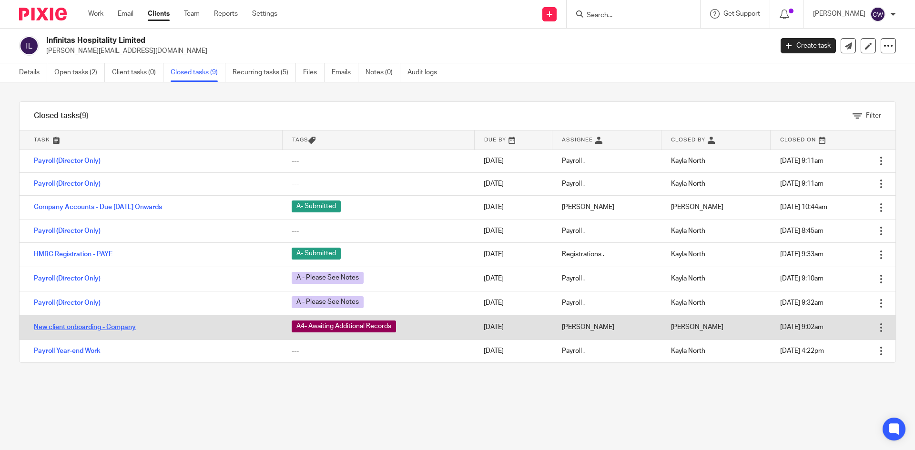
click at [112, 326] on link "New client onboarding - Company" at bounding box center [85, 327] width 102 height 7
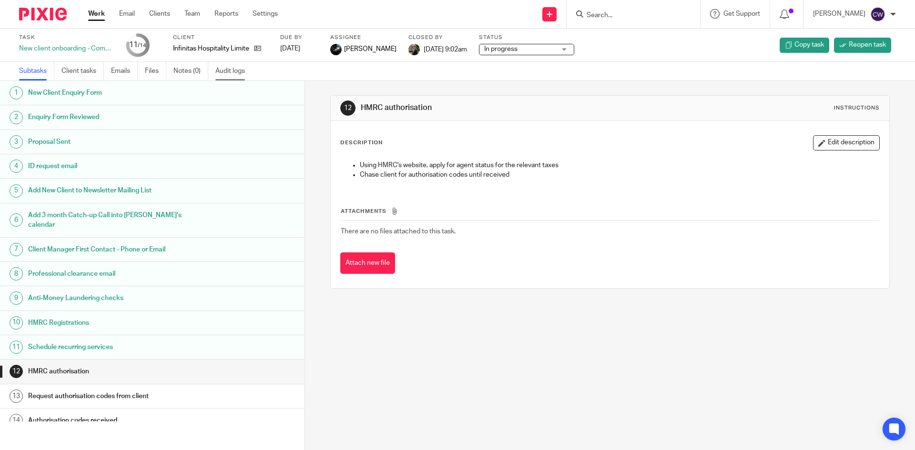
click at [222, 69] on link "Audit logs" at bounding box center [233, 71] width 37 height 19
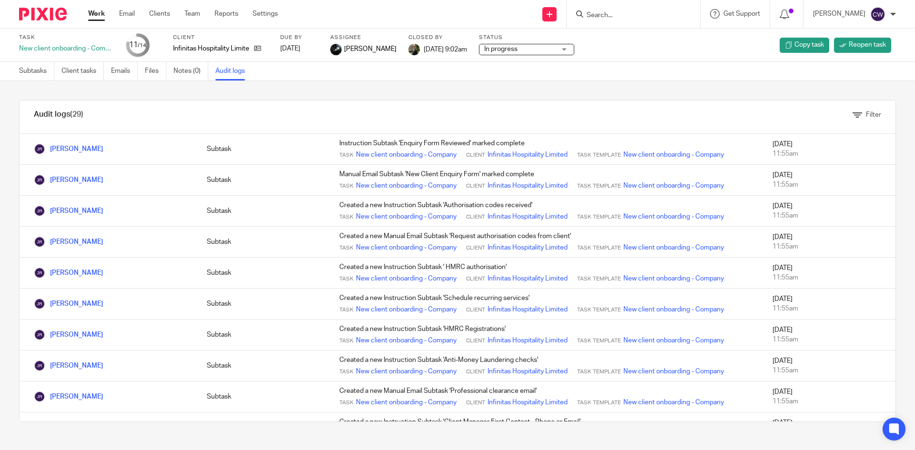
scroll to position [101, 0]
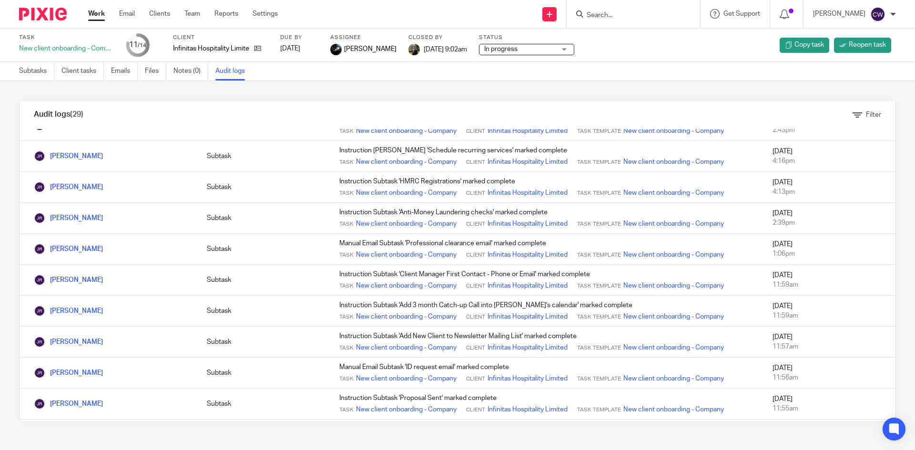
click at [356, 88] on div "Audit logs (29) Filter Filter Audit Logs Only show logs matching all of these c…" at bounding box center [457, 261] width 915 height 360
click at [256, 45] on icon at bounding box center [257, 48] width 7 height 7
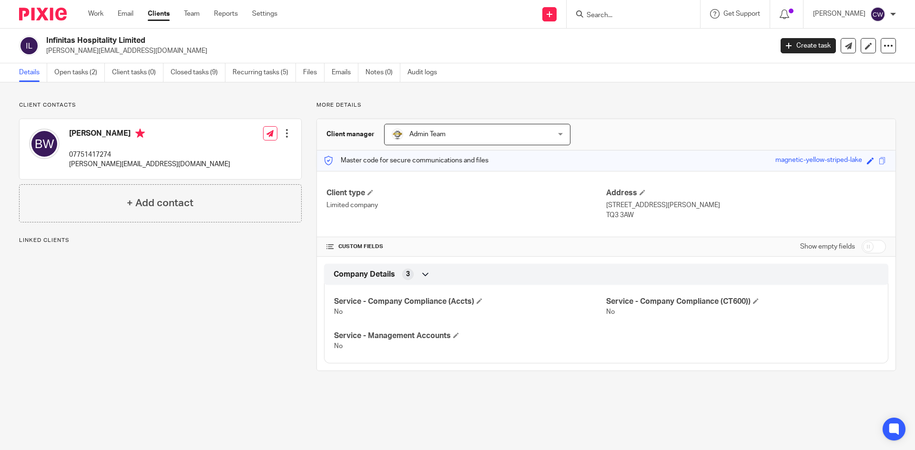
click at [247, 71] on link "Recurring tasks (5)" at bounding box center [263, 72] width 63 height 19
click at [267, 72] on link "Recurring tasks (5)" at bounding box center [263, 72] width 63 height 19
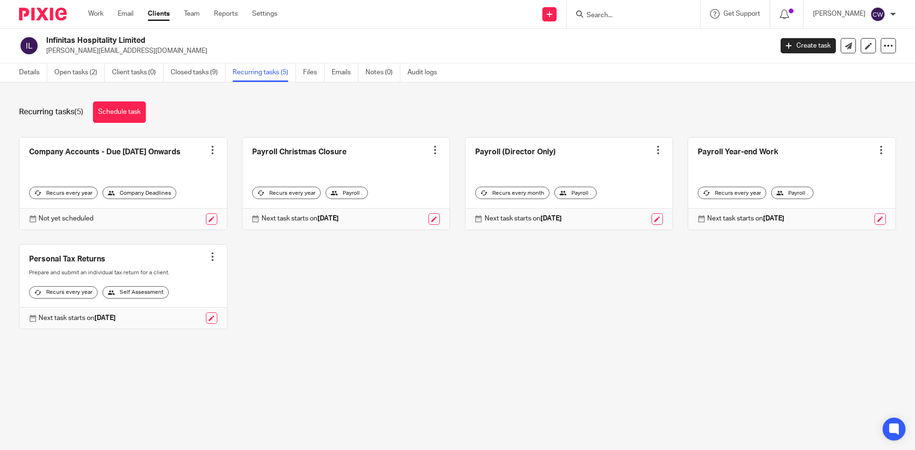
click at [271, 114] on div "Recurring tasks (5) Schedule task" at bounding box center [457, 111] width 877 height 21
click at [586, 19] on input "Search" at bounding box center [629, 15] width 86 height 9
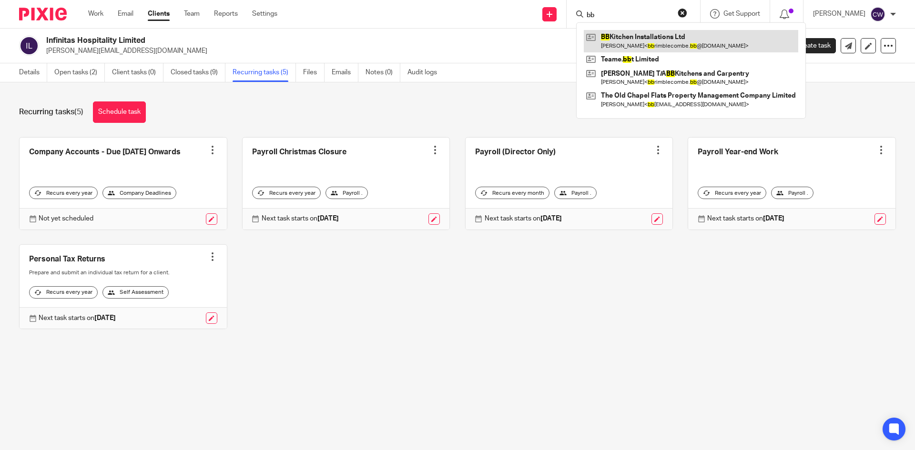
type input "bb"
click at [636, 47] on link at bounding box center [691, 41] width 214 height 22
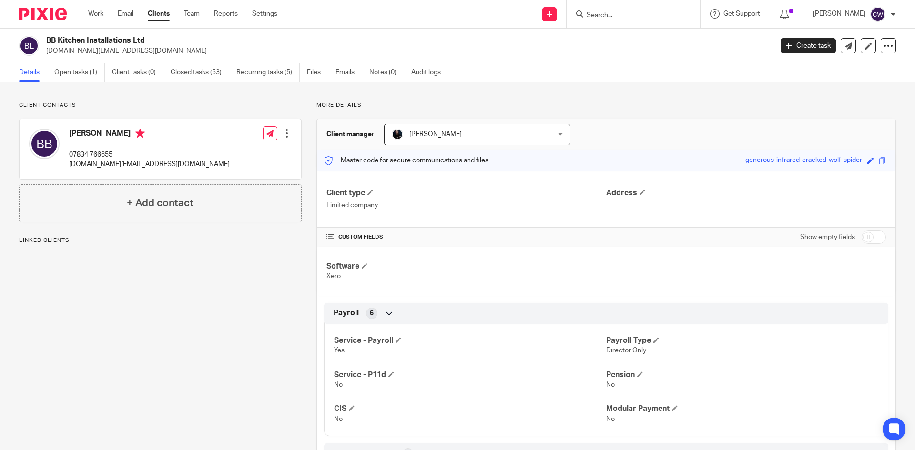
drag, startPoint x: 47, startPoint y: 51, endPoint x: 152, endPoint y: 57, distance: 104.5
click at [152, 57] on div "BB Kitchen Installations Ltd bbrimblecombe.bb@gmail.com Create task Update from…" at bounding box center [457, 46] width 915 height 35
copy p "bbrimblecombe.bb@gmail.com"
click at [627, 16] on input "Search" at bounding box center [629, 15] width 86 height 9
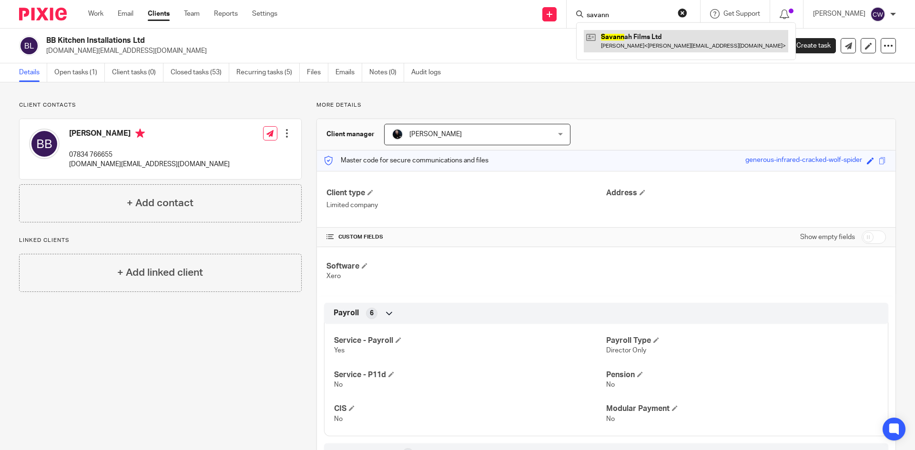
type input "savann"
click at [682, 46] on link at bounding box center [686, 41] width 204 height 22
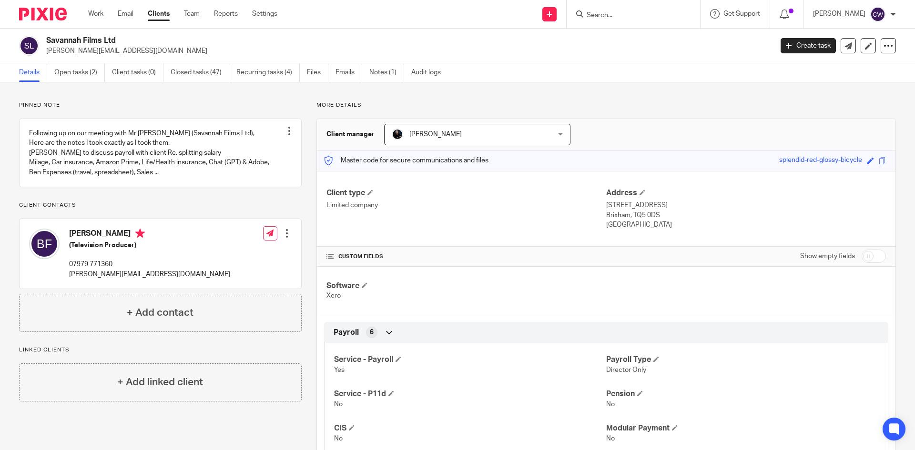
drag, startPoint x: 47, startPoint y: 50, endPoint x: 127, endPoint y: 51, distance: 79.6
click at [176, 51] on div "Savannah Films Ltd benjamin.field@holomedia.co.uk" at bounding box center [392, 46] width 747 height 20
copy p "benjamin.field@holomedia.co.uk"
click at [587, 20] on form at bounding box center [636, 14] width 101 height 12
drag, startPoint x: 585, startPoint y: 18, endPoint x: 591, endPoint y: 24, distance: 8.4
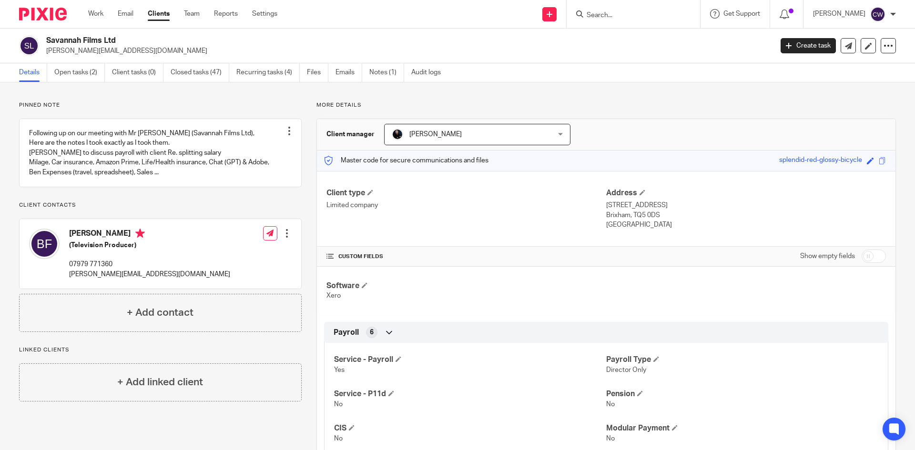
click at [591, 24] on div at bounding box center [632, 14] width 133 height 28
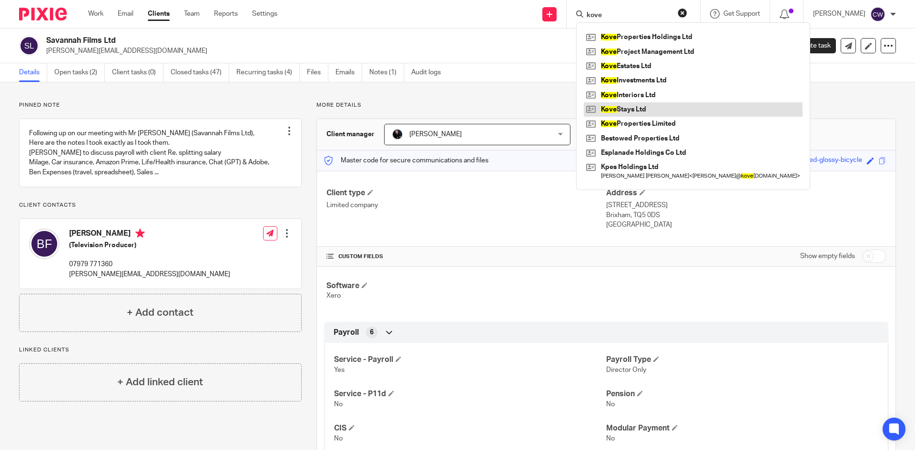
type input "kove"
click at [618, 105] on link at bounding box center [693, 109] width 219 height 14
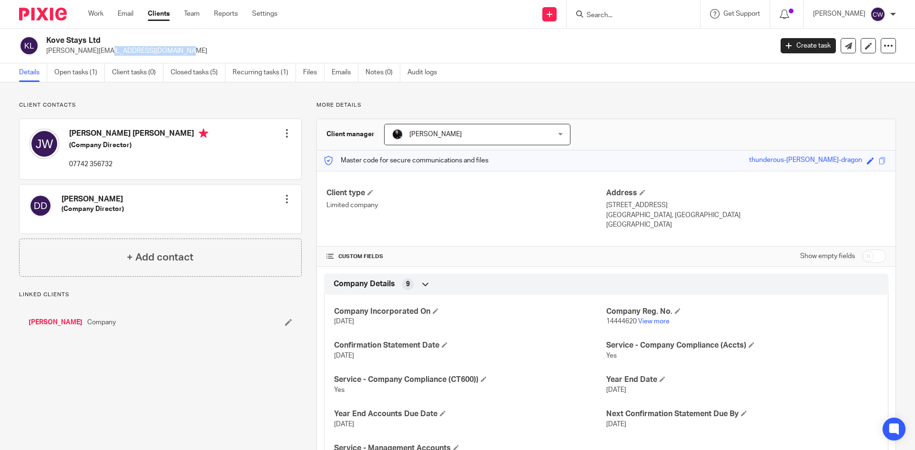
drag, startPoint x: 44, startPoint y: 50, endPoint x: 118, endPoint y: 57, distance: 74.2
click at [118, 57] on div "Kove Stays Ltd [PERSON_NAME][EMAIL_ADDRESS][DOMAIN_NAME] Create task Update fro…" at bounding box center [457, 46] width 915 height 35
drag, startPoint x: 135, startPoint y: 52, endPoint x: 49, endPoint y: 53, distance: 85.8
click at [38, 55] on div "Kove Stays Ltd jeremy@koveproperties.com" at bounding box center [392, 46] width 747 height 20
click at [127, 53] on p "jeremy@koveproperties.com" at bounding box center [406, 51] width 720 height 10
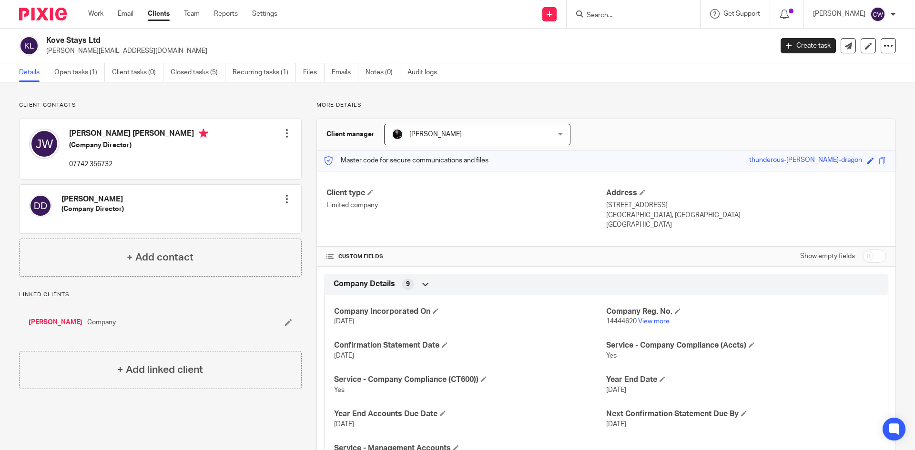
drag, startPoint x: 139, startPoint y: 53, endPoint x: 44, endPoint y: 58, distance: 94.5
click at [44, 58] on div "Kove Stays Ltd jeremy@koveproperties.com Create task Update from Companies Hous…" at bounding box center [457, 46] width 915 height 35
copy p "jeremy@koveproperties.com"
click at [635, 14] on input "Search" at bounding box center [629, 15] width 86 height 9
type input "metaron"
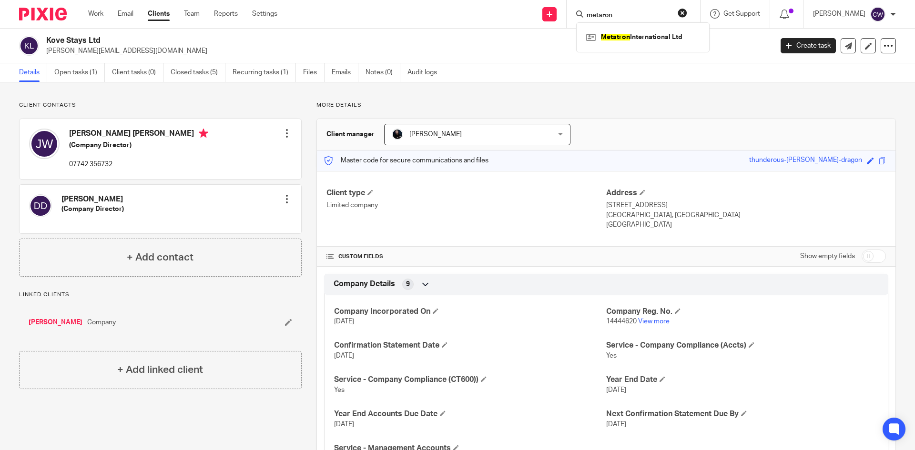
click at [659, 28] on div "Metatron International Ltd" at bounding box center [642, 37] width 133 height 30
click at [610, 37] on link at bounding box center [643, 37] width 118 height 14
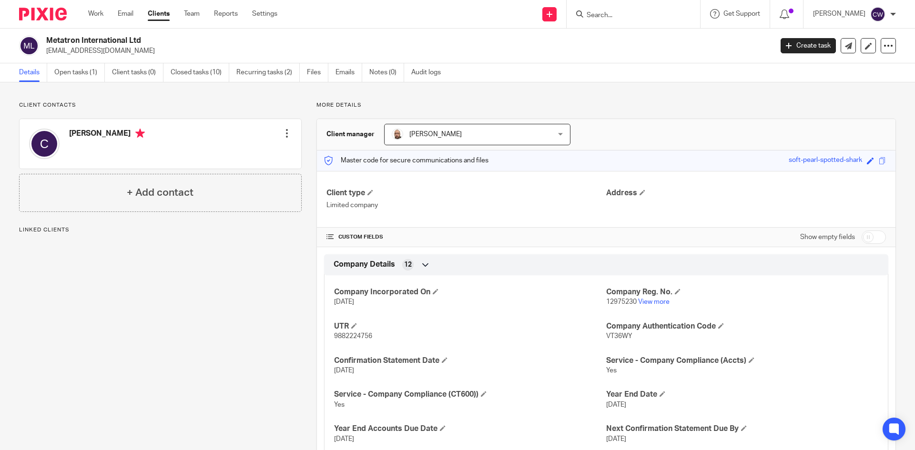
drag, startPoint x: 47, startPoint y: 50, endPoint x: 173, endPoint y: 52, distance: 126.3
click at [173, 52] on p "[EMAIL_ADDRESS][DOMAIN_NAME]" at bounding box center [406, 51] width 720 height 10
copy p "[EMAIL_ADDRESS][DOMAIN_NAME]"
click at [604, 17] on input "Search" at bounding box center [629, 15] width 86 height 9
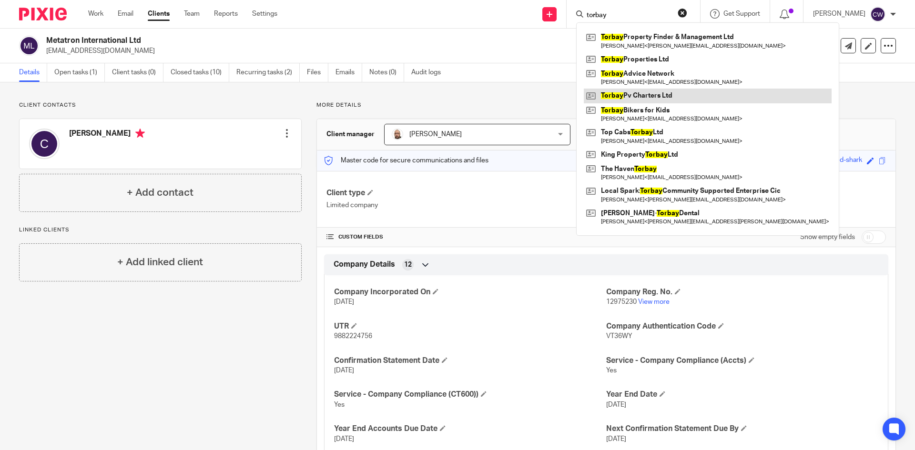
type input "torbay"
click at [651, 89] on link at bounding box center [708, 96] width 248 height 14
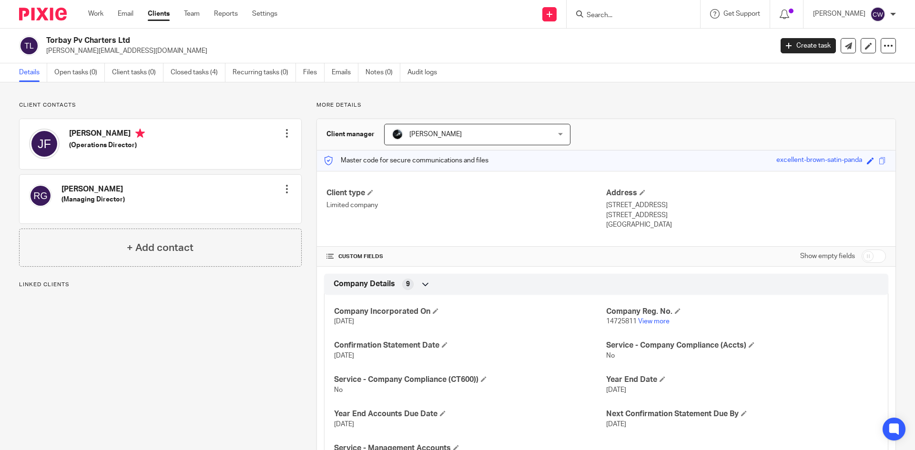
click at [586, 16] on input "Search" at bounding box center [629, 15] width 86 height 9
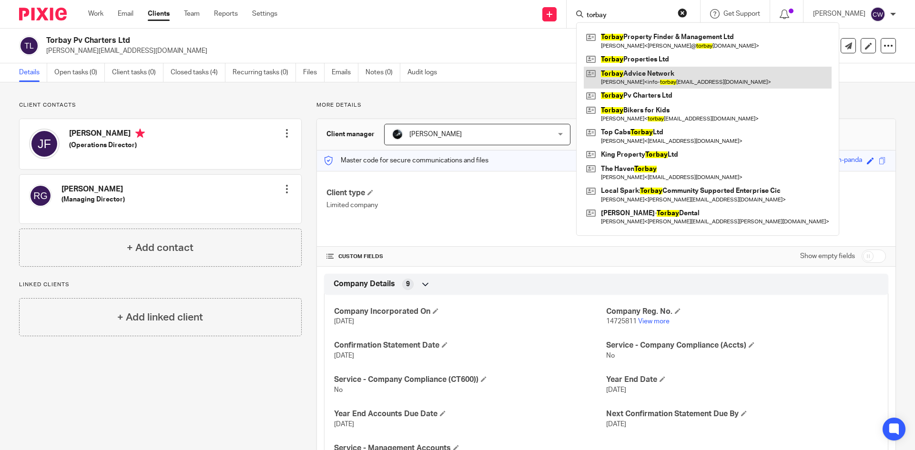
type input "torbay"
click at [694, 75] on link at bounding box center [708, 78] width 248 height 22
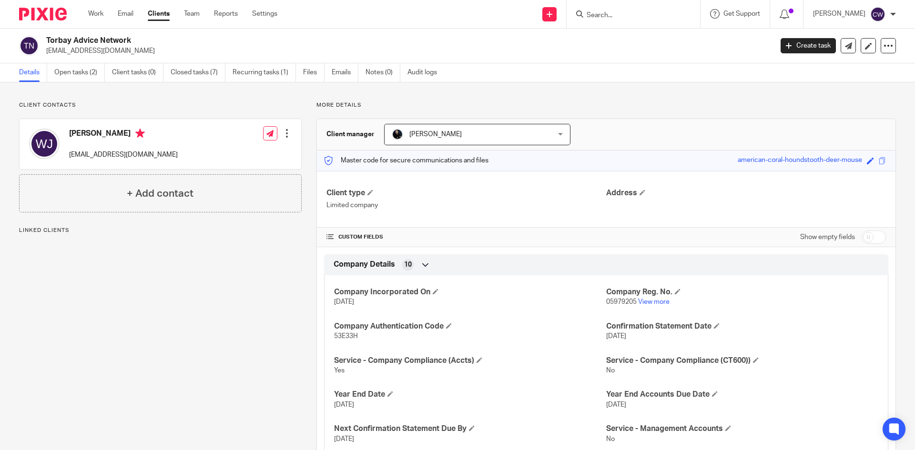
click at [46, 51] on div "Torbay Advice Network info-torbayadvicenetwork@mail.com" at bounding box center [392, 46] width 747 height 20
drag, startPoint x: 41, startPoint y: 51, endPoint x: 137, endPoint y: 49, distance: 96.3
click at [137, 49] on div "Torbay Advice Network info-torbayadvicenetwork@mail.com" at bounding box center [392, 46] width 747 height 20
click at [160, 49] on p "info-torbayadvicenetwork@mail.com" at bounding box center [406, 51] width 720 height 10
drag, startPoint x: 160, startPoint y: 49, endPoint x: 48, endPoint y: 56, distance: 112.2
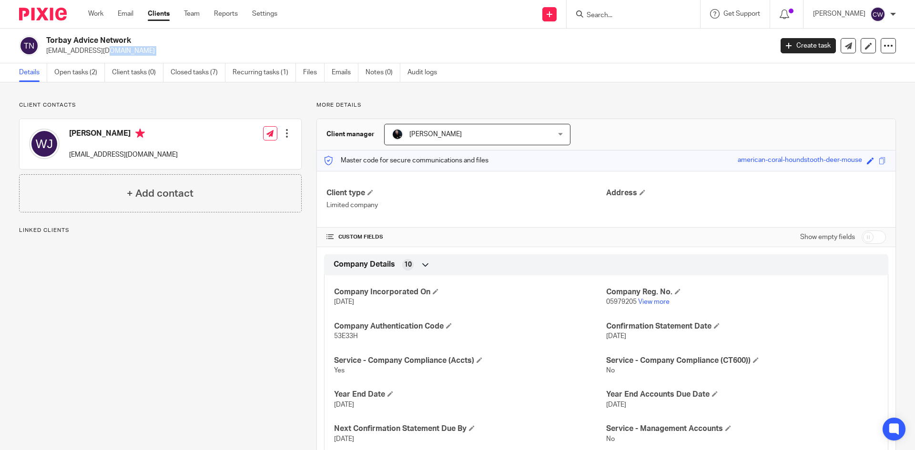
click at [48, 56] on div "Torbay Advice Network info-torbayadvicenetwork@mail.com Create task Update from…" at bounding box center [457, 46] width 915 height 35
copy main "info-torbayadvicenetwork@mail.com Create task Update from Companies House Expor…"
click at [617, 11] on input "Search" at bounding box center [629, 15] width 86 height 9
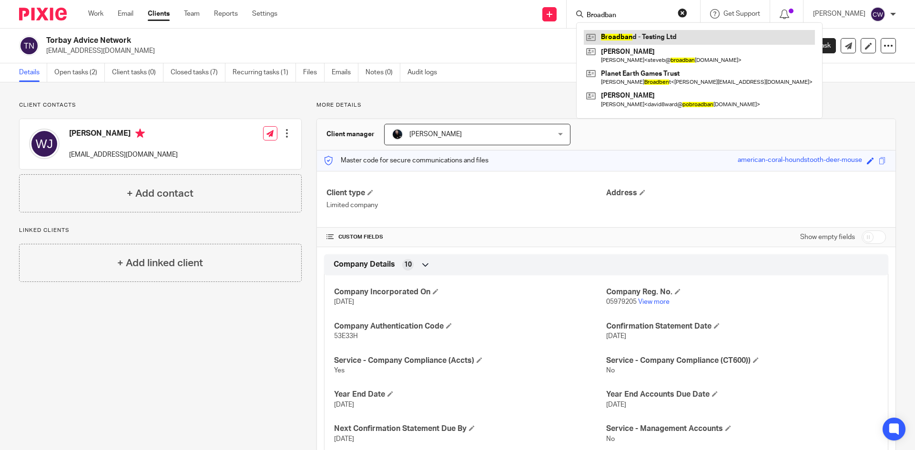
type input "Broadban"
click at [669, 40] on link at bounding box center [699, 37] width 231 height 14
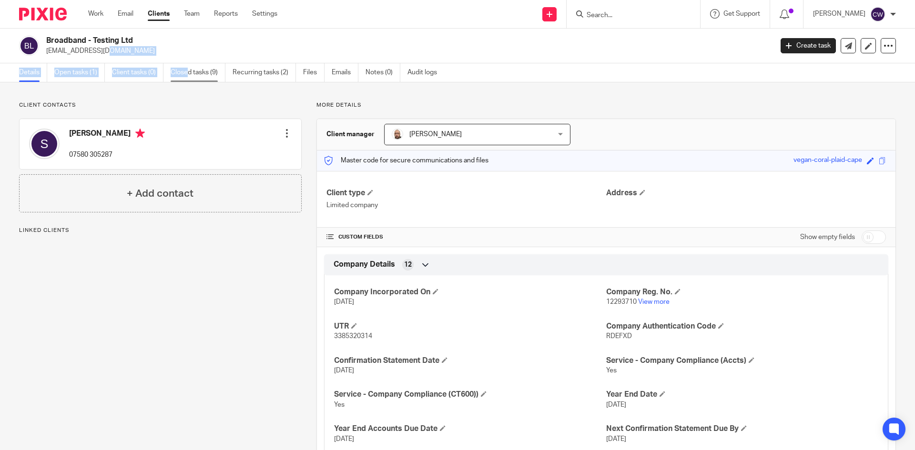
drag, startPoint x: 64, startPoint y: 53, endPoint x: 144, endPoint y: 54, distance: 80.0
click at [185, 66] on main "Broadband - Testing Ltd [EMAIL_ADDRESS][DOMAIN_NAME] Create task Update from Co…" at bounding box center [457, 225] width 915 height 450
click at [151, 51] on p "[EMAIL_ADDRESS][DOMAIN_NAME]" at bounding box center [406, 51] width 720 height 10
drag, startPoint x: 151, startPoint y: 51, endPoint x: 51, endPoint y: 47, distance: 99.6
click at [51, 47] on p "[EMAIL_ADDRESS][DOMAIN_NAME]" at bounding box center [406, 51] width 720 height 10
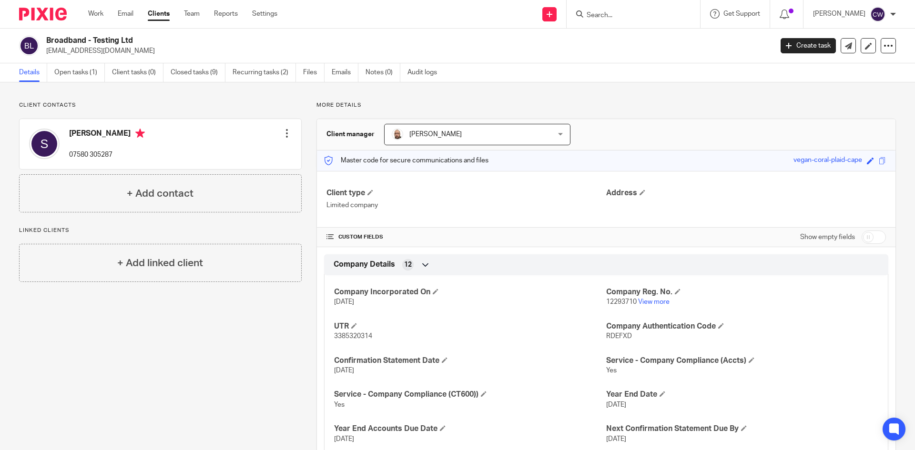
click at [610, 18] on input "Search" at bounding box center [629, 15] width 86 height 9
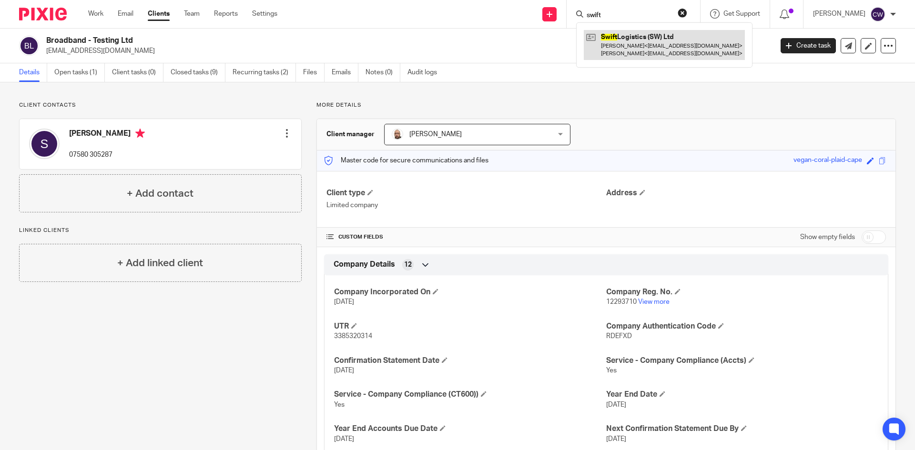
type input "swift"
click at [610, 48] on link at bounding box center [664, 45] width 161 height 30
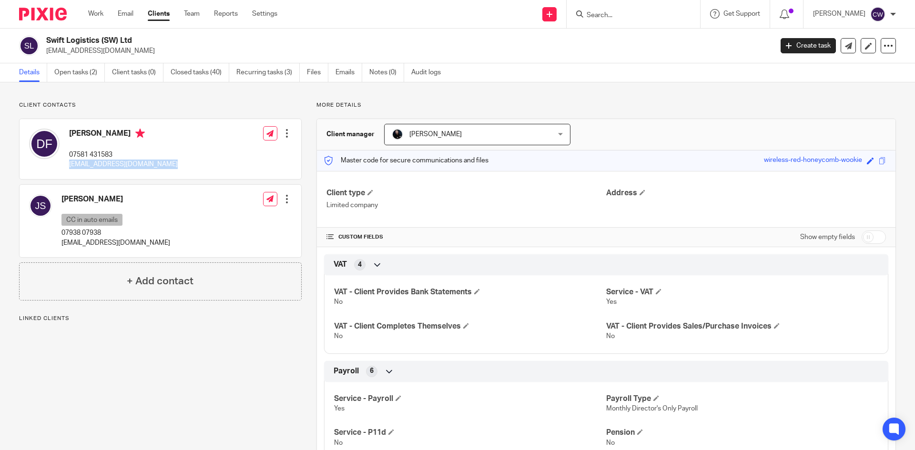
drag, startPoint x: 64, startPoint y: 168, endPoint x: 184, endPoint y: 173, distance: 119.7
click at [184, 173] on div "[PERSON_NAME] 07581 431583 [EMAIL_ADDRESS][DOMAIN_NAME] Edit contact Create cli…" at bounding box center [161, 149] width 282 height 60
copy p "[EMAIL_ADDRESS][DOMAIN_NAME]"
click at [150, 245] on div "[PERSON_NAME] CC in auto emails 07938 07938 [EMAIL_ADDRESS][DOMAIN_NAME] Edit c…" at bounding box center [161, 221] width 282 height 72
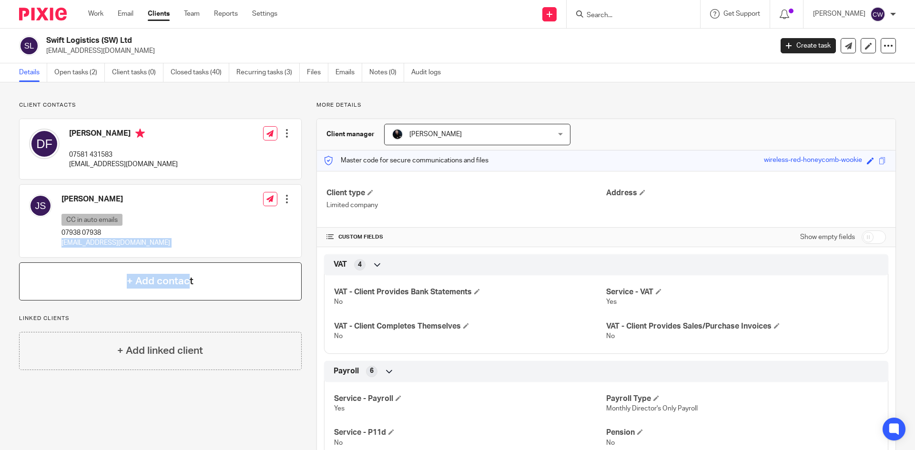
drag, startPoint x: 58, startPoint y: 244, endPoint x: 188, endPoint y: 265, distance: 131.7
click at [188, 265] on div "Client contacts Daniel Foster 07581 431583 danfoster1987@googlemail.com Edit co…" at bounding box center [160, 200] width 283 height 199
copy div "jameslovesbex@icloud.com Edit contact Create client from contact Export data Ma…"
